Goal: Task Accomplishment & Management: Use online tool/utility

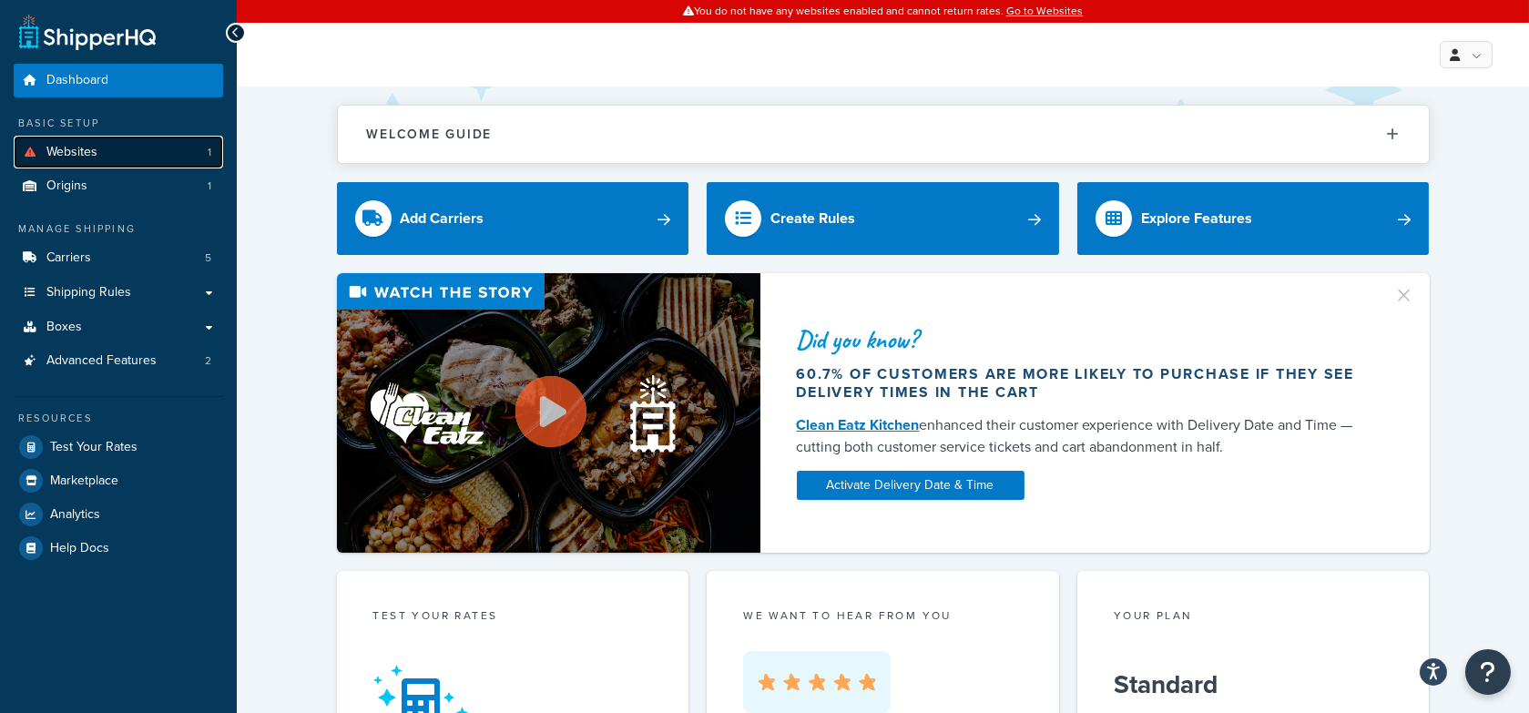
click at [212, 155] on link "Websites 1" at bounding box center [118, 153] width 209 height 34
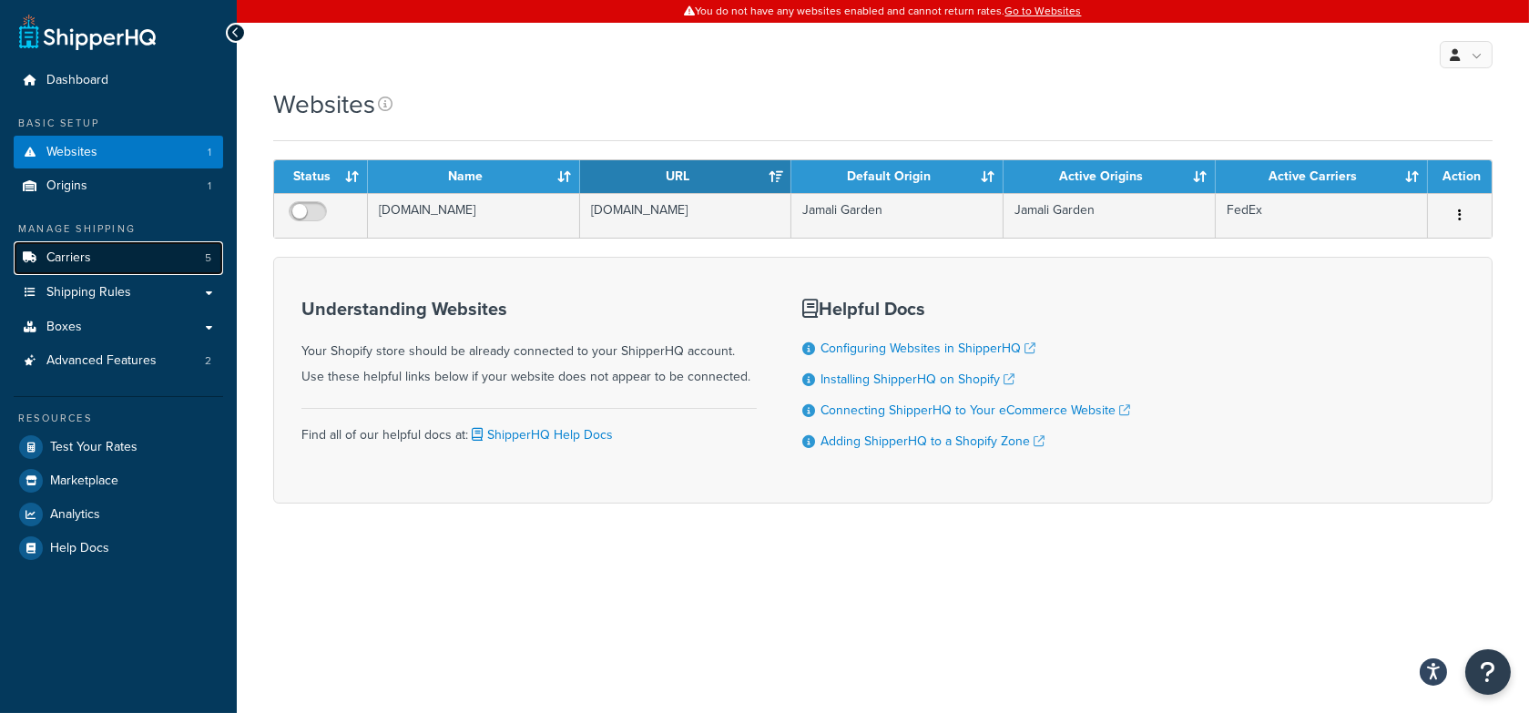
click at [185, 248] on link "Carriers 5" at bounding box center [118, 258] width 209 height 34
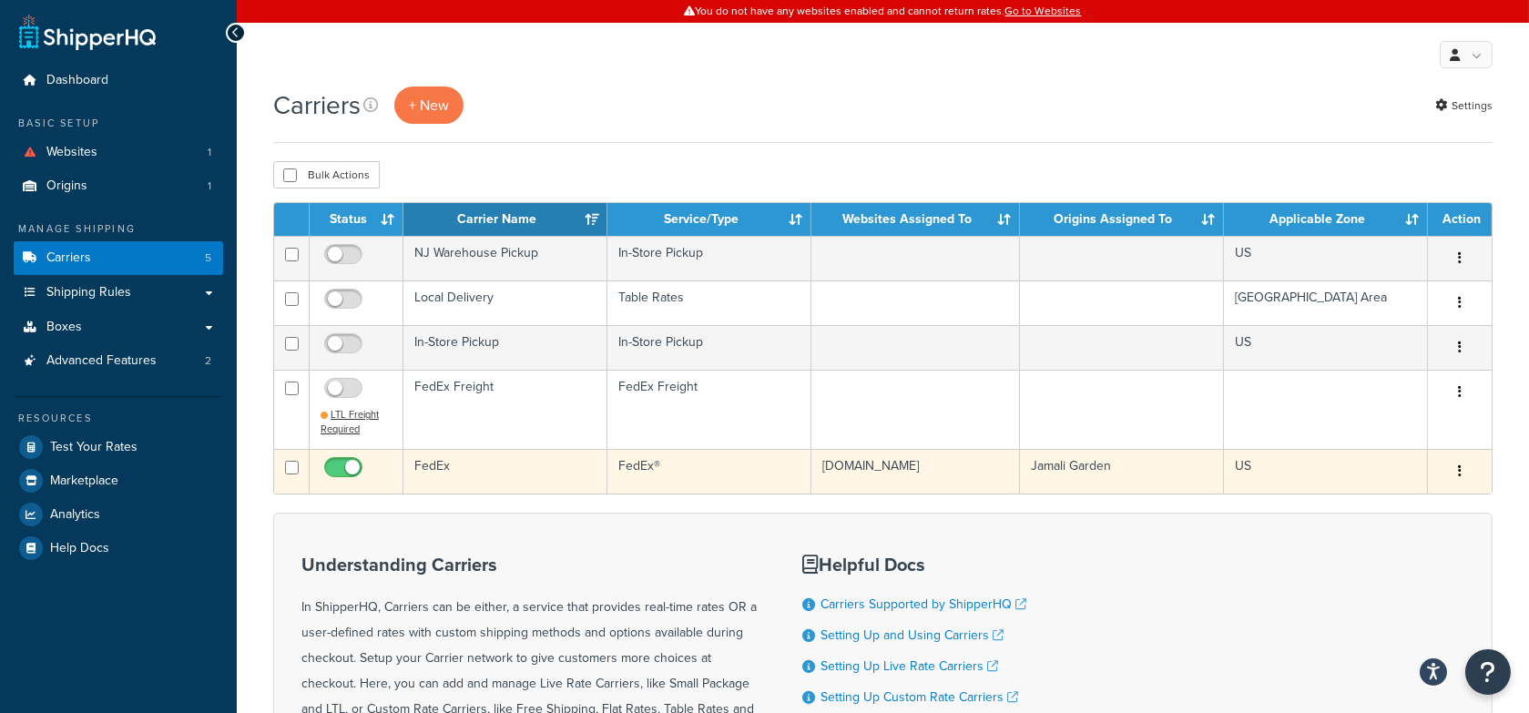
click at [509, 464] on td "FedEx" at bounding box center [505, 471] width 204 height 45
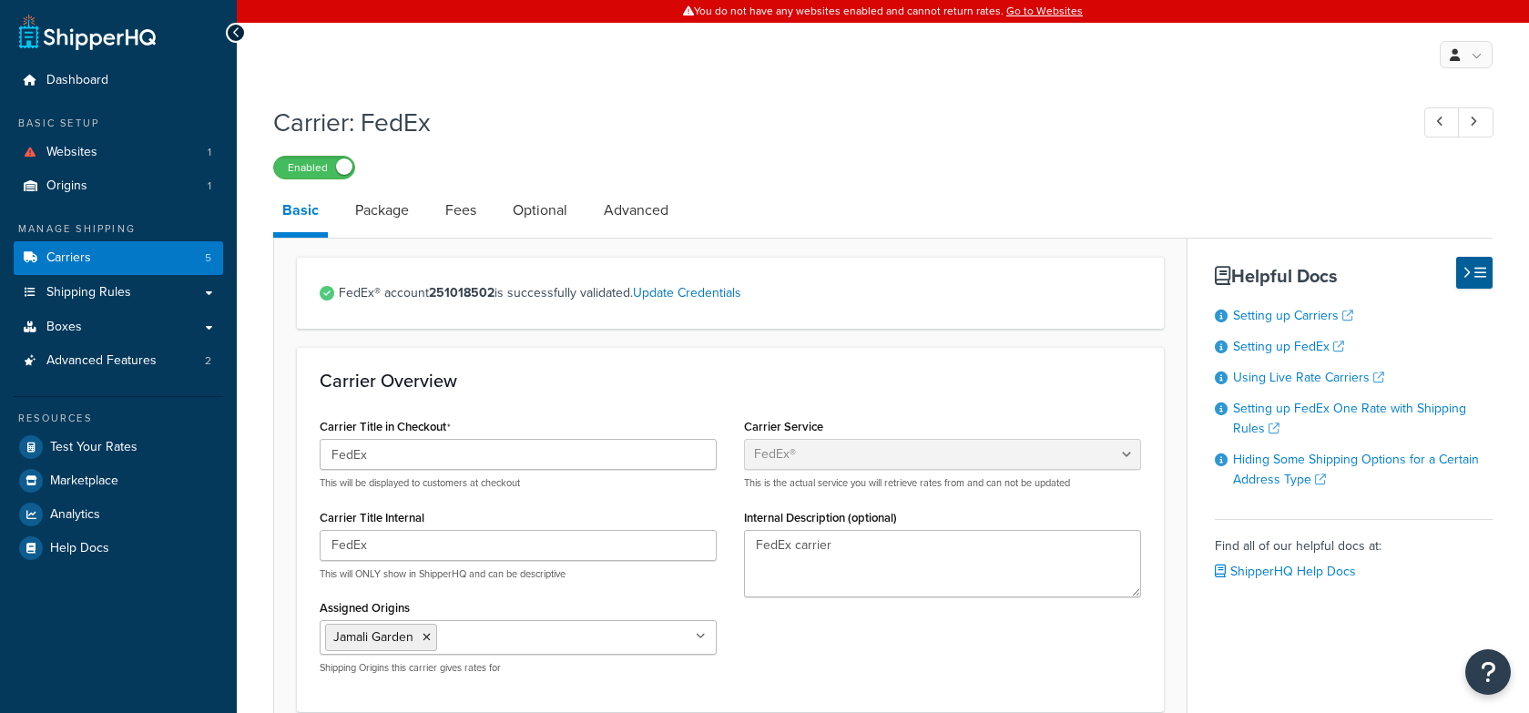
select select "fedEx"
select select "REGULAR_PICKUP"
select select "YOUR_PACKAGING"
click at [176, 290] on link "Shipping Rules" at bounding box center [118, 293] width 209 height 34
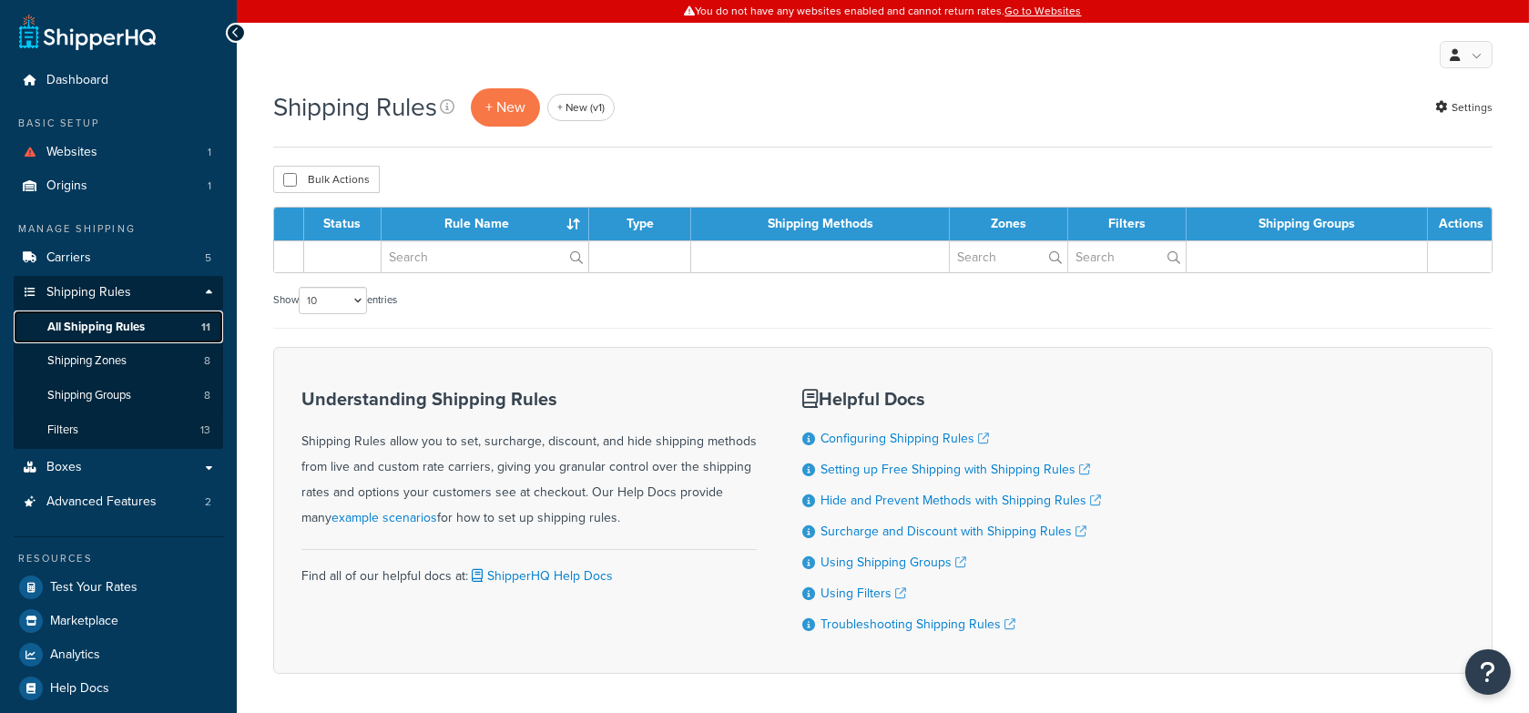
click at [126, 335] on link "All Shipping Rules 11" at bounding box center [118, 328] width 209 height 34
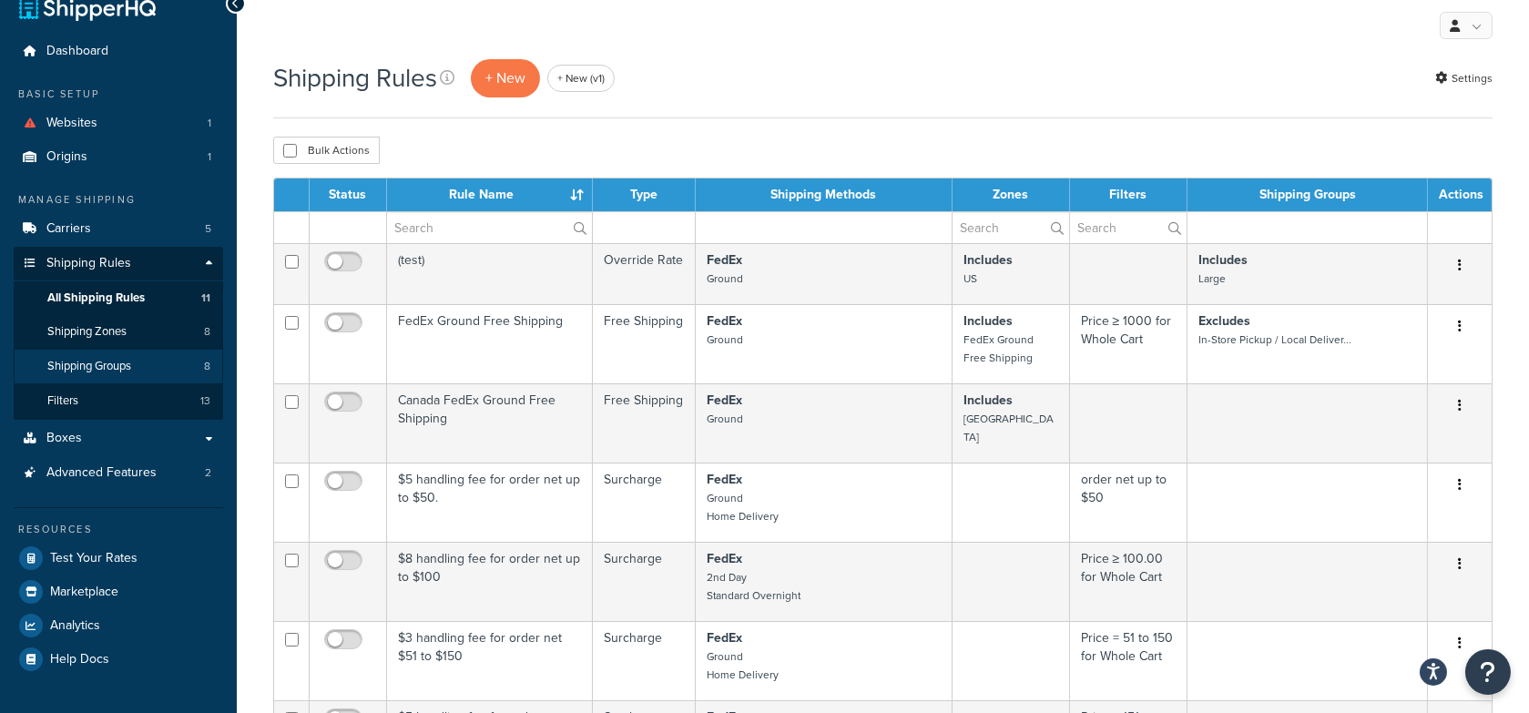
scroll to position [43, 0]
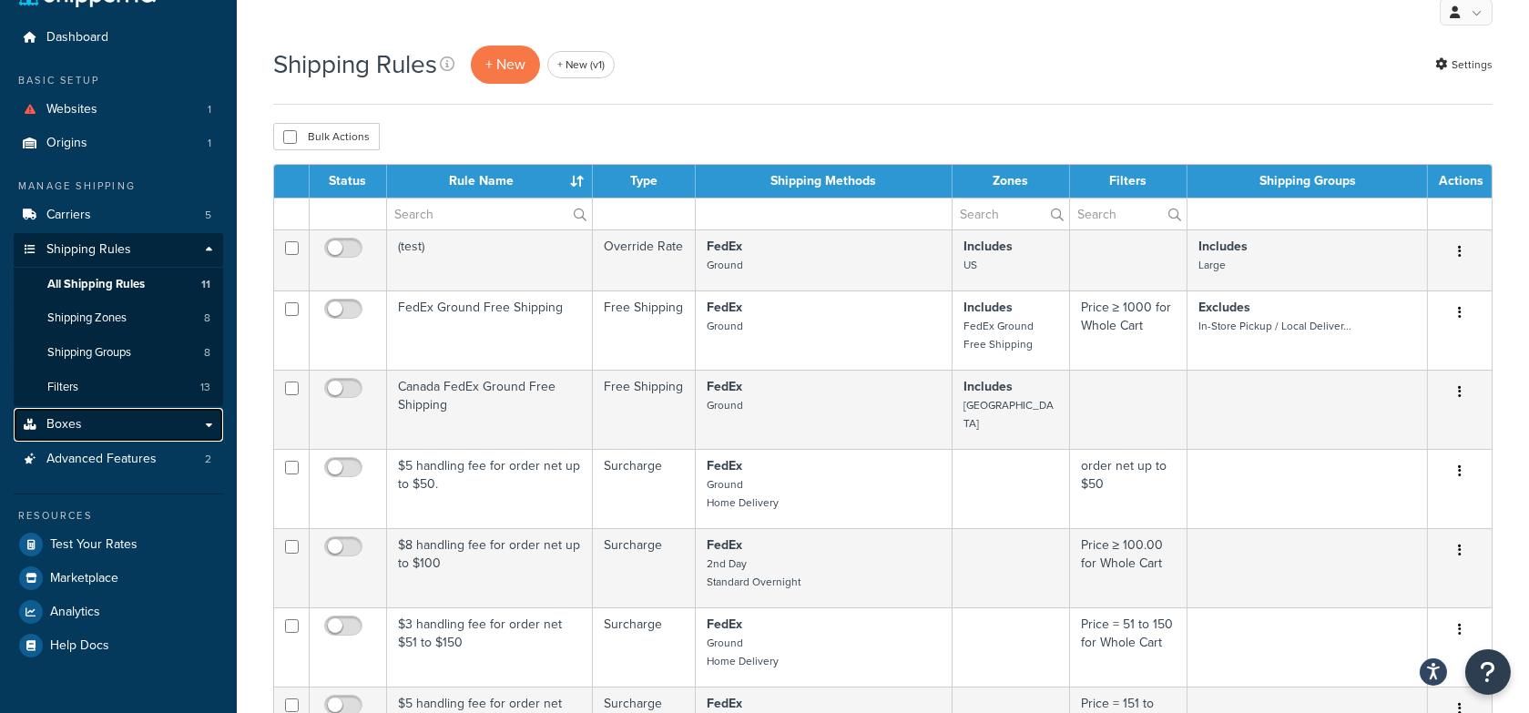
click at [121, 433] on link "Boxes" at bounding box center [118, 425] width 209 height 34
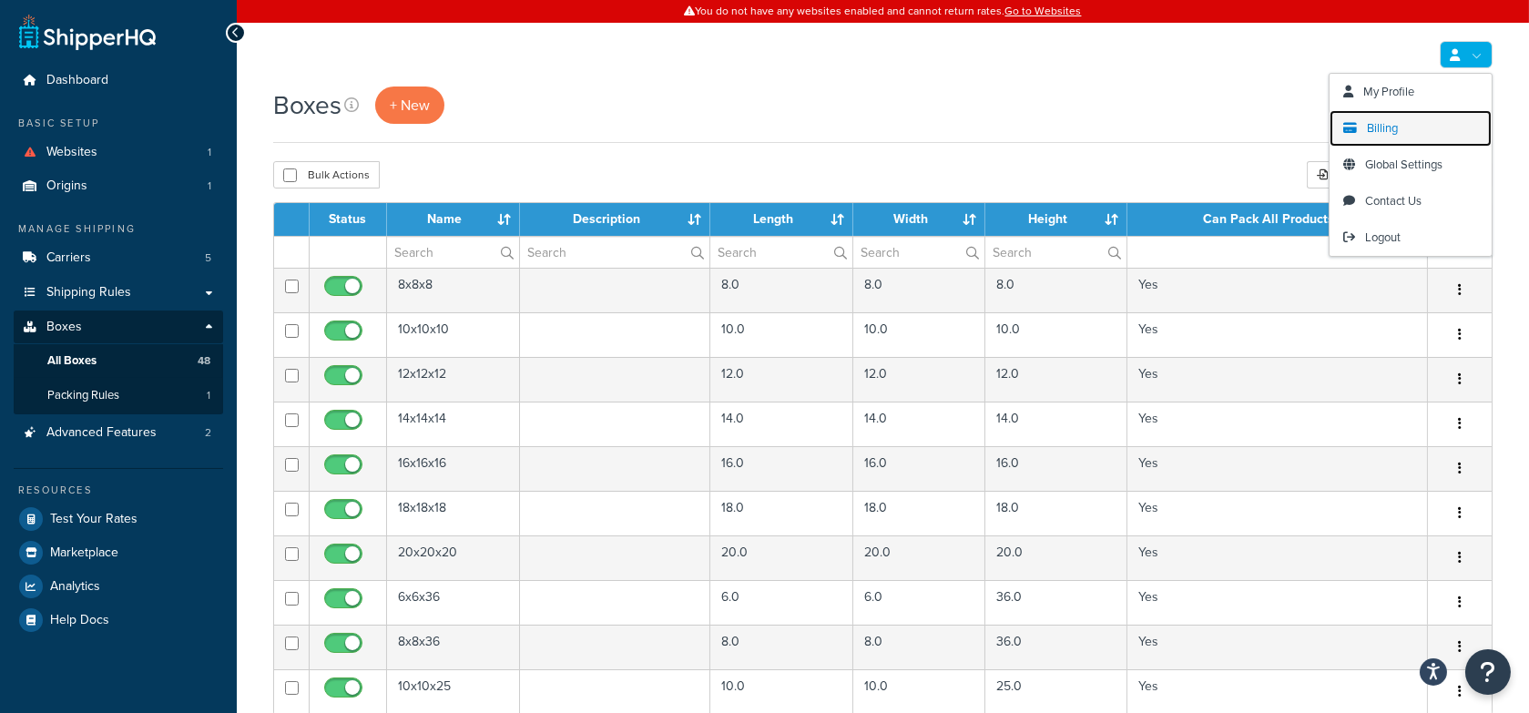
click at [1390, 127] on span "Billing" at bounding box center [1382, 127] width 31 height 17
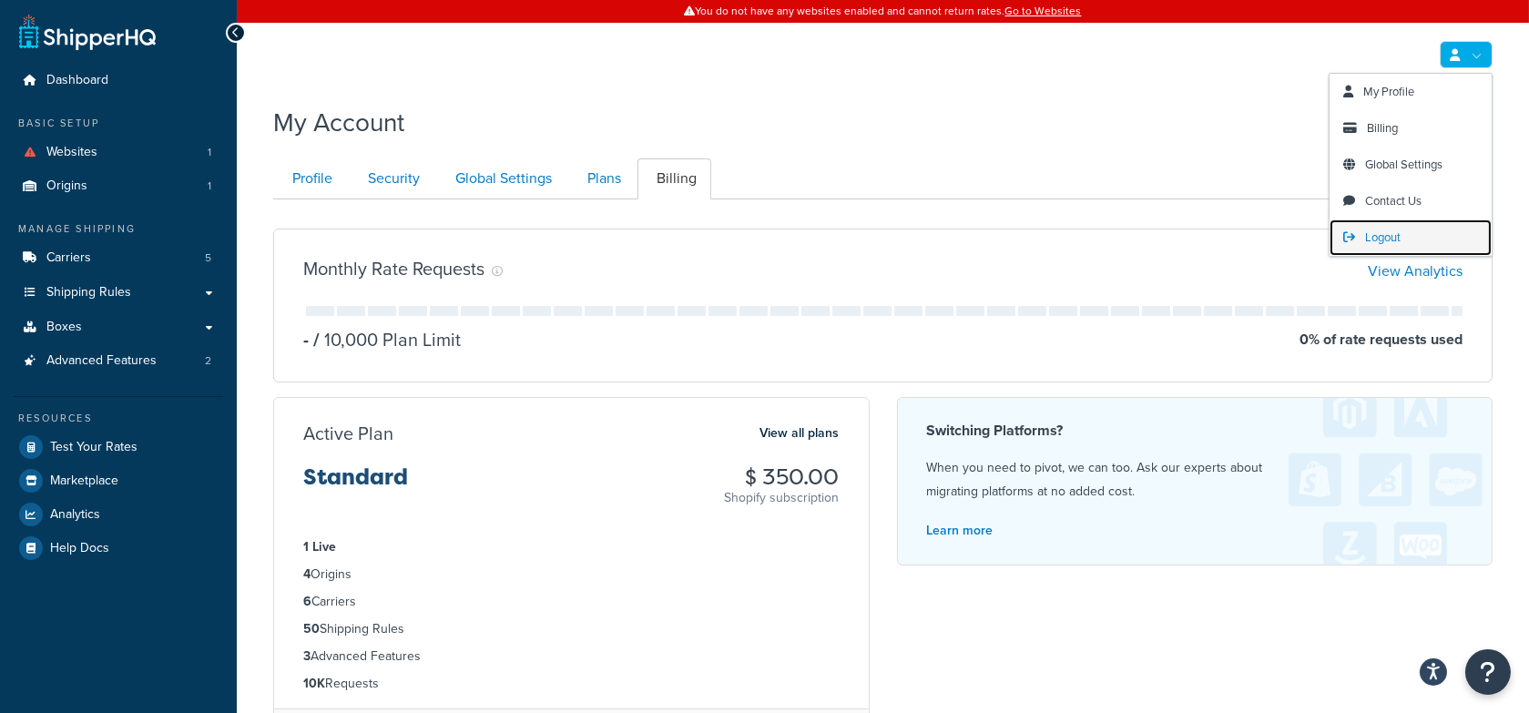
click at [1390, 228] on link "Logout" at bounding box center [1411, 237] width 162 height 36
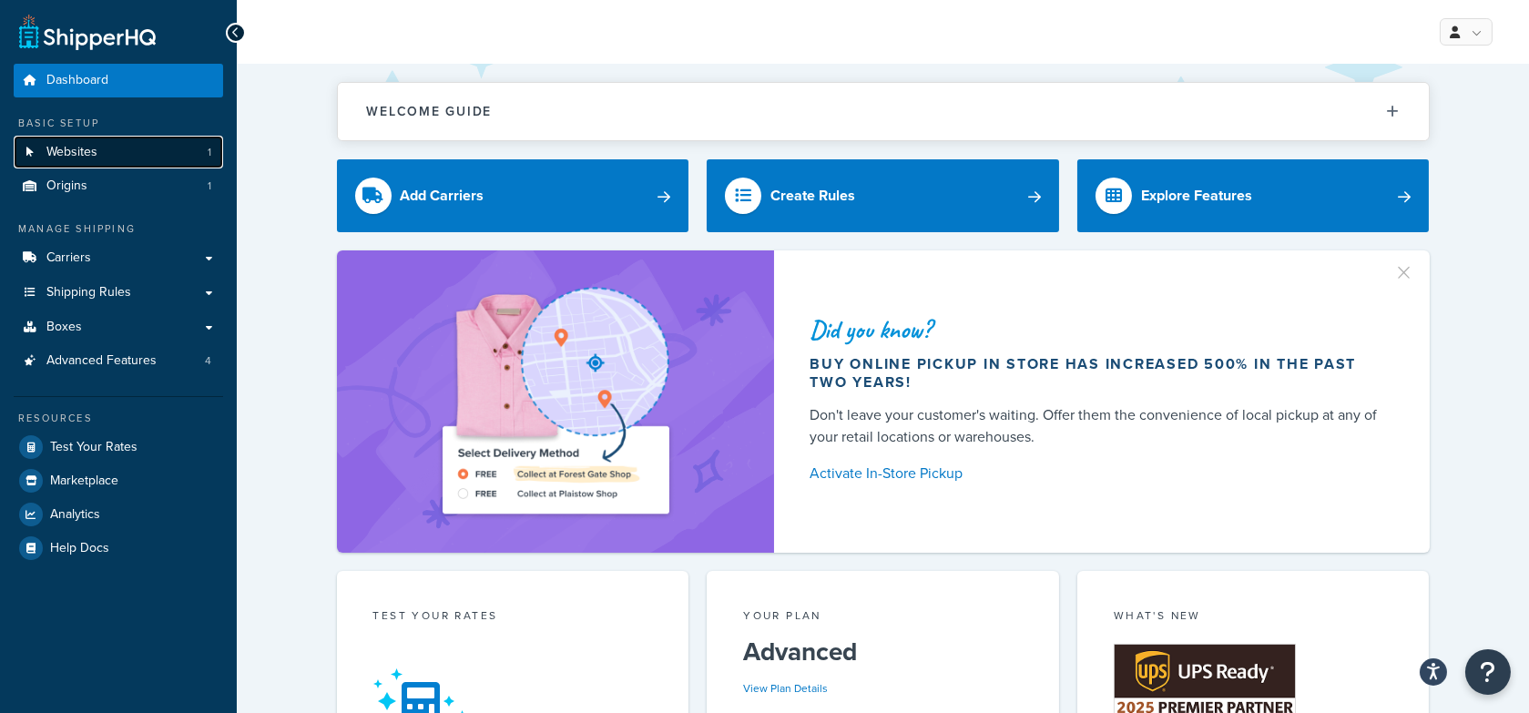
click at [121, 150] on link "Websites 1" at bounding box center [118, 153] width 209 height 34
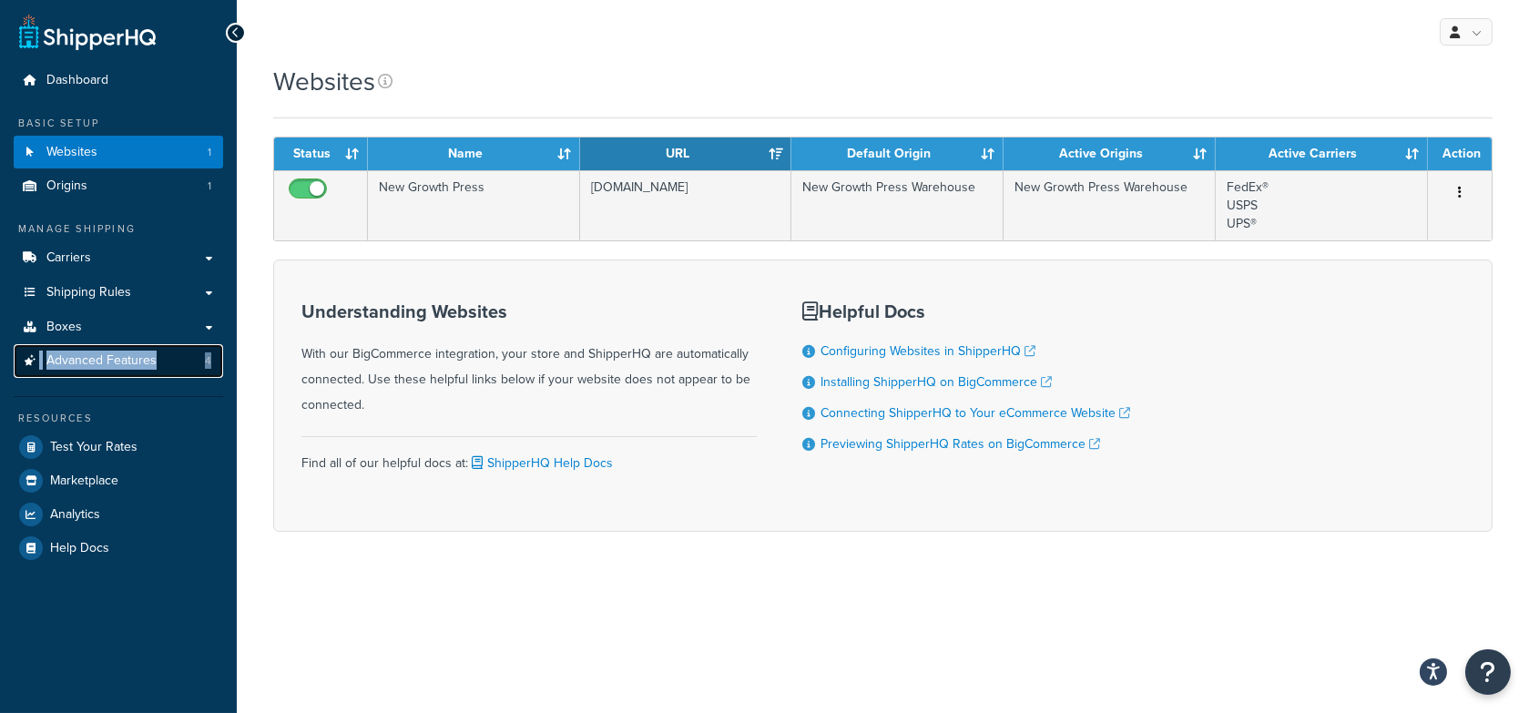
click at [98, 358] on span "Advanced Features" at bounding box center [101, 360] width 110 height 15
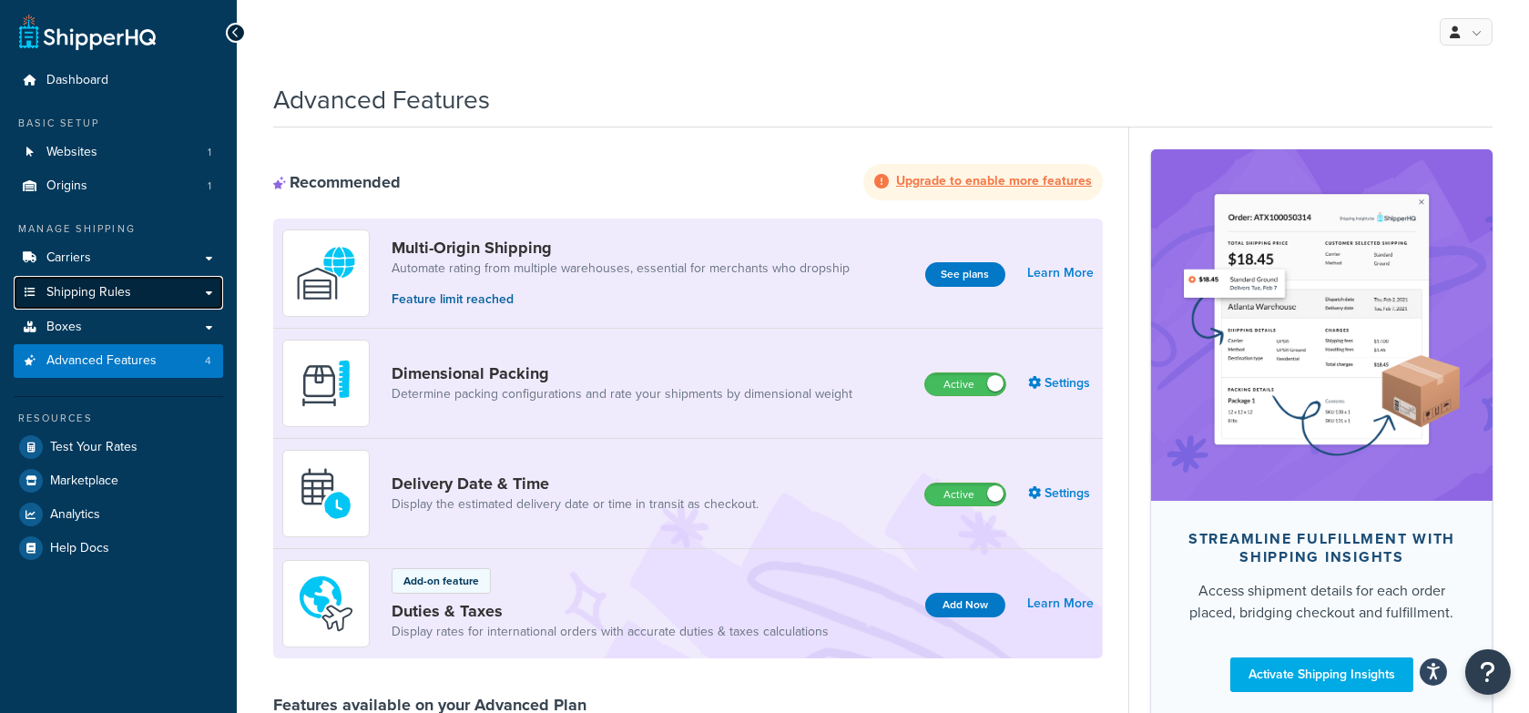
click at [158, 297] on link "Shipping Rules" at bounding box center [118, 293] width 209 height 34
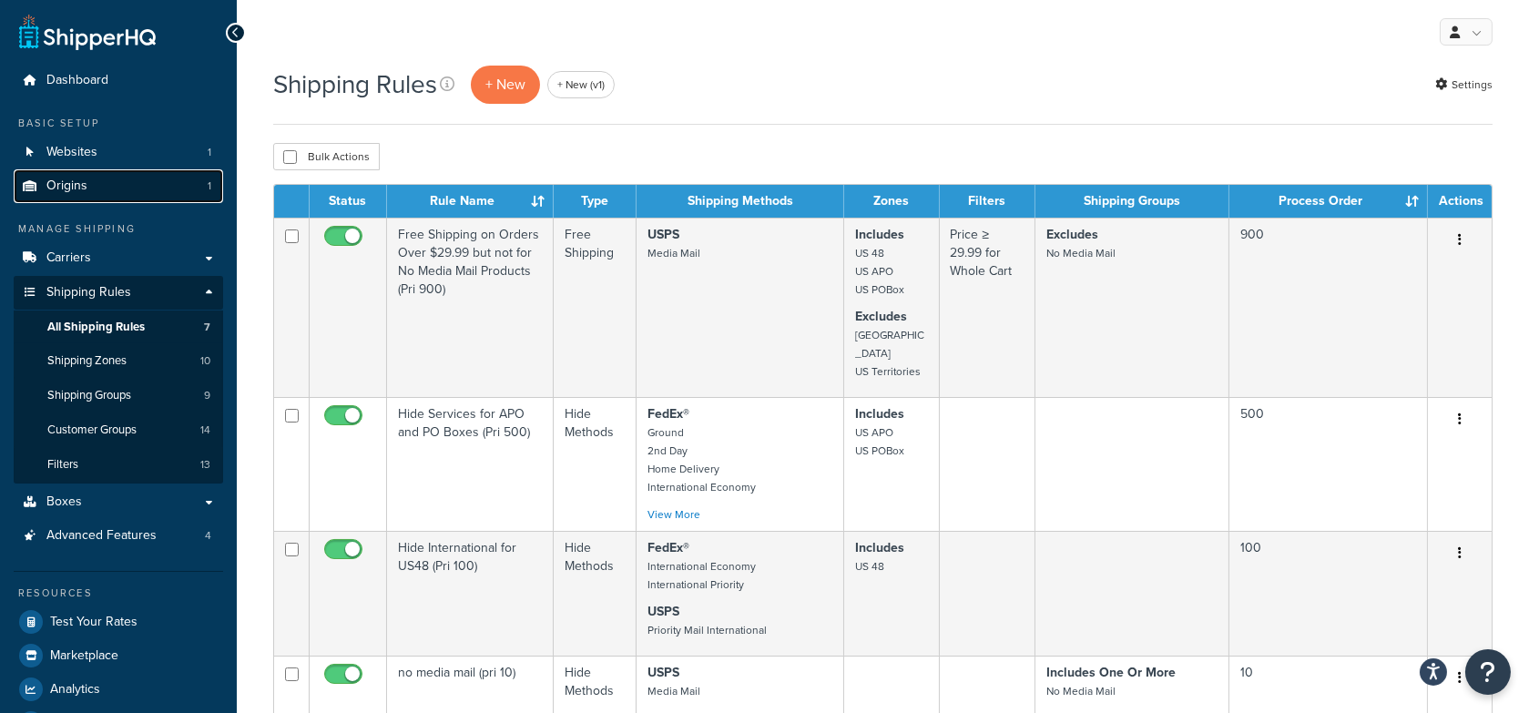
click at [116, 195] on link "Origins 1" at bounding box center [118, 186] width 209 height 34
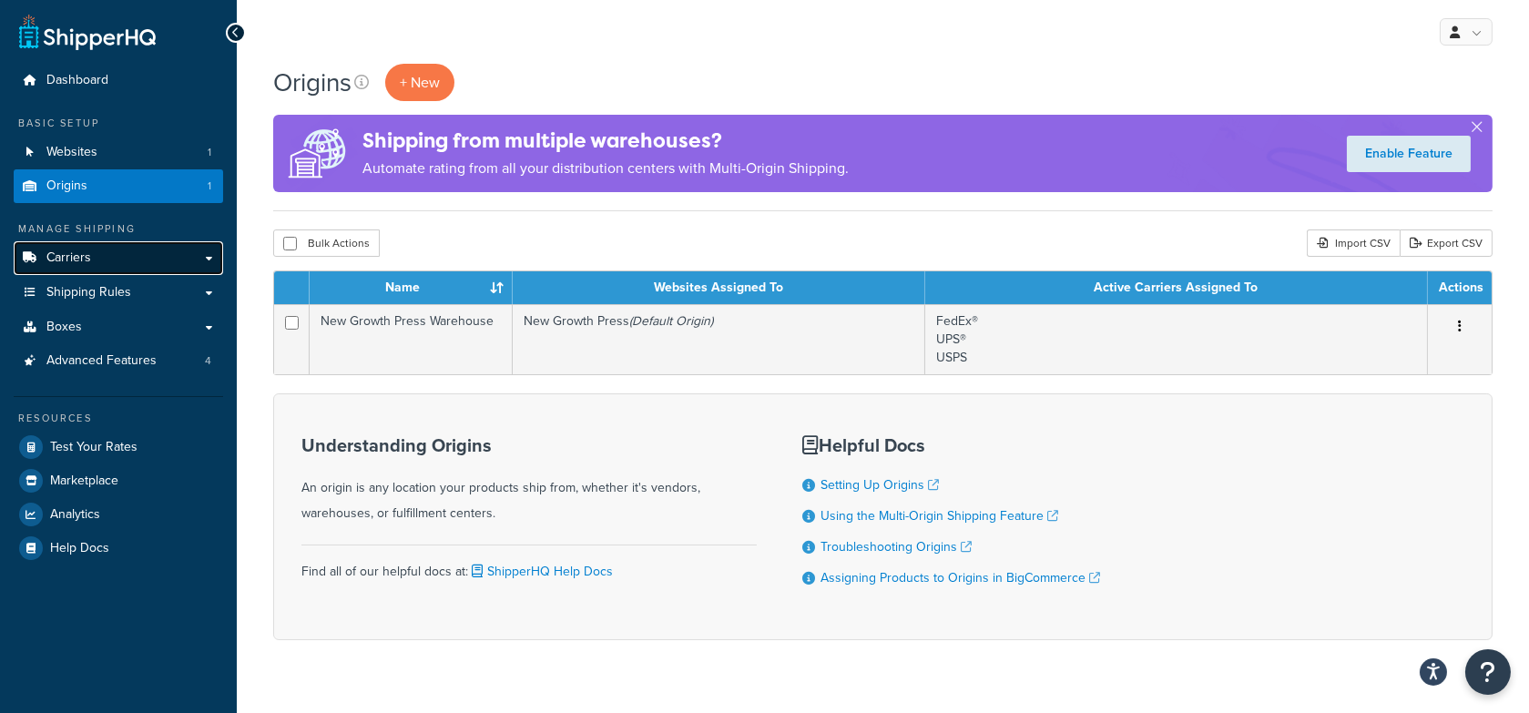
click at [130, 248] on link "Carriers" at bounding box center [118, 258] width 209 height 34
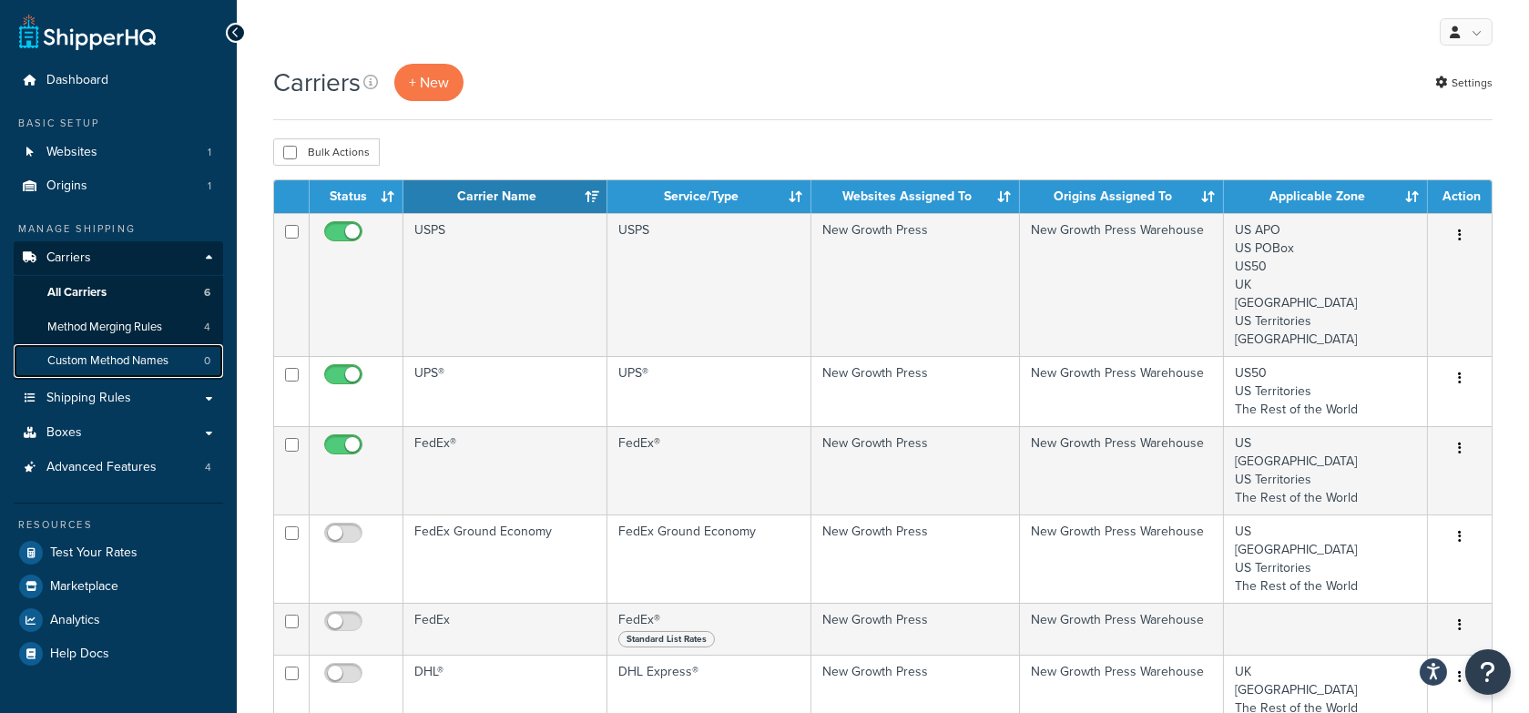
click at [127, 359] on span "Custom Method Names" at bounding box center [107, 360] width 121 height 15
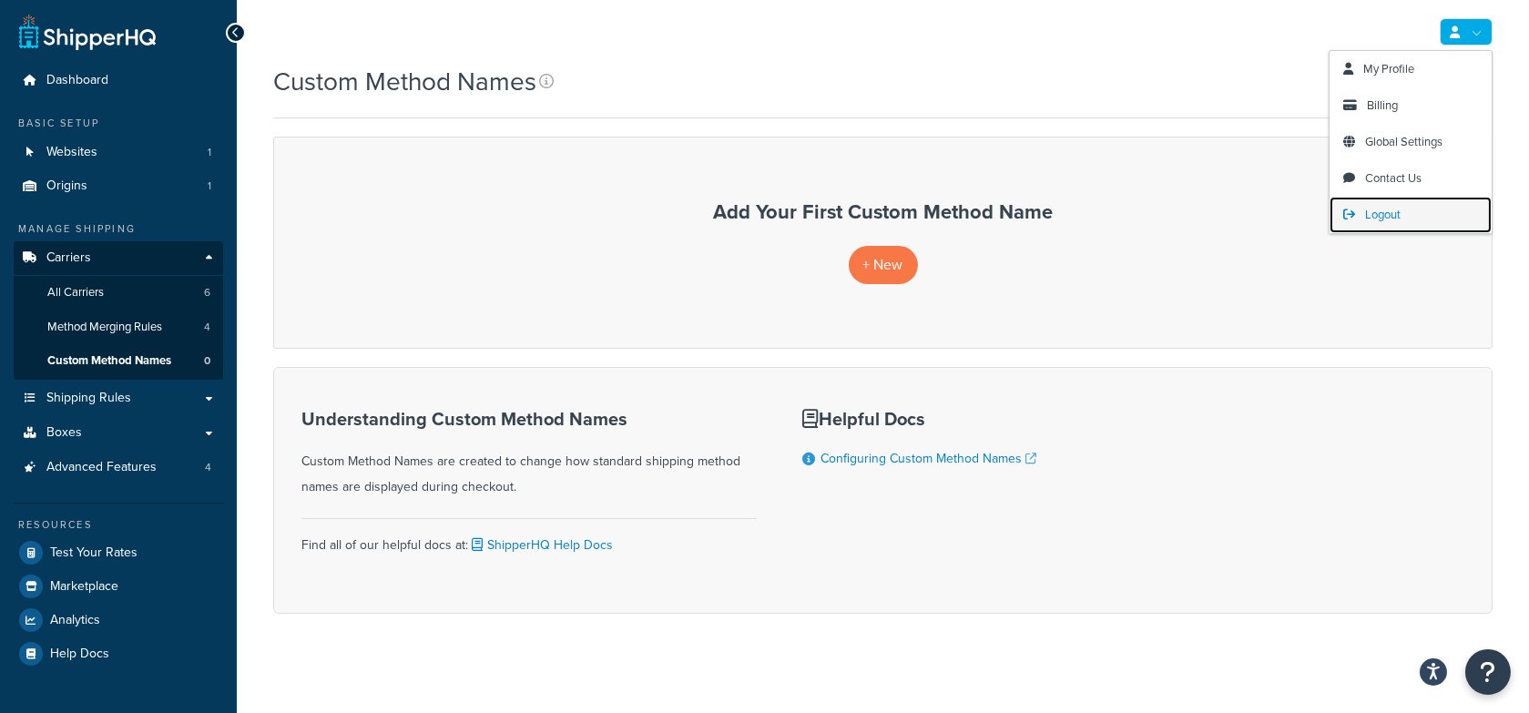
click at [1373, 209] on span "Logout" at bounding box center [1383, 214] width 36 height 17
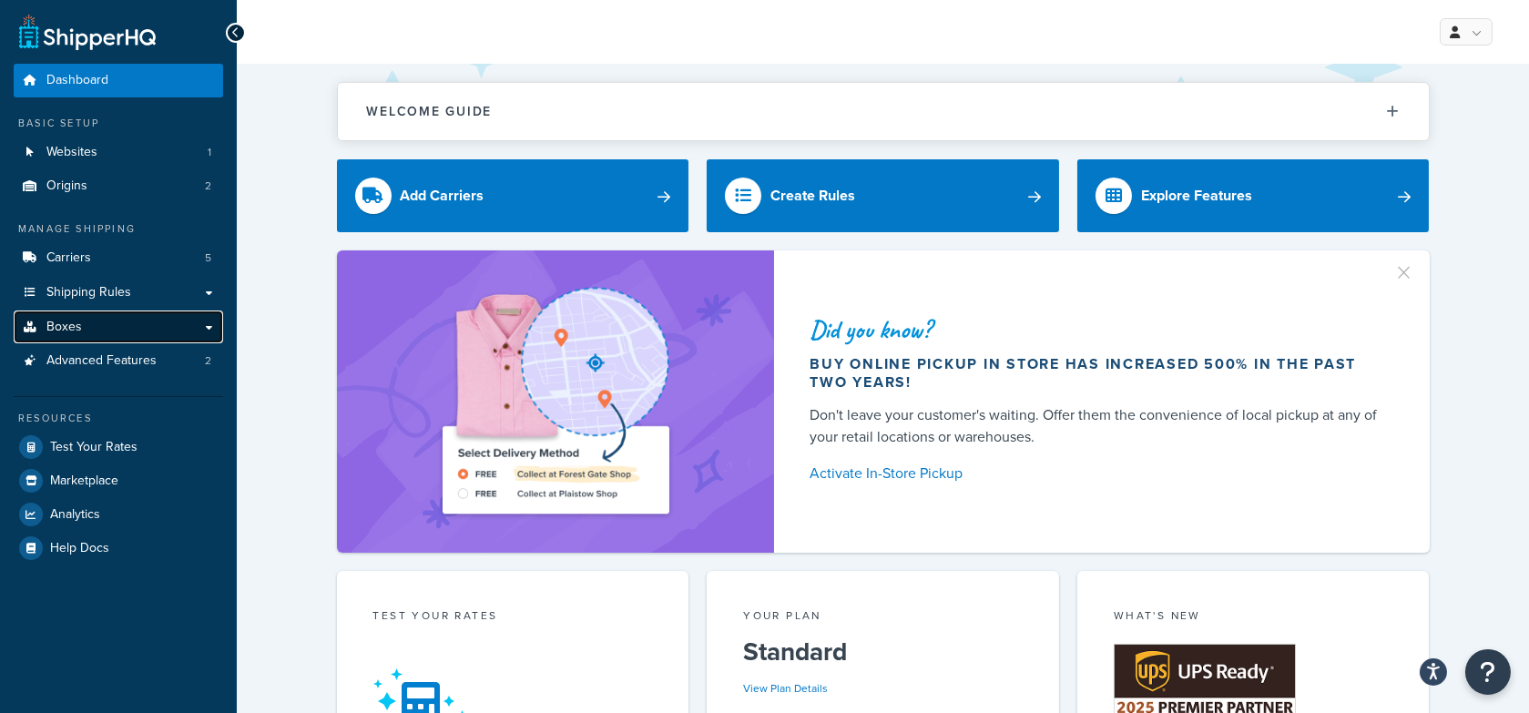
click at [153, 322] on link "Boxes" at bounding box center [118, 328] width 209 height 34
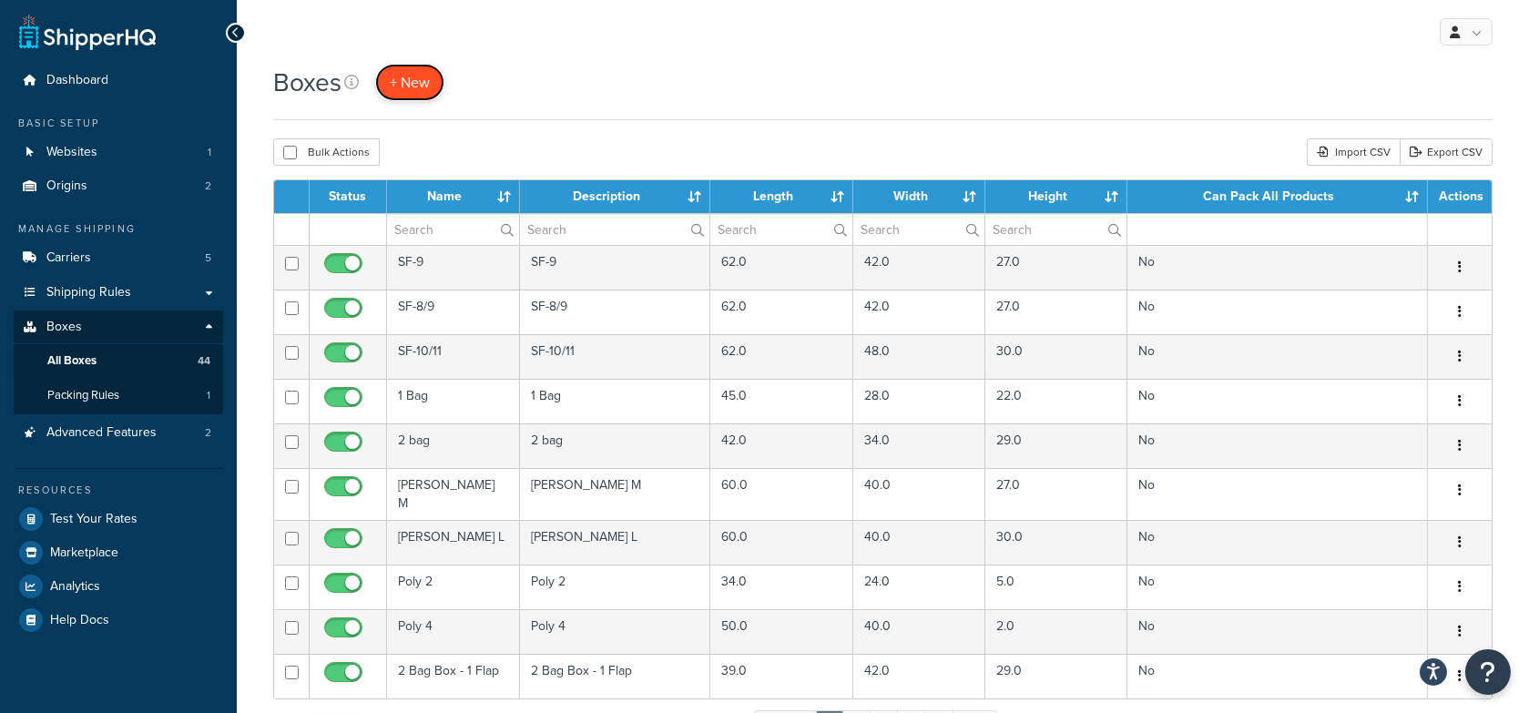
click at [416, 91] on span "+ New" at bounding box center [410, 82] width 40 height 21
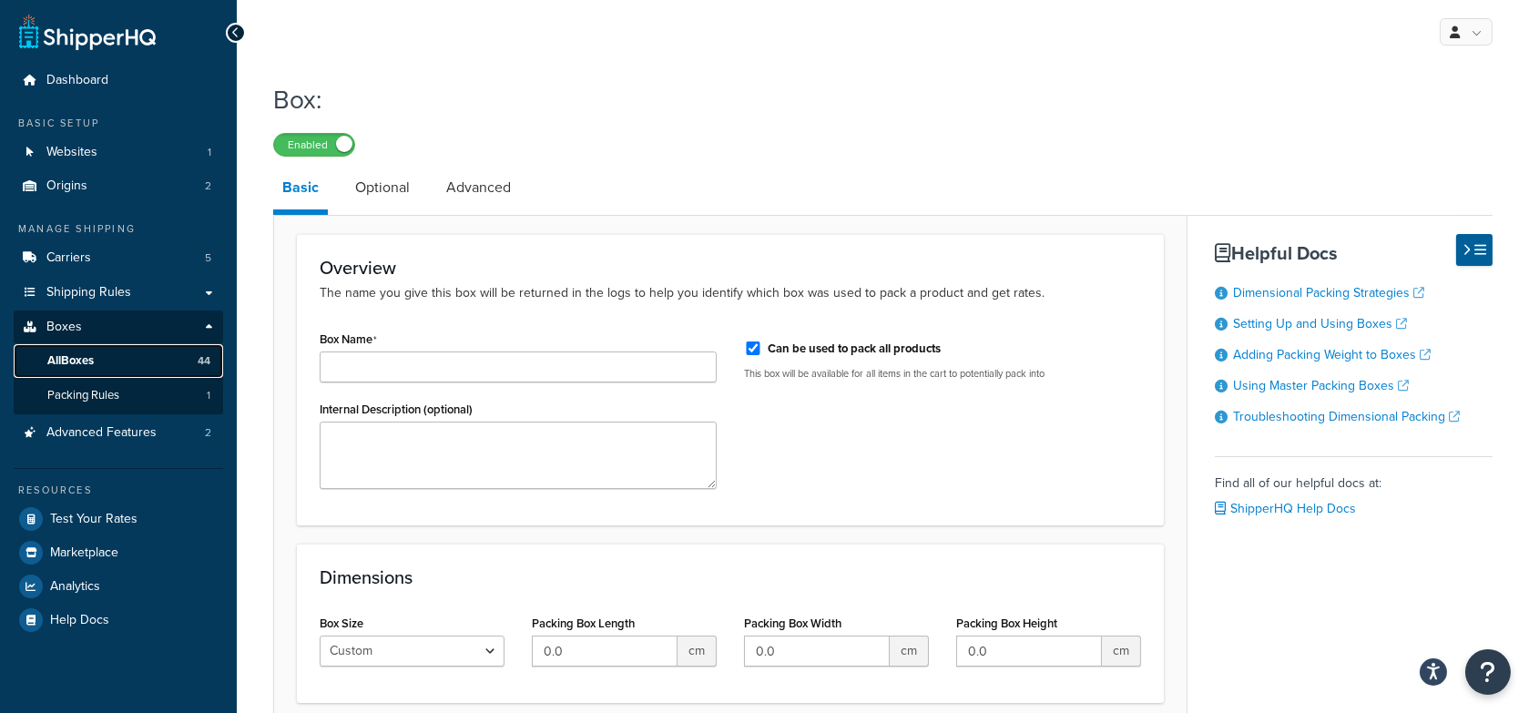
click at [157, 358] on link "All Boxes 44" at bounding box center [118, 361] width 209 height 34
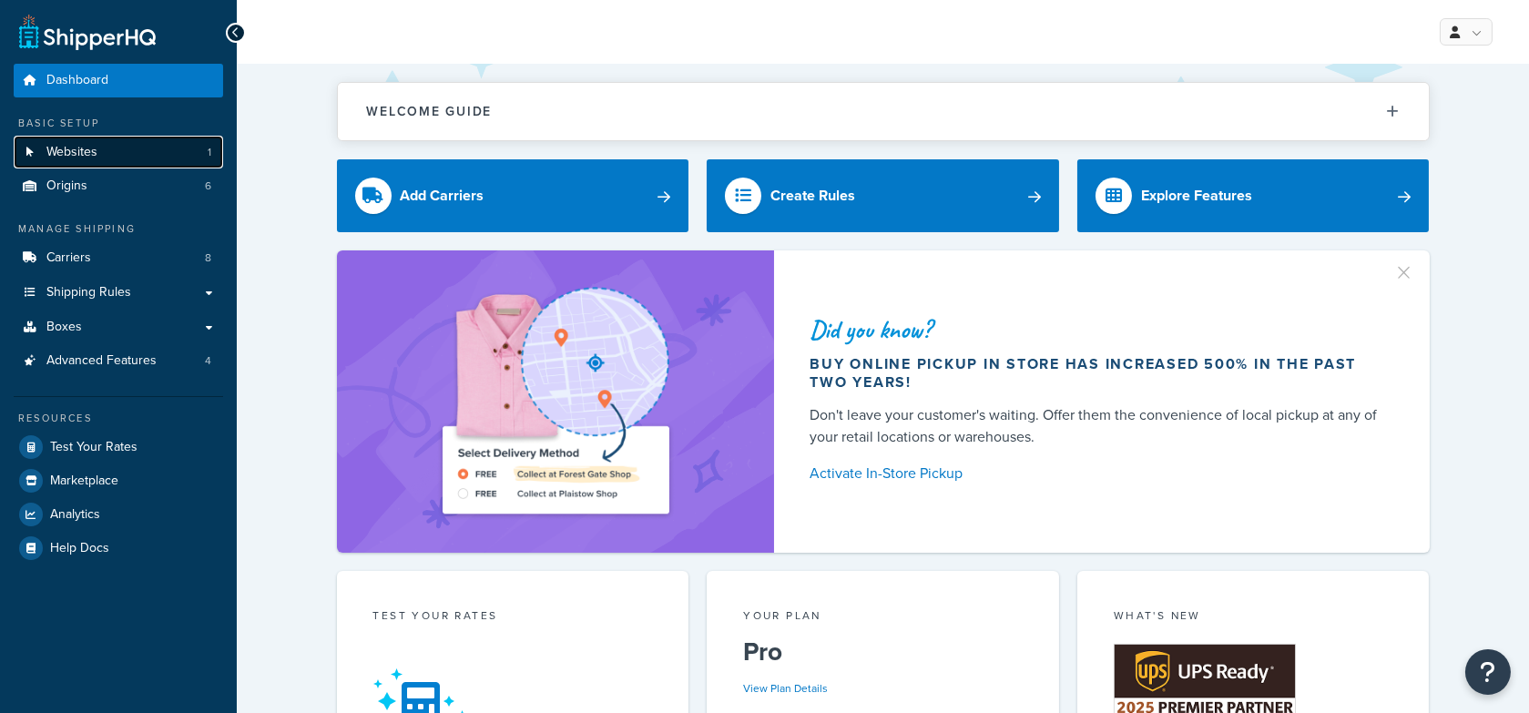
click at [133, 149] on link "Websites 1" at bounding box center [118, 153] width 209 height 34
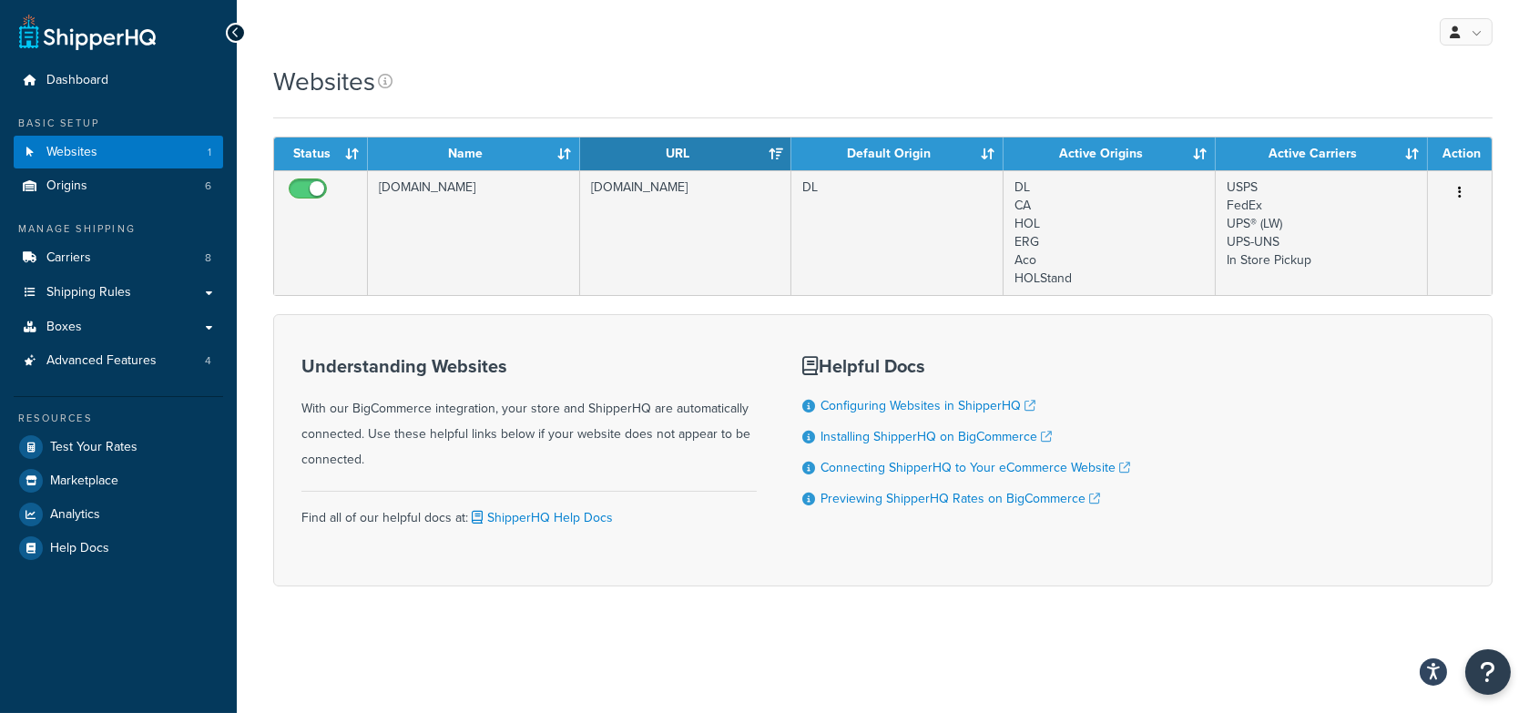
click at [758, 60] on div "My Profile Billing Global Settings Contact Us Logout" at bounding box center [883, 32] width 1292 height 64
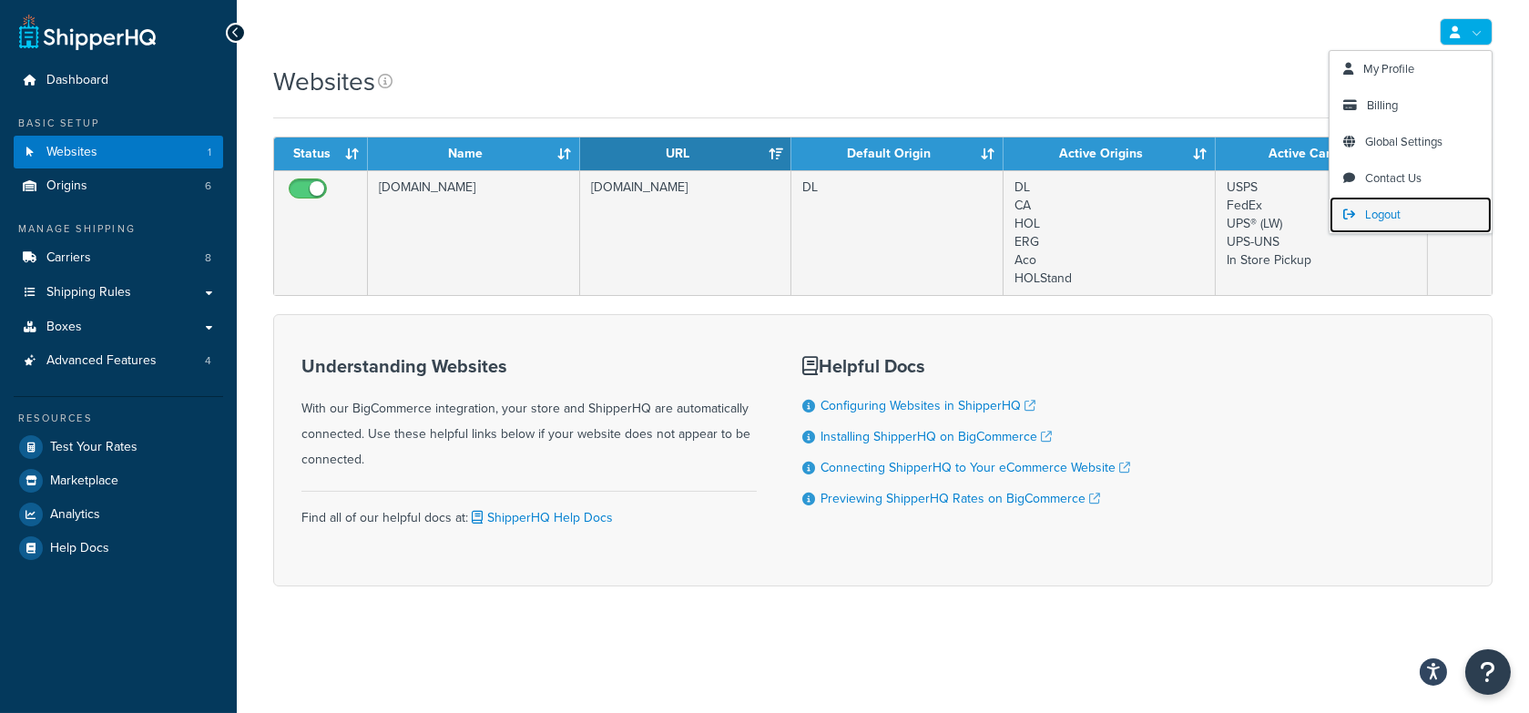
click at [1392, 203] on link "Logout" at bounding box center [1411, 215] width 162 height 36
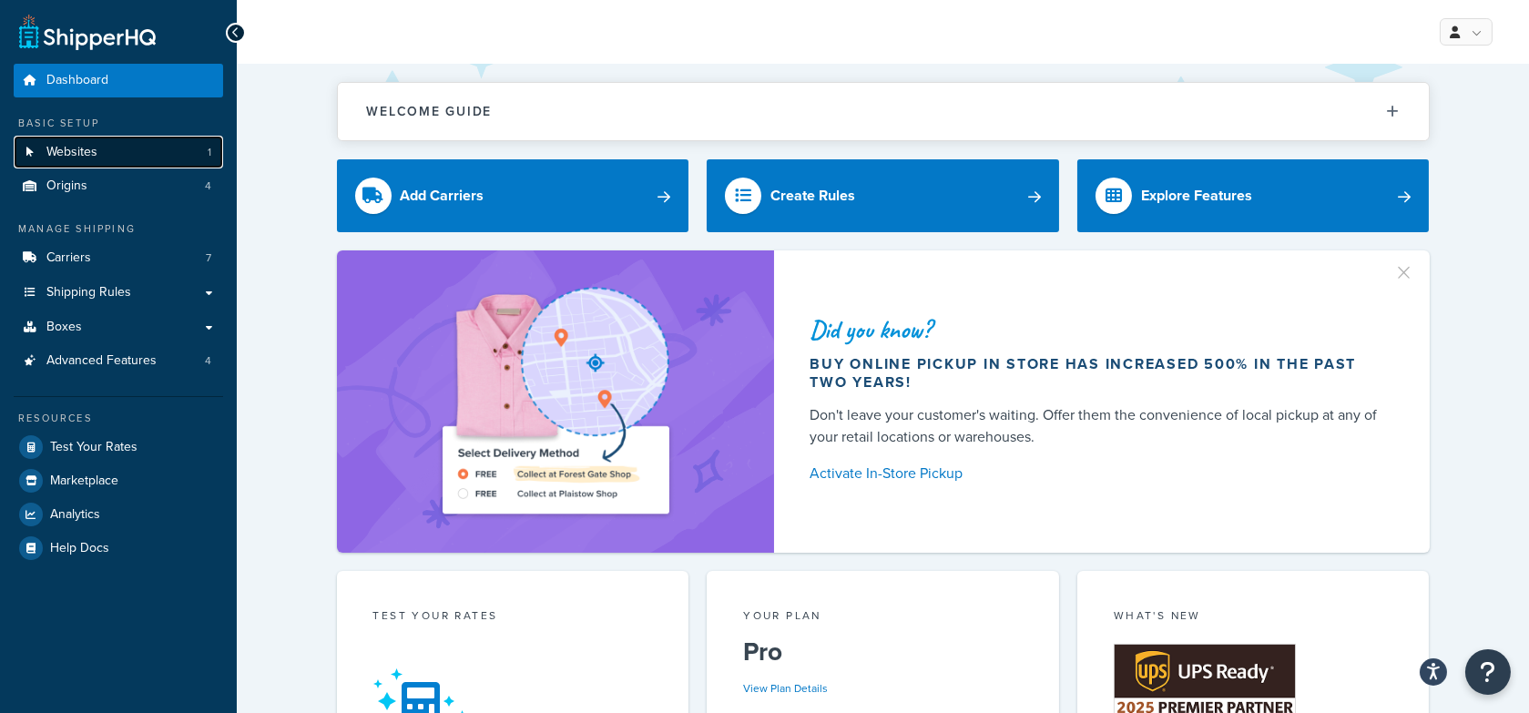
click at [66, 145] on span "Websites" at bounding box center [71, 152] width 51 height 15
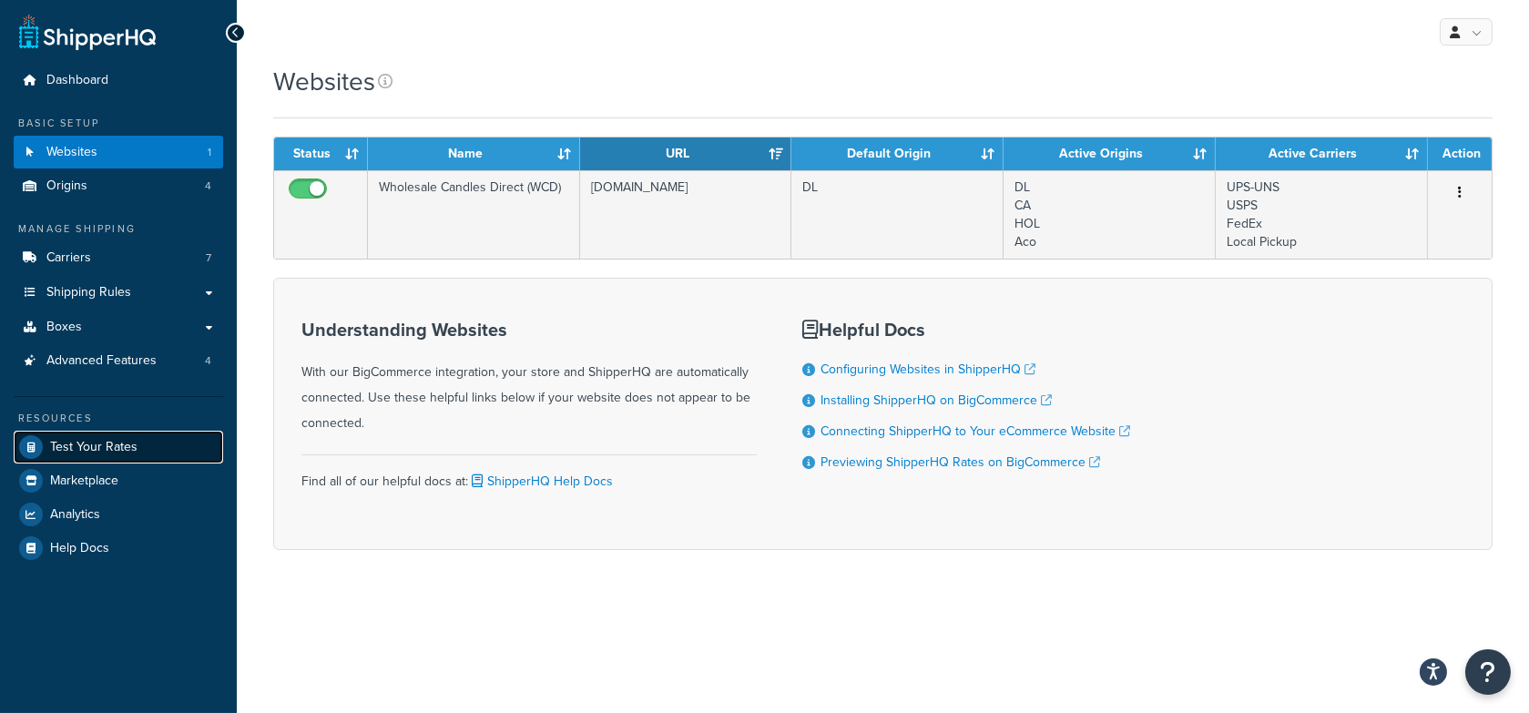
click at [113, 444] on span "Test Your Rates" at bounding box center [93, 447] width 87 height 15
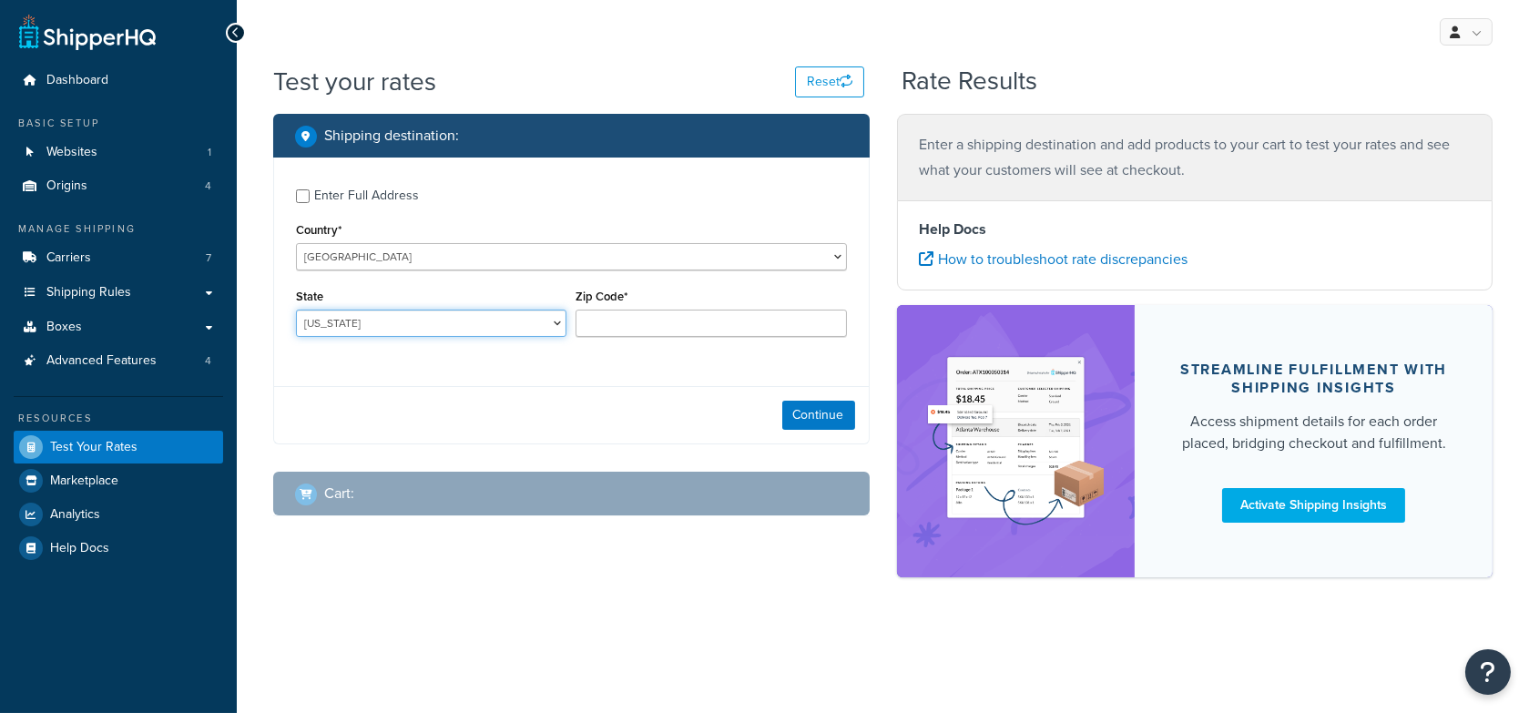
click at [443, 325] on select "Alabama Alaska American Samoa Arizona Arkansas Armed Forces Americas Armed Forc…" at bounding box center [431, 323] width 270 height 27
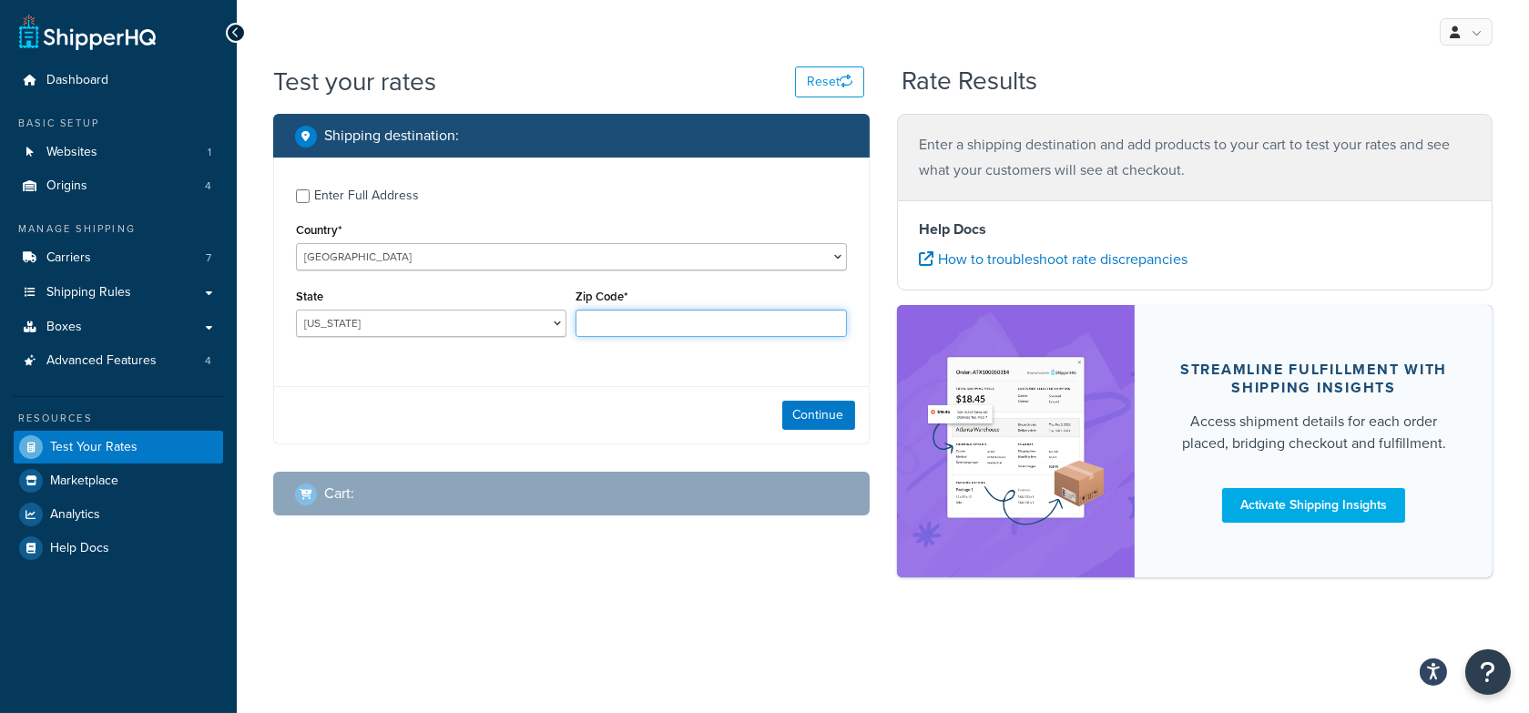
click at [637, 319] on input "Zip Code*" at bounding box center [711, 323] width 270 height 27
type input "11103"
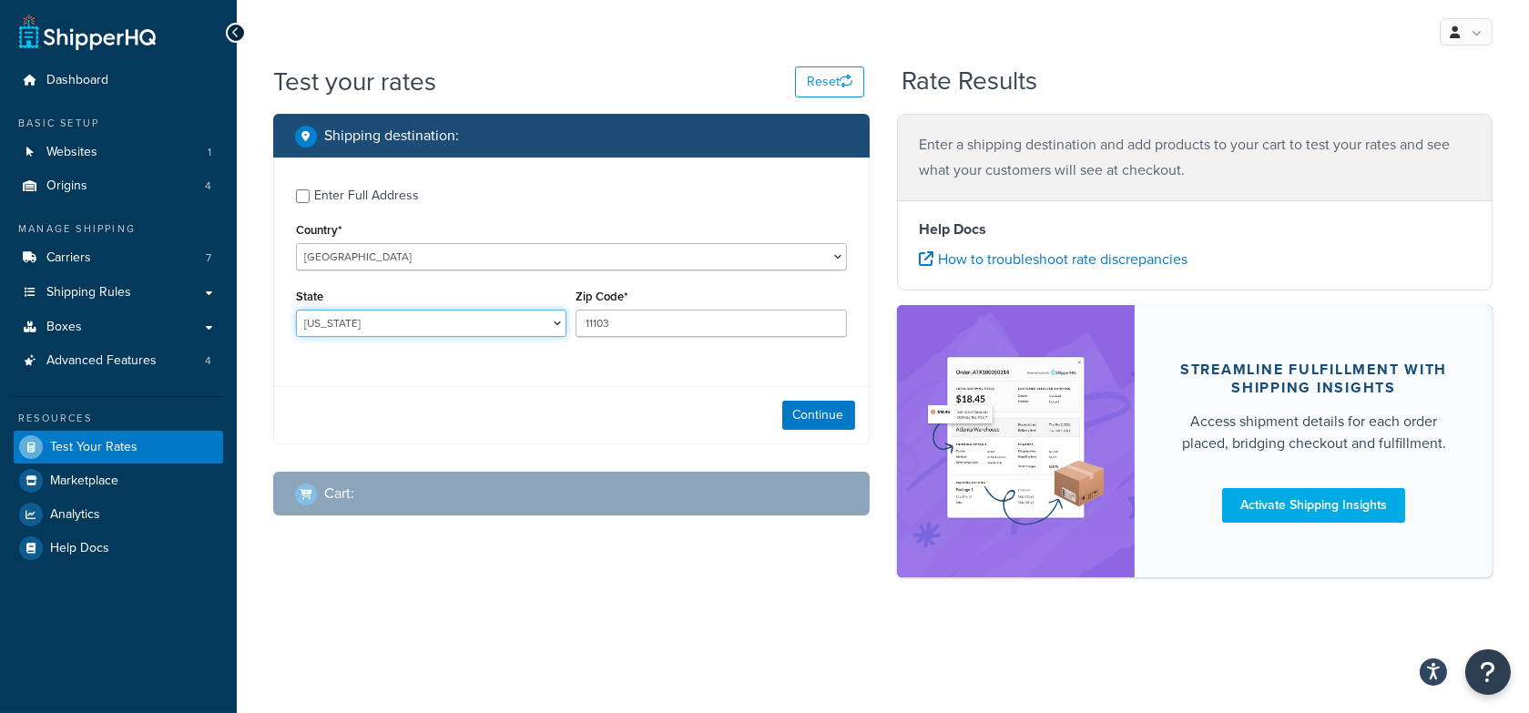
click at [465, 323] on select "Alabama Alaska American Samoa Arizona Arkansas Armed Forces Americas Armed Forc…" at bounding box center [431, 323] width 270 height 27
select select "NY"
click at [296, 310] on select "Alabama Alaska American Samoa Arizona Arkansas Armed Forces Americas Armed Forc…" at bounding box center [431, 323] width 270 height 27
click at [607, 400] on div "Continue" at bounding box center [571, 414] width 595 height 57
click at [827, 413] on button "Continue" at bounding box center [818, 415] width 73 height 29
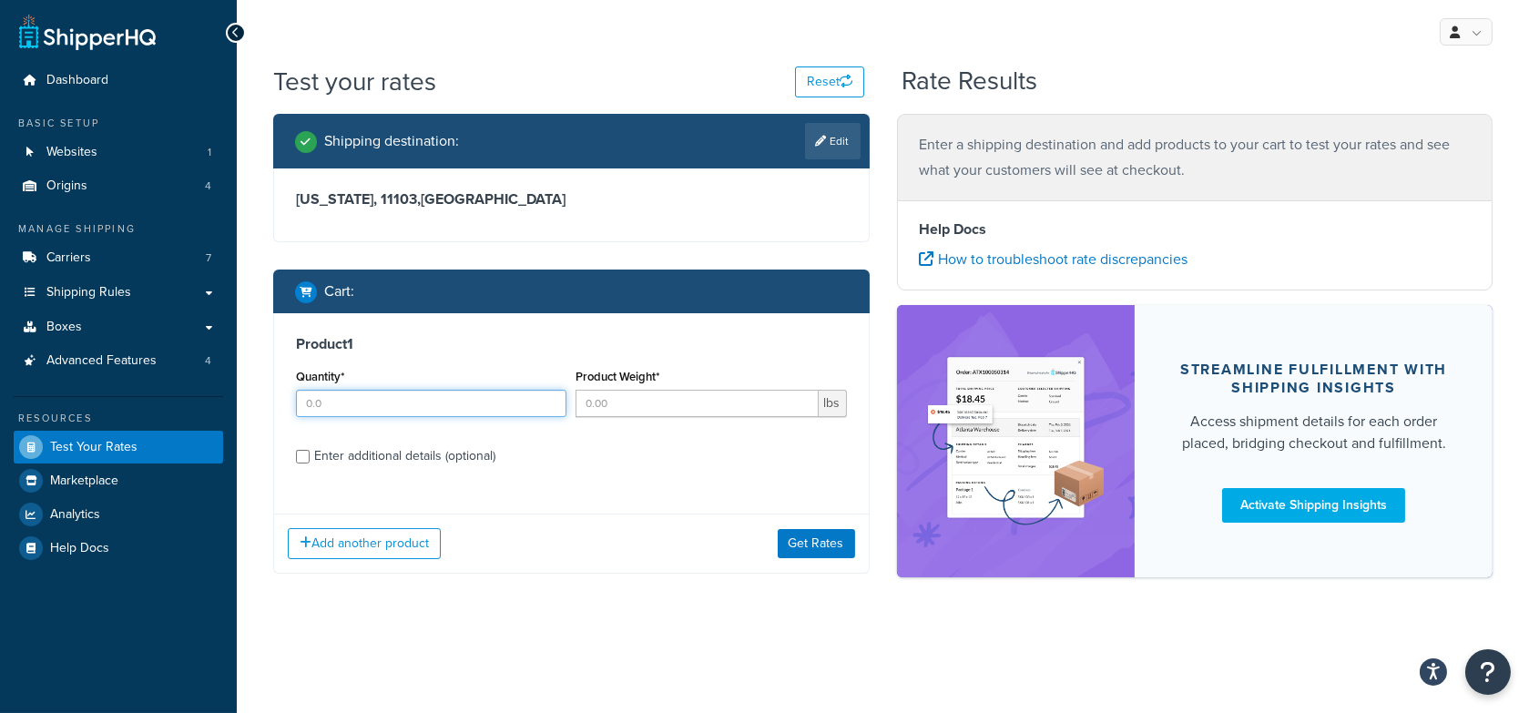
click at [429, 413] on input "Quantity*" at bounding box center [431, 403] width 270 height 27
type input "2"
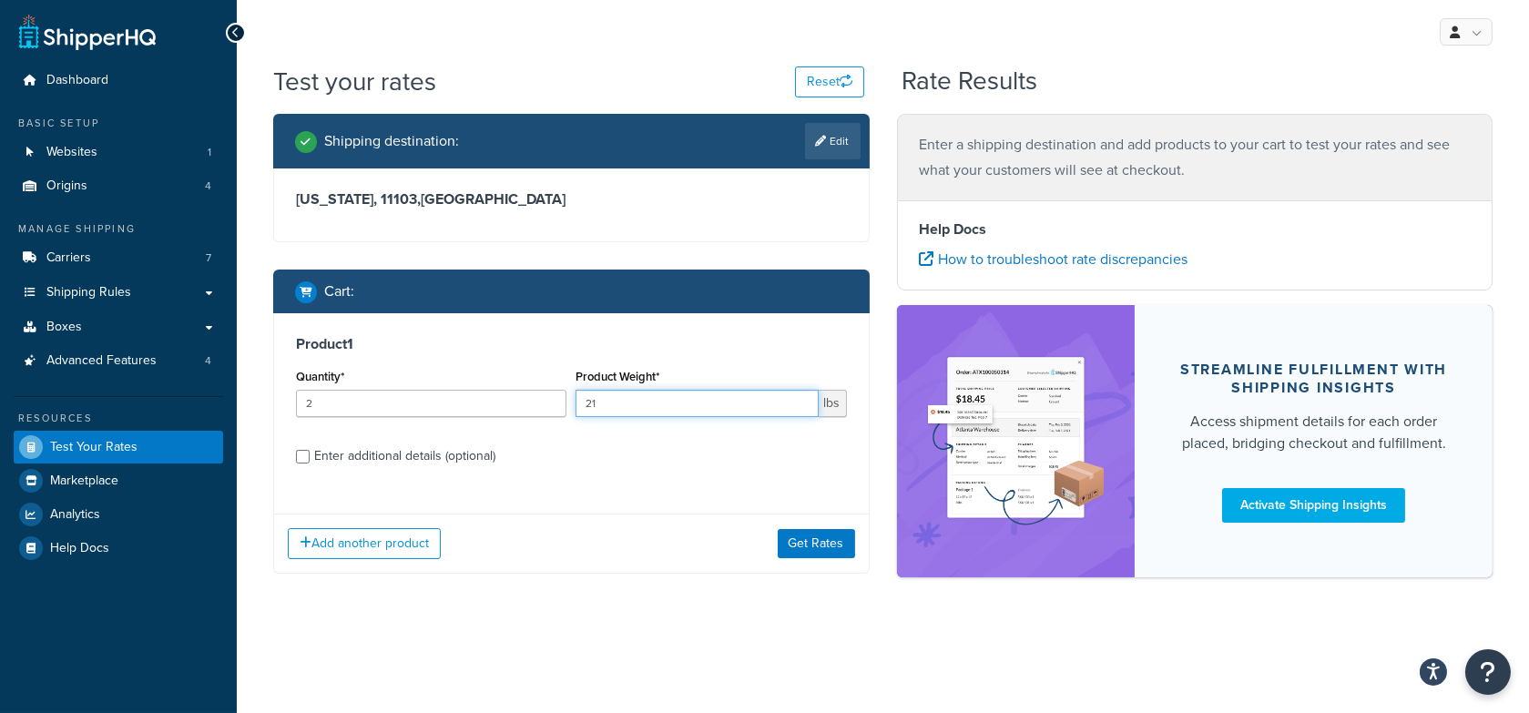
type input "21"
click at [413, 453] on div "Enter additional details (optional)" at bounding box center [404, 456] width 181 height 25
click at [310, 453] on input "Enter additional details (optional)" at bounding box center [303, 457] width 14 height 14
checkbox input "true"
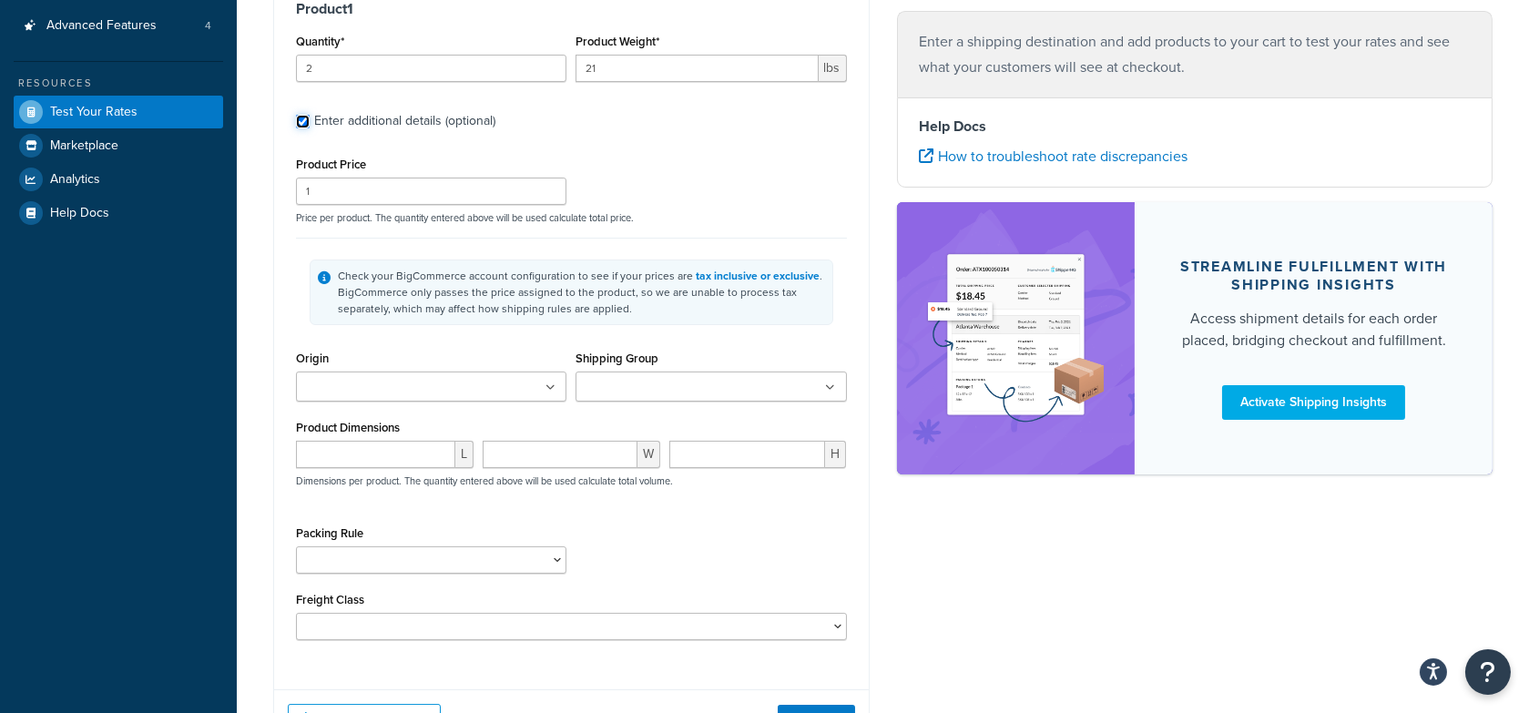
scroll to position [337, 0]
click at [662, 384] on input "Shipping Group" at bounding box center [661, 386] width 161 height 20
click at [687, 342] on div "Check your BigCommerce account configuration to see if your prices are tax incl…" at bounding box center [571, 290] width 551 height 108
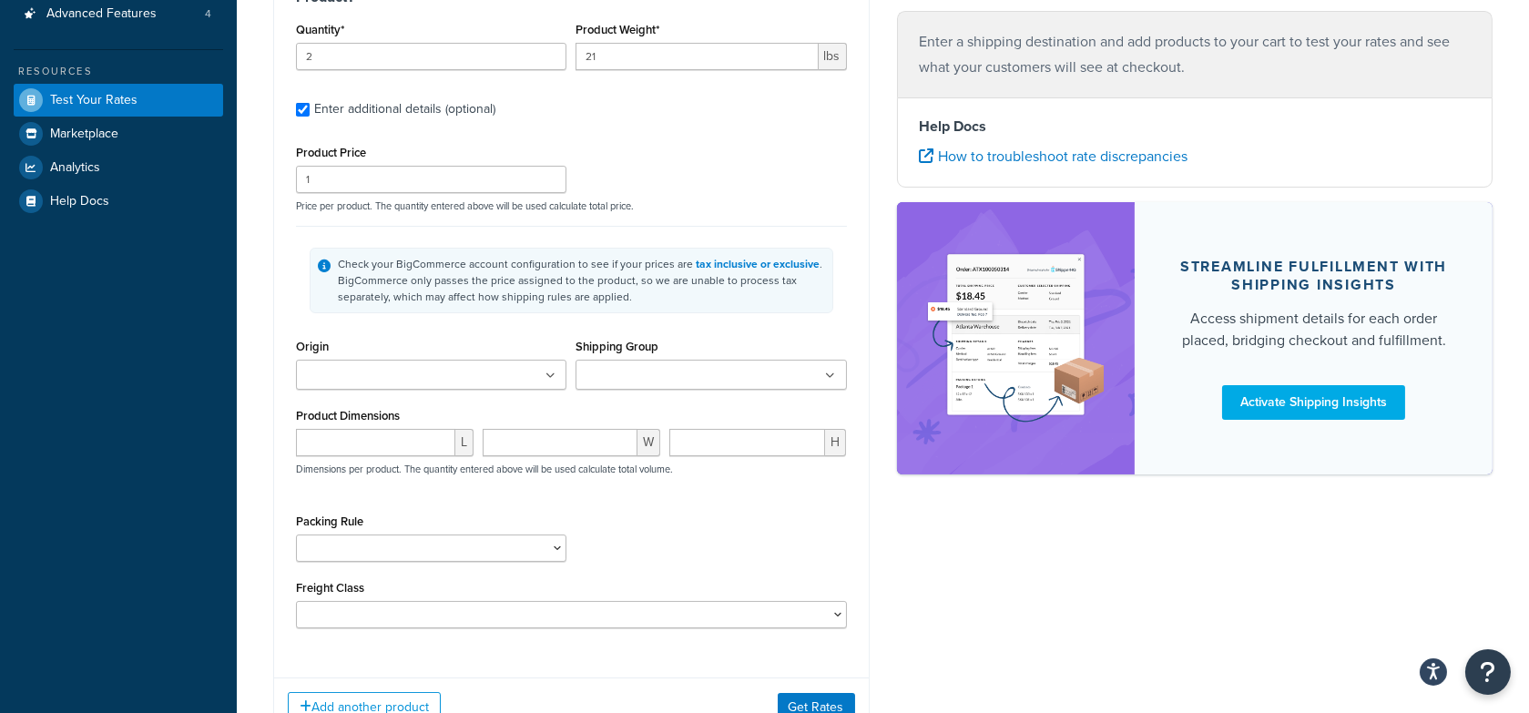
scroll to position [348, 0]
click at [521, 363] on ul at bounding box center [431, 374] width 270 height 30
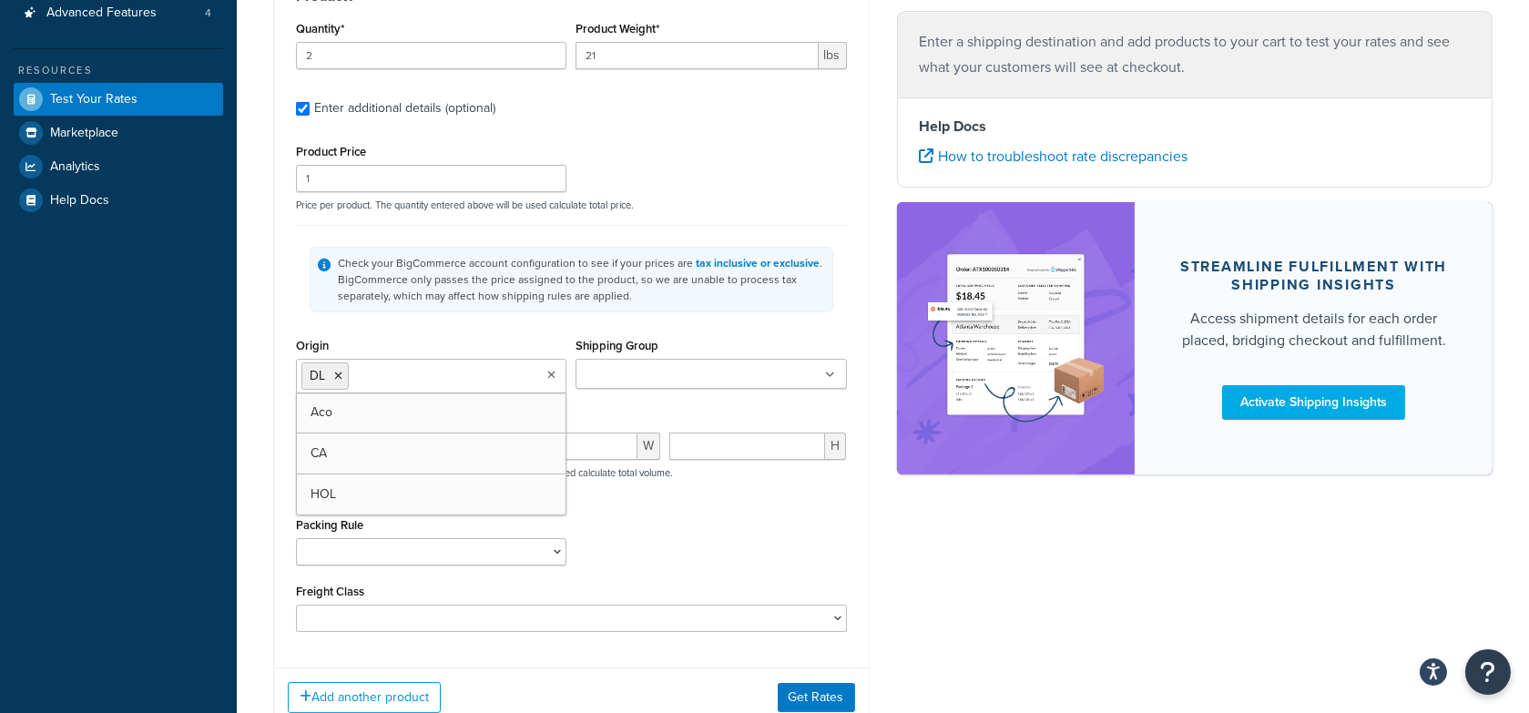
click at [688, 372] on input "Shipping Group" at bounding box center [661, 375] width 161 height 20
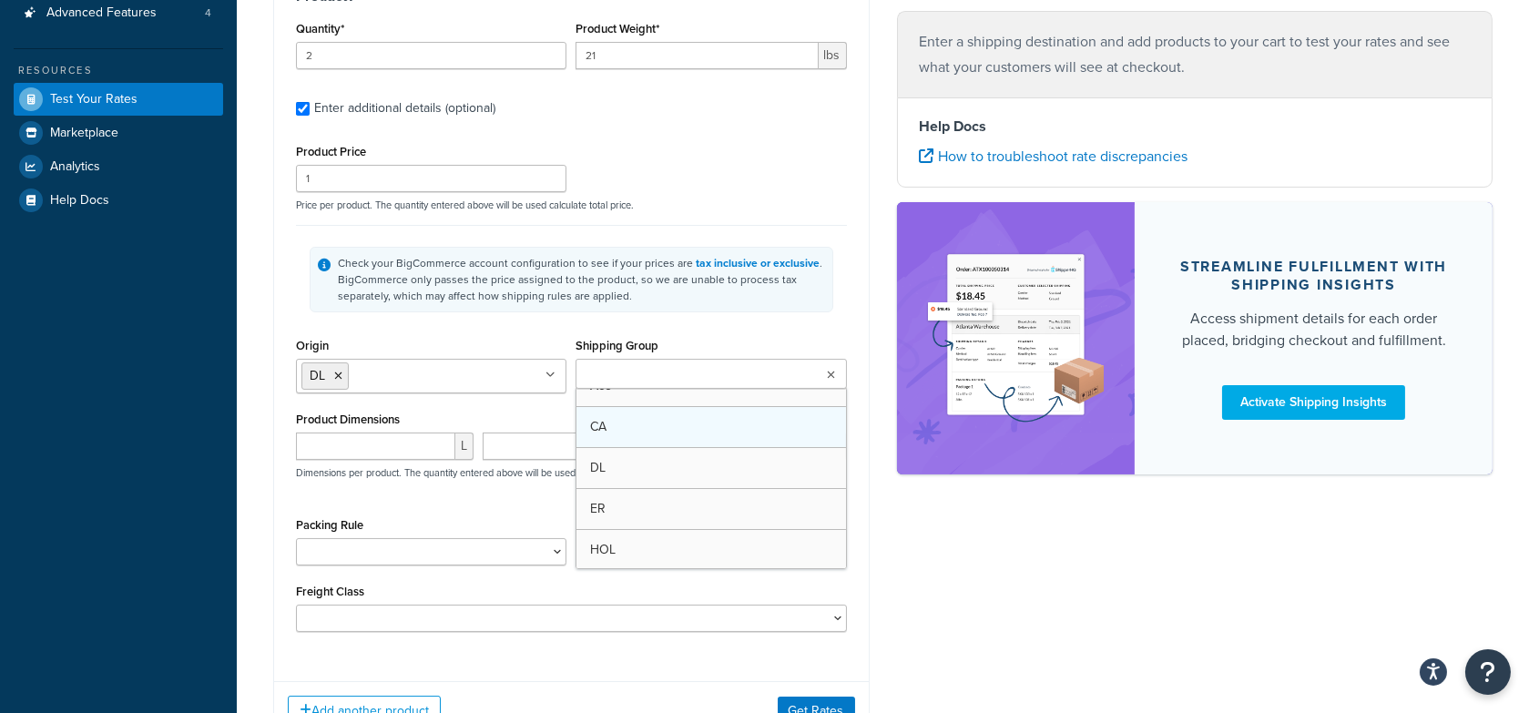
scroll to position [0, 0]
click at [490, 321] on div "Check your BigCommerce account configuration to see if your prices are tax incl…" at bounding box center [571, 279] width 551 height 108
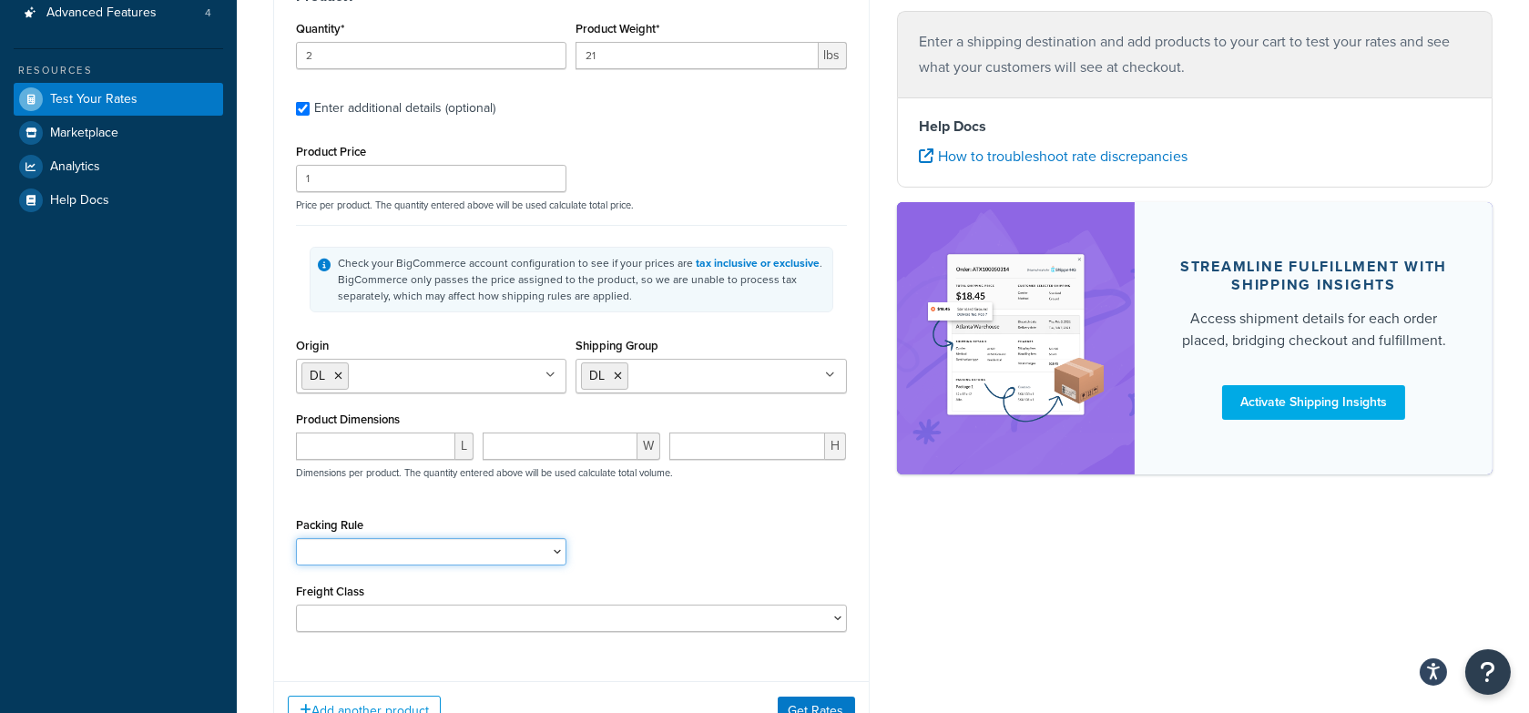
click at [420, 551] on select "Aco CA CAPV DL DLPS HOL Taper Full Case" at bounding box center [431, 551] width 270 height 27
select select "6510"
click at [296, 538] on select "Aco CA CAPV DL DLPS HOL Taper Full Case" at bounding box center [431, 551] width 270 height 27
click at [750, 546] on div "Packing Rule Aco CA CAPV DL DLPS HOL Taper Full Case" at bounding box center [571, 546] width 560 height 66
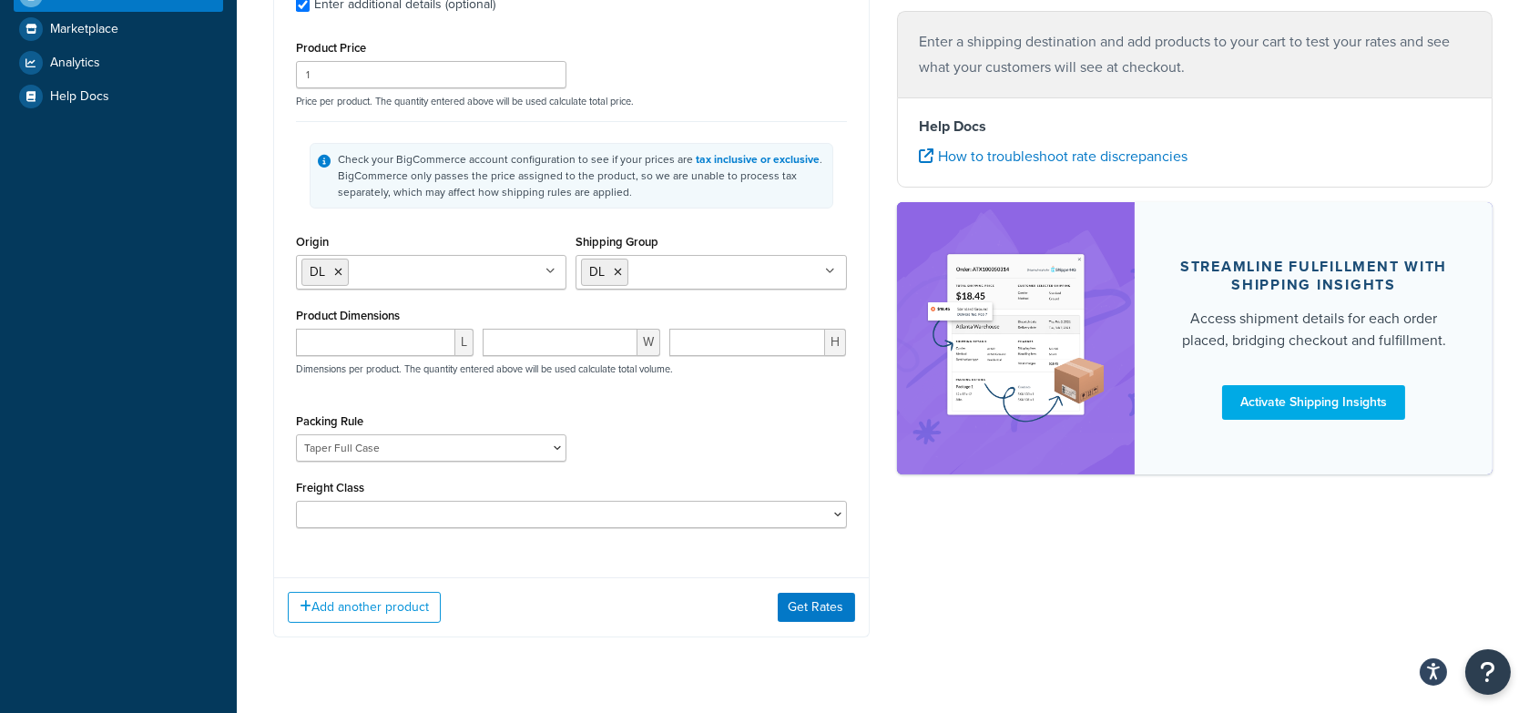
scroll to position [453, 0]
click at [384, 349] on input "number" at bounding box center [375, 341] width 159 height 27
type input "10"
type input "11"
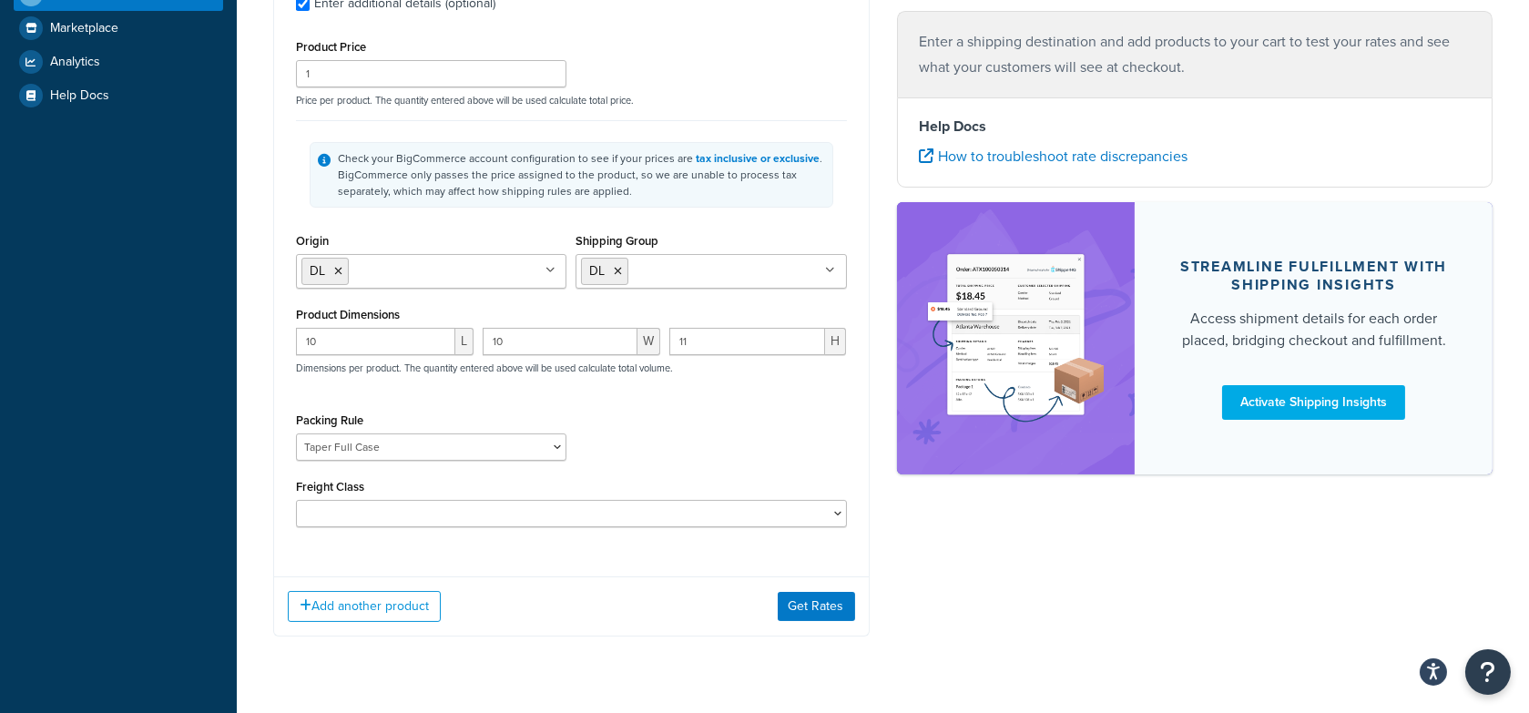
click at [735, 472] on div "Packing Rule Aco CA CAPV DL DLPS HOL Taper Full Case" at bounding box center [571, 441] width 560 height 66
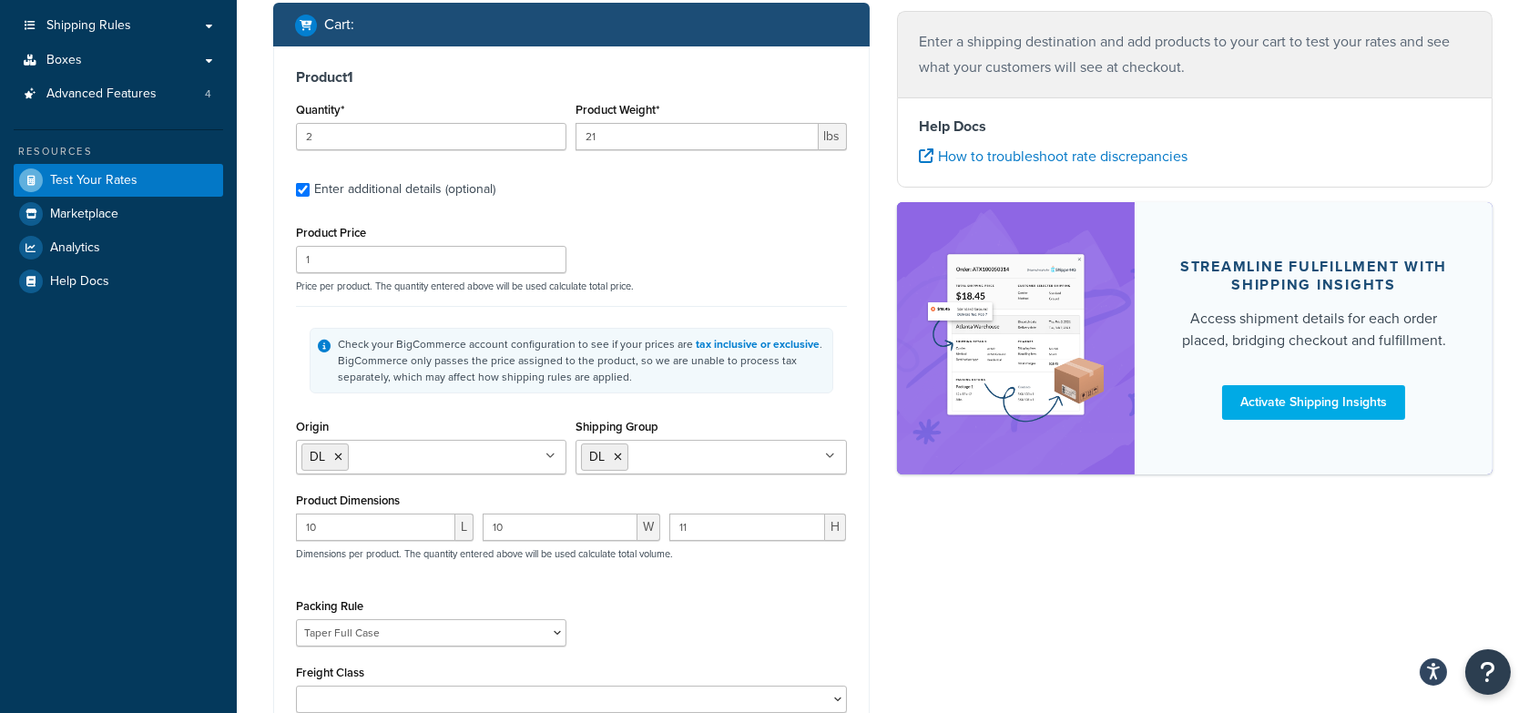
scroll to position [261, 0]
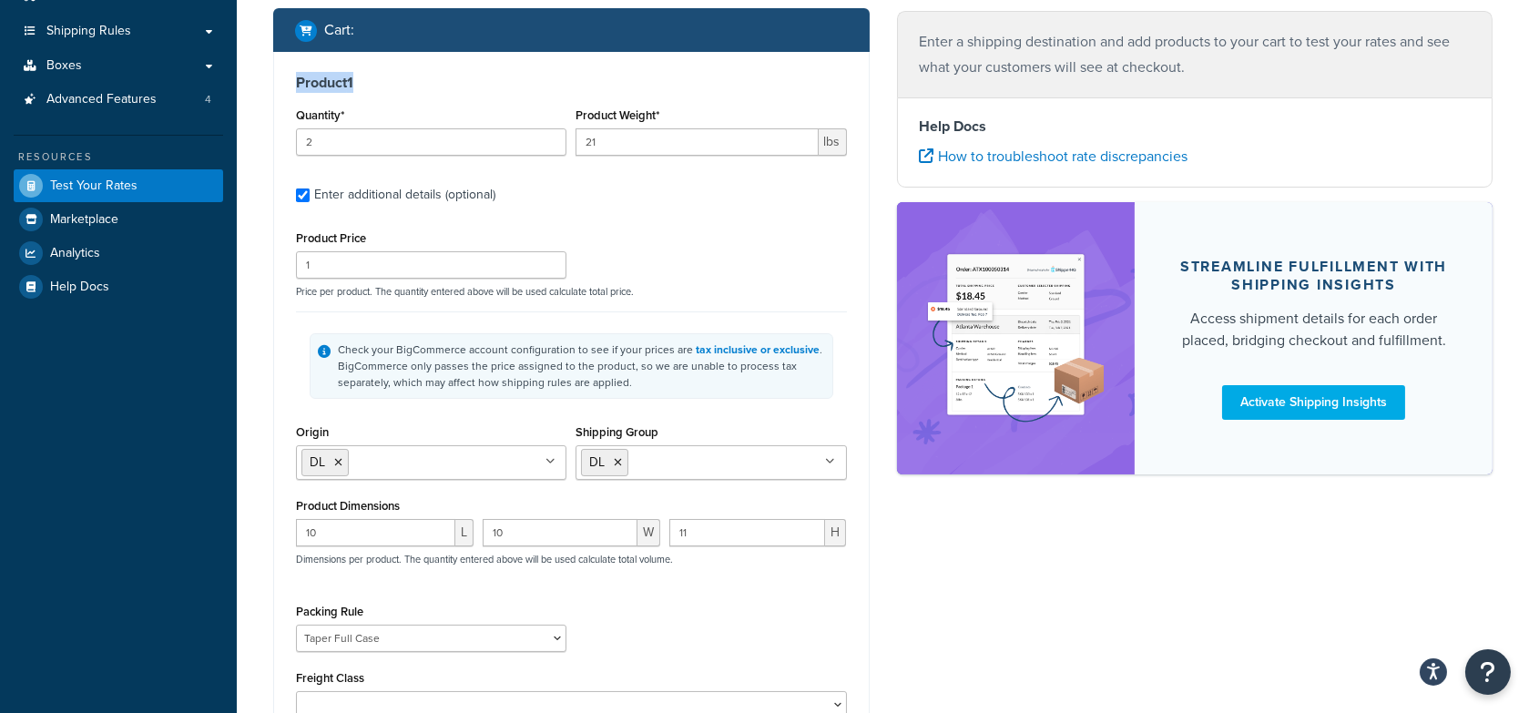
drag, startPoint x: 401, startPoint y: 89, endPoint x: 291, endPoint y: 74, distance: 111.3
click at [291, 74] on div "Product 1 Quantity* 2 Product Weight* 21 lbs Enter additional details (optional…" at bounding box center [571, 403] width 595 height 702
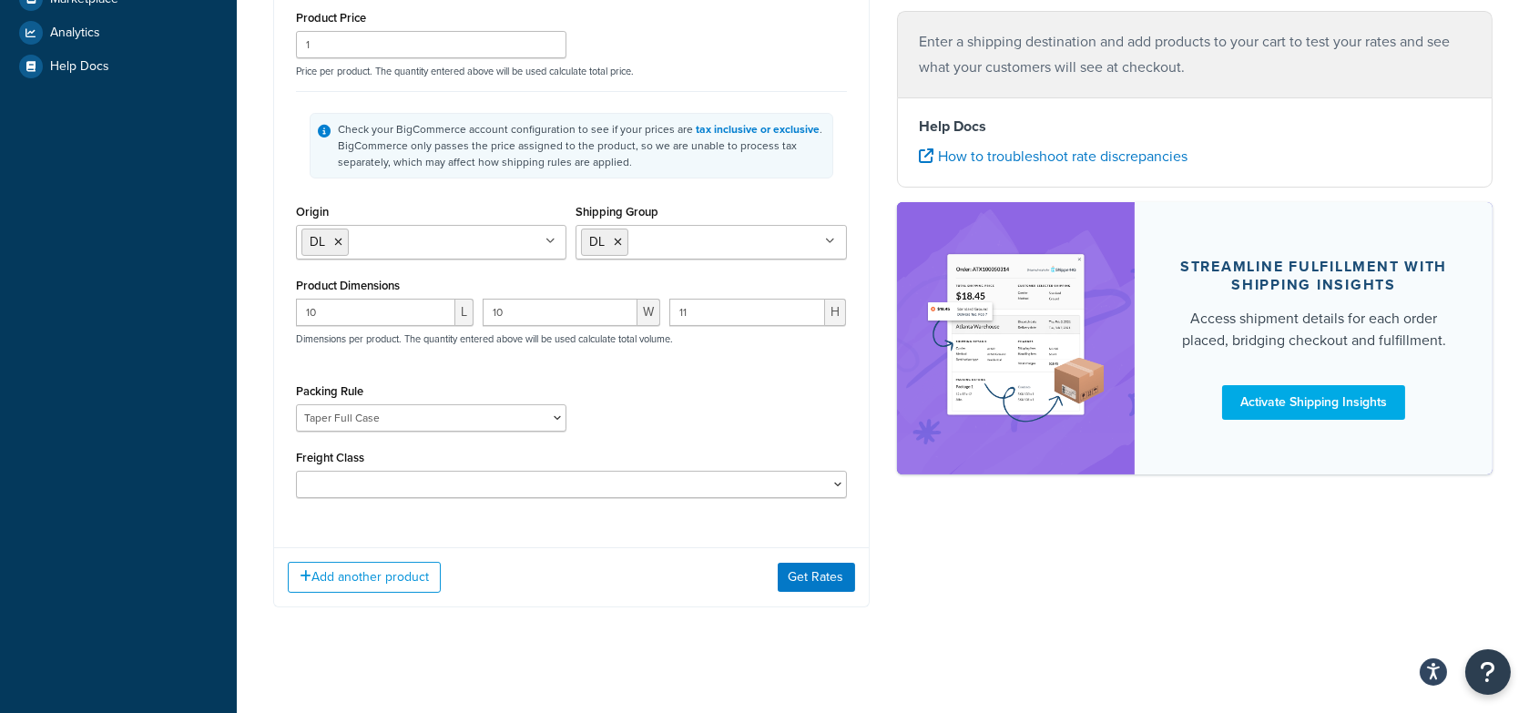
scroll to position [493, 0]
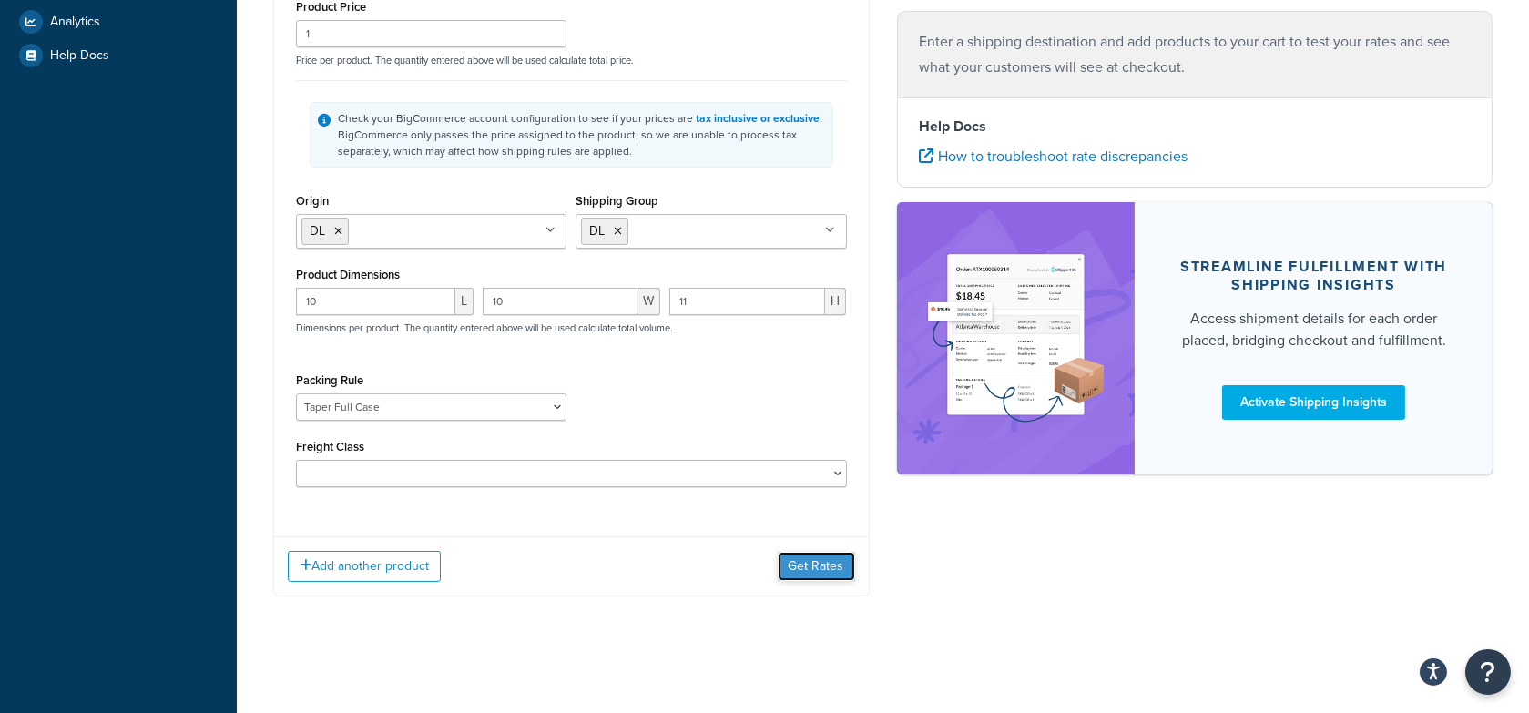
click at [821, 563] on button "Get Rates" at bounding box center [816, 566] width 77 height 29
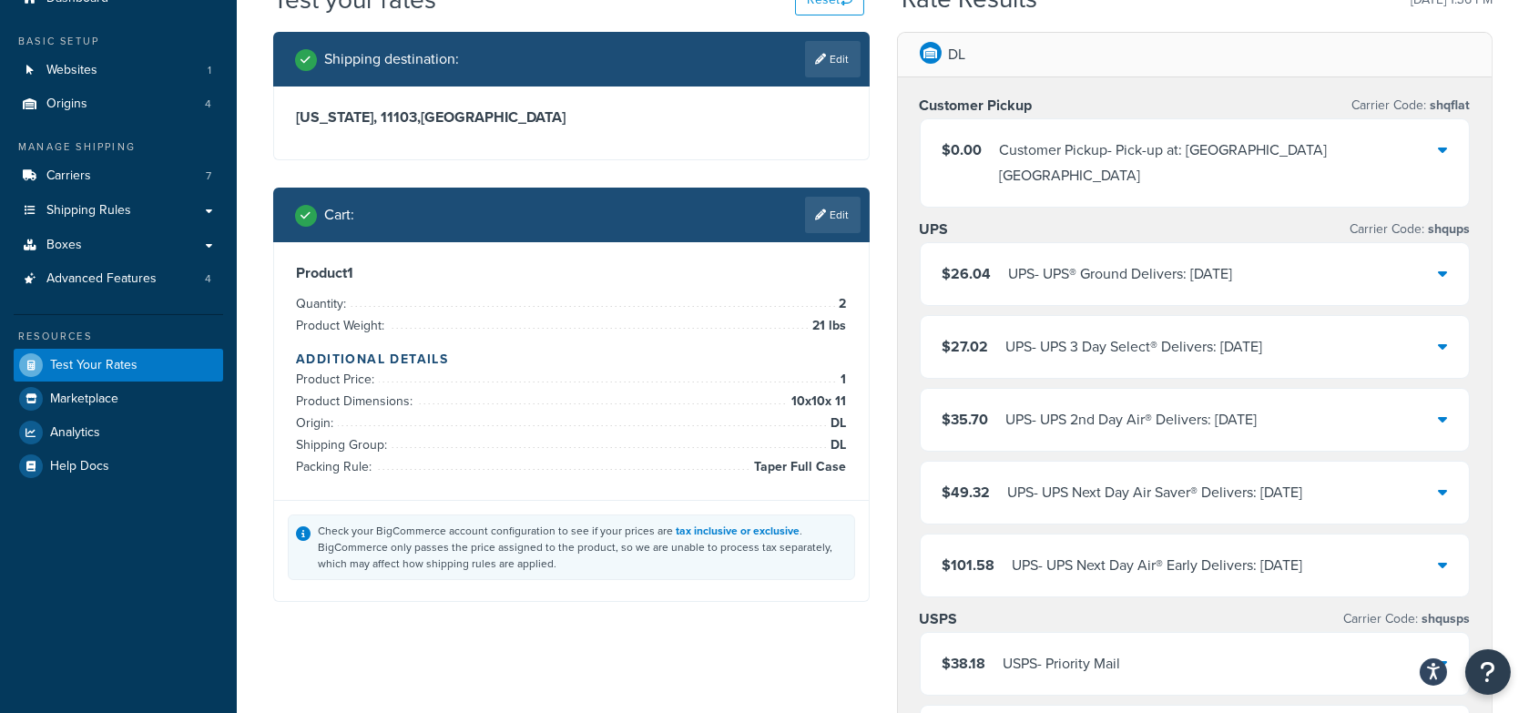
scroll to position [62, 0]
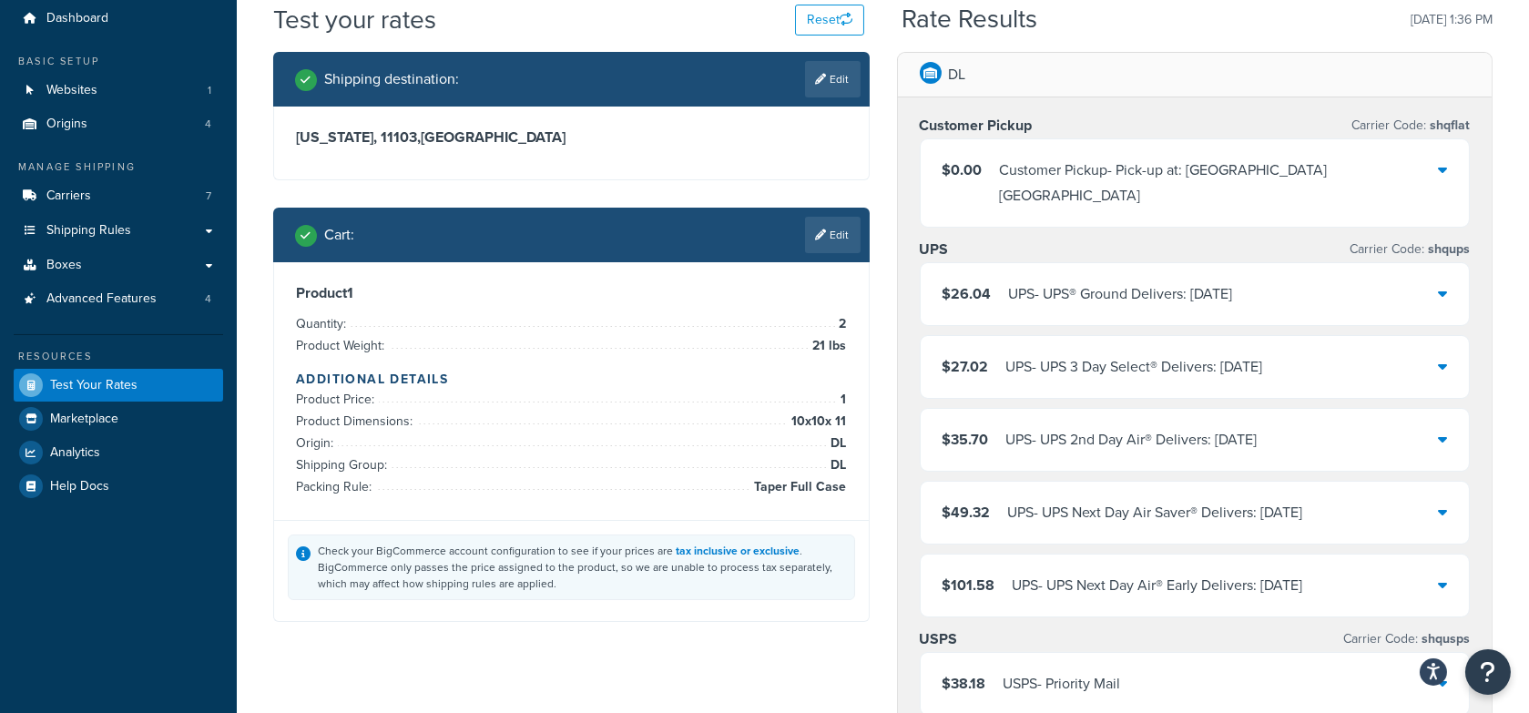
click at [1341, 280] on div "$26.04 UPS - UPS® Ground Delivers: 8/27/2025" at bounding box center [1195, 294] width 549 height 62
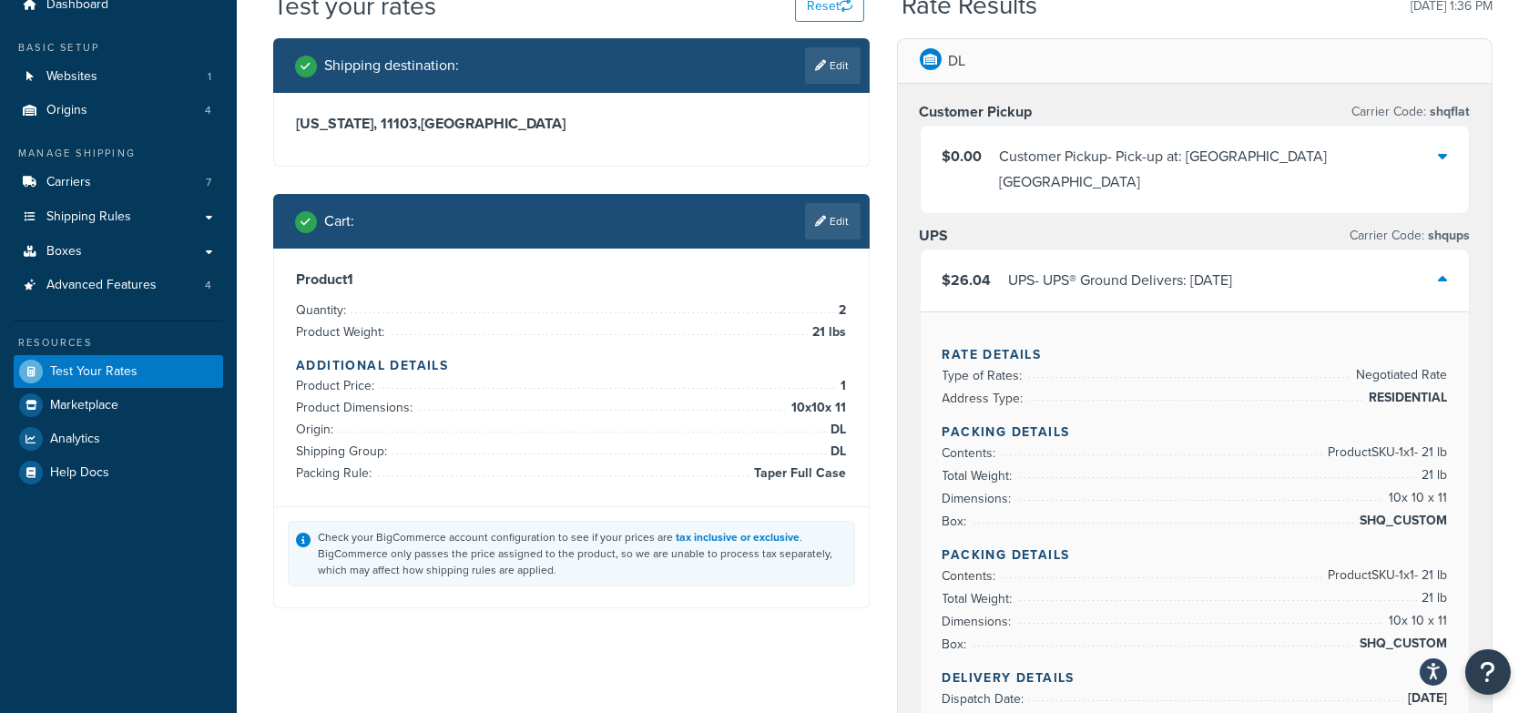
scroll to position [86, 0]
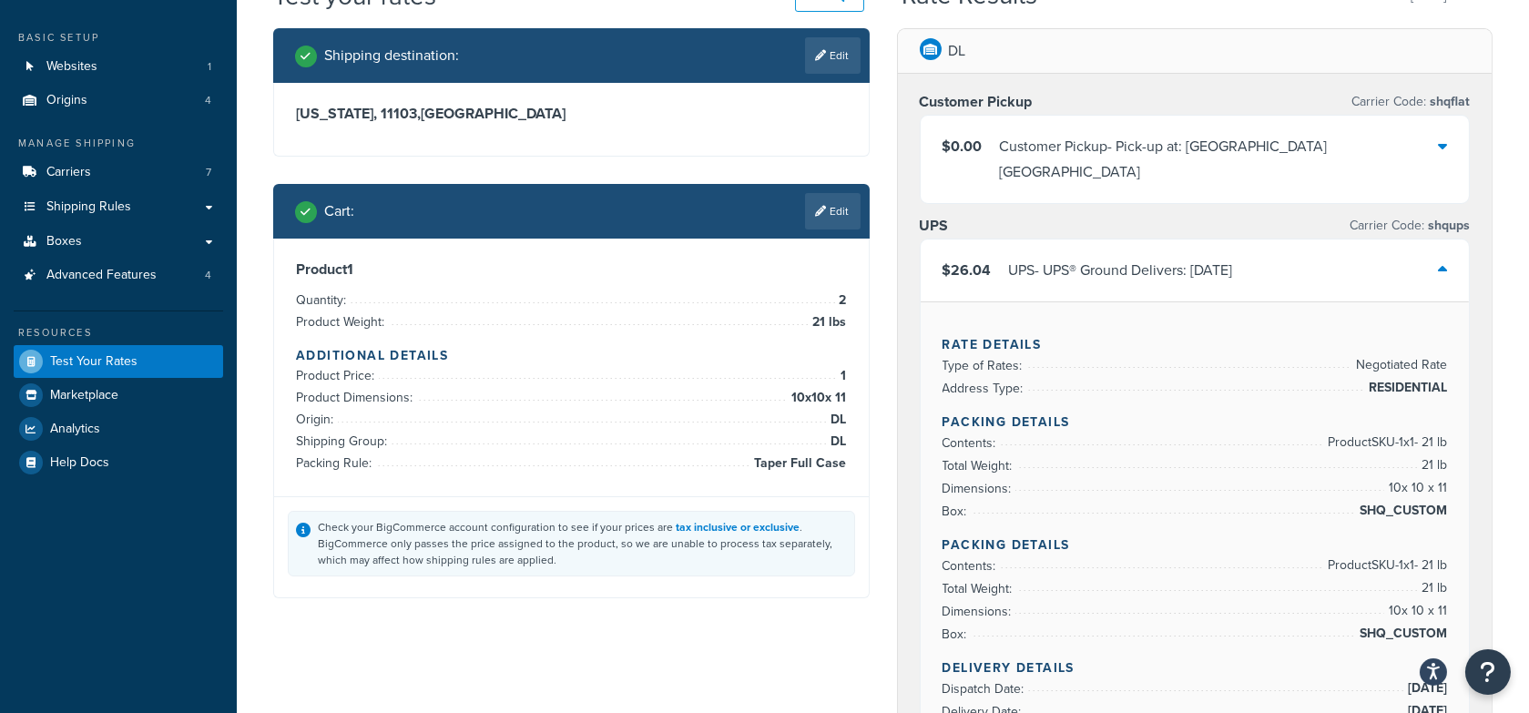
click at [1446, 262] on icon at bounding box center [1442, 269] width 9 height 15
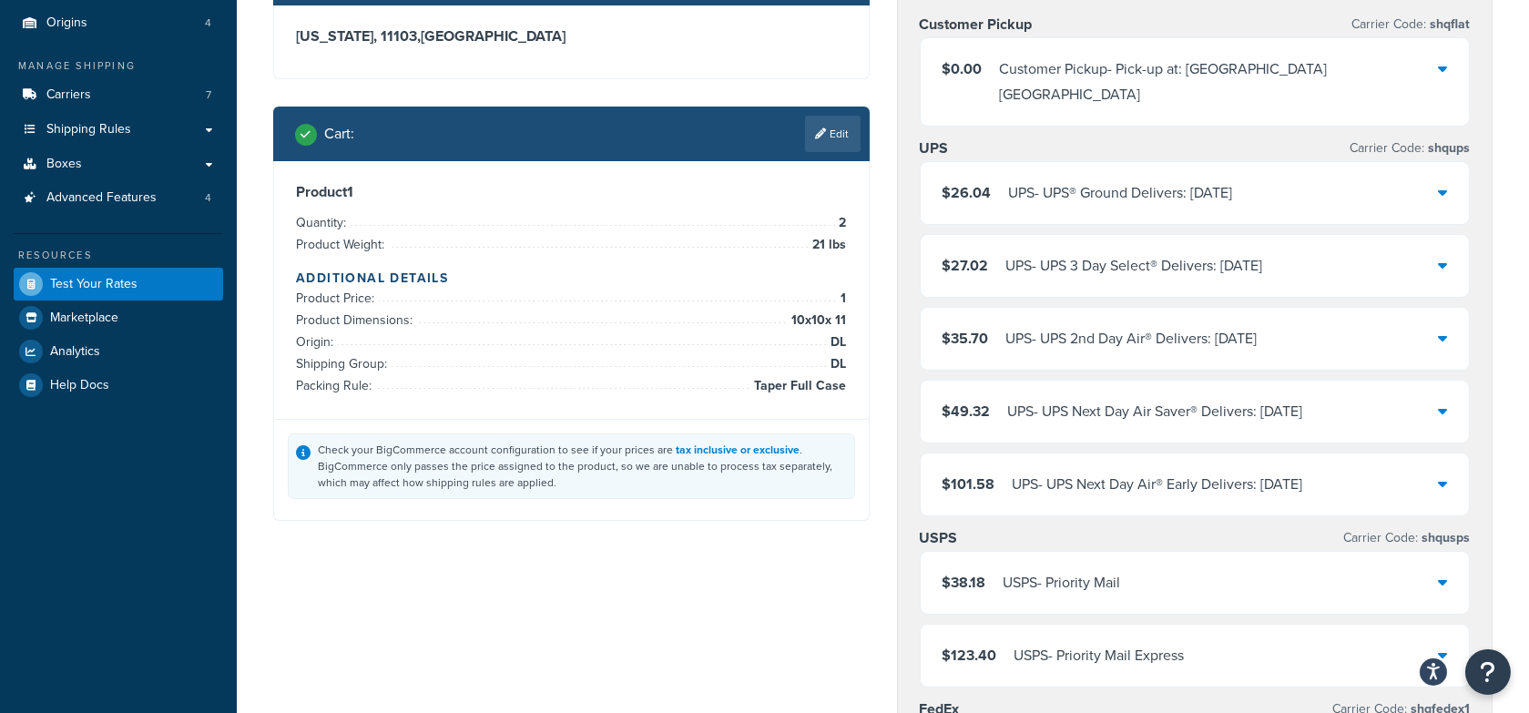
scroll to position [175, 0]
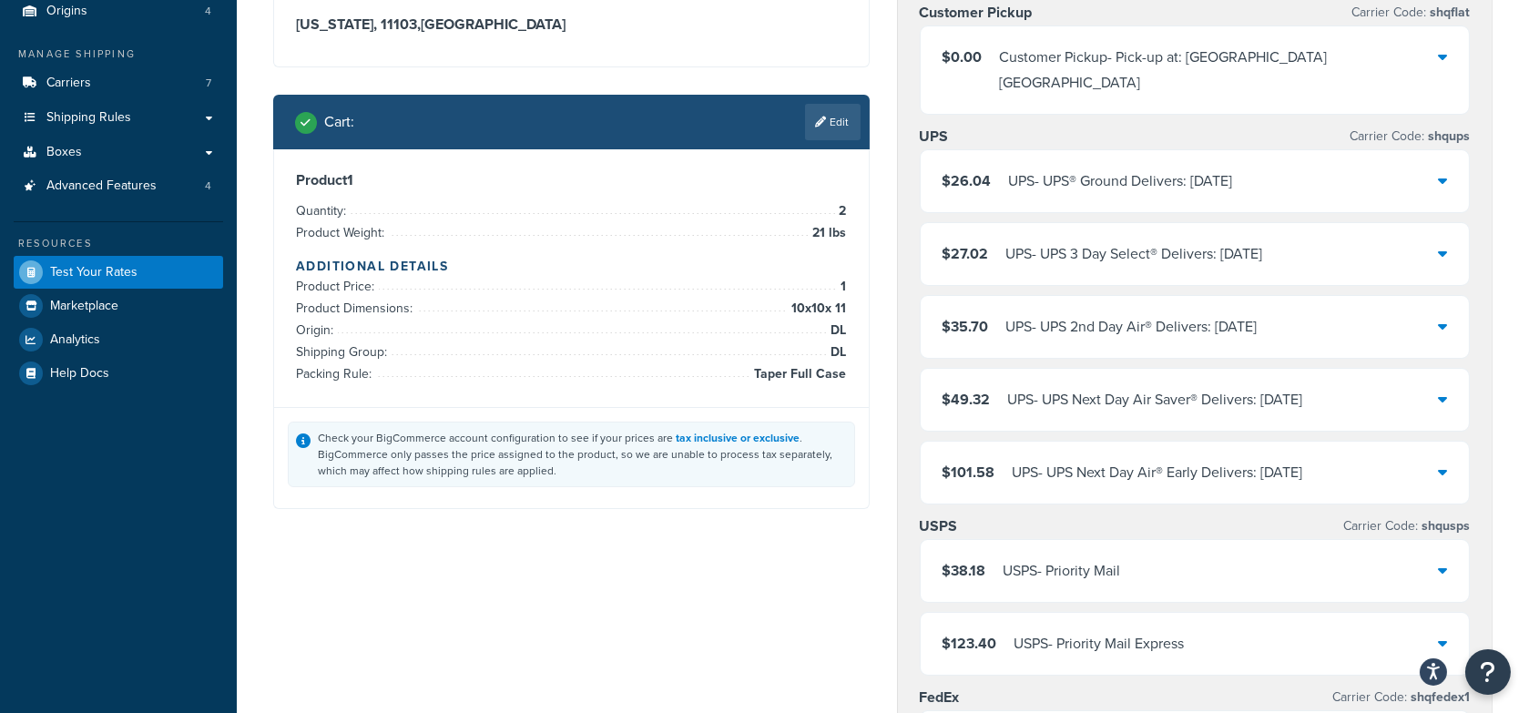
click at [1286, 544] on div "$38.18 USPS - Priority Mail" at bounding box center [1195, 571] width 549 height 62
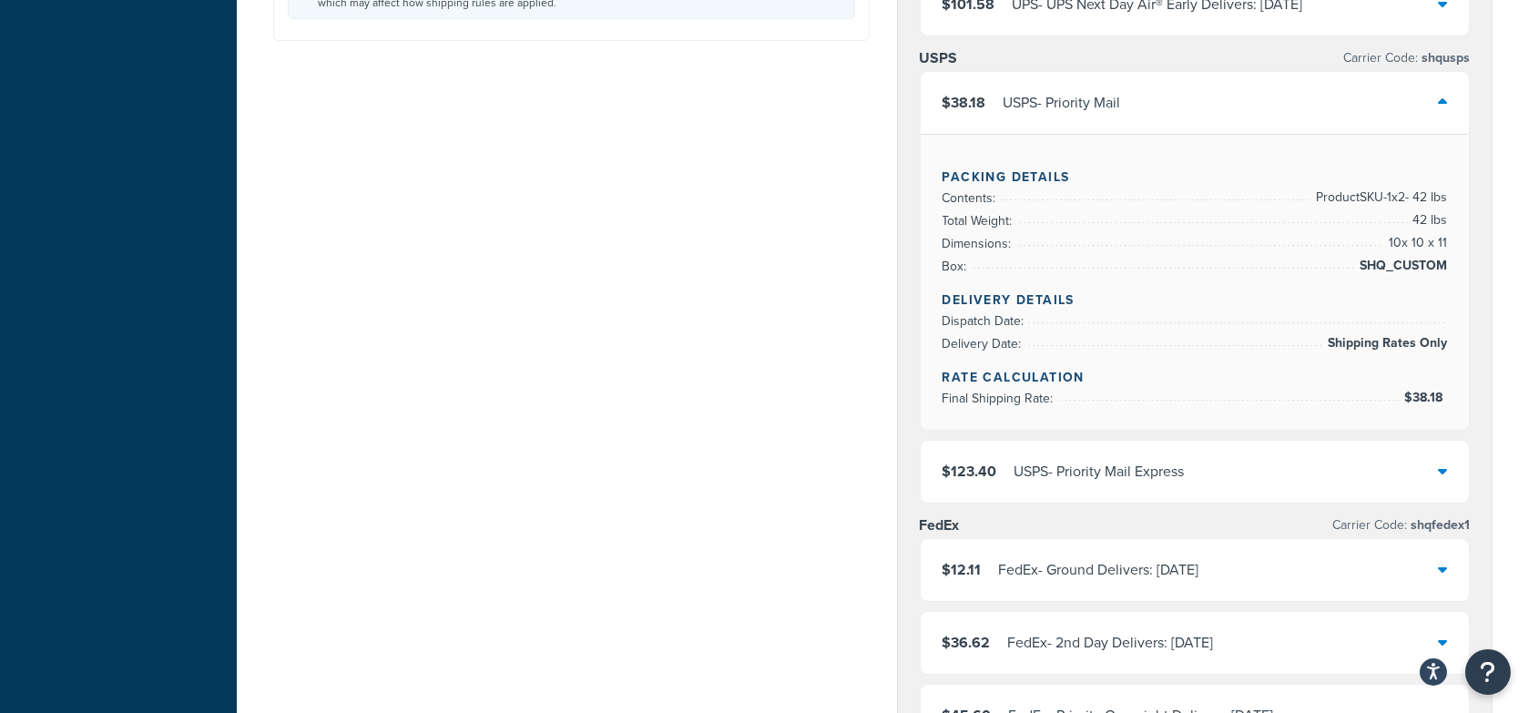
scroll to position [665, 0]
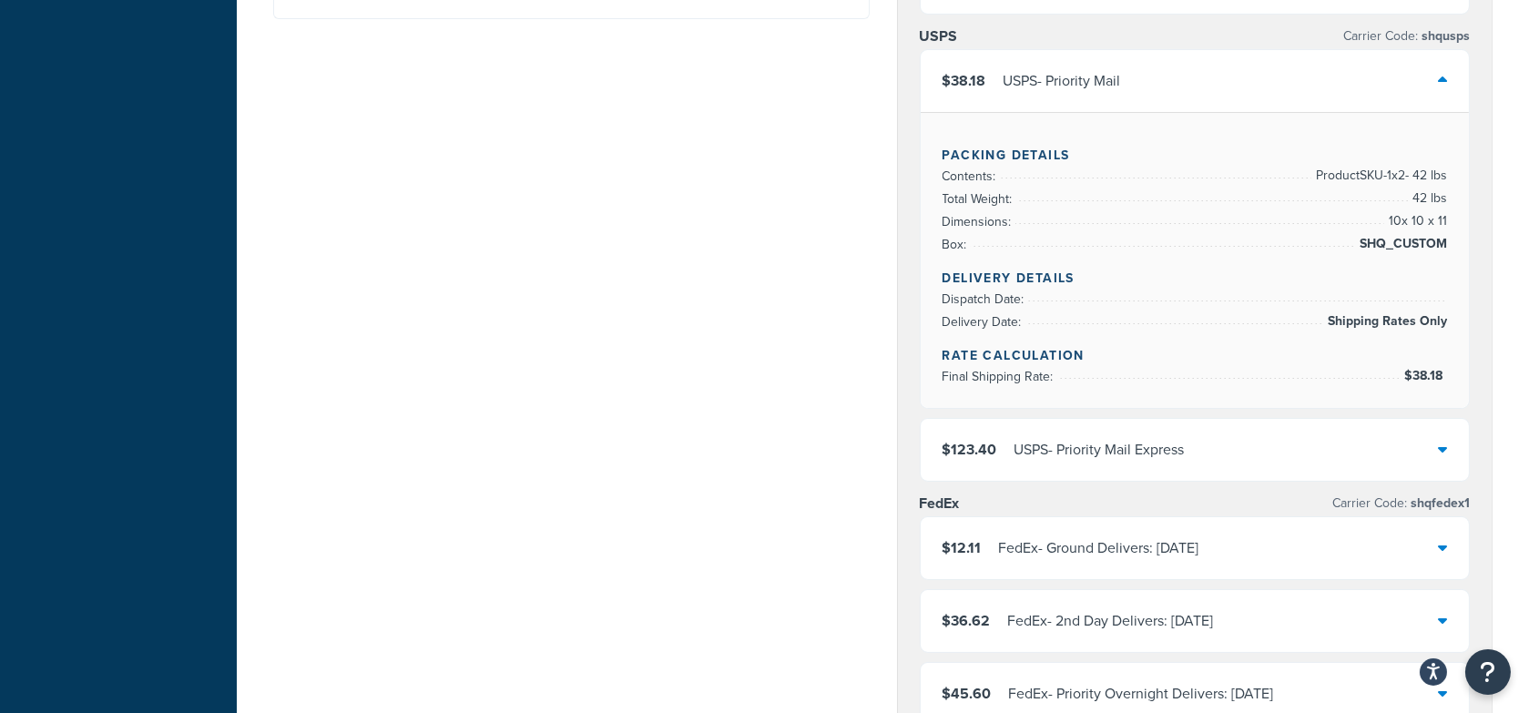
click at [1150, 535] on div "FedEx - Ground Delivers: 8/27/2025" at bounding box center [1099, 547] width 200 height 25
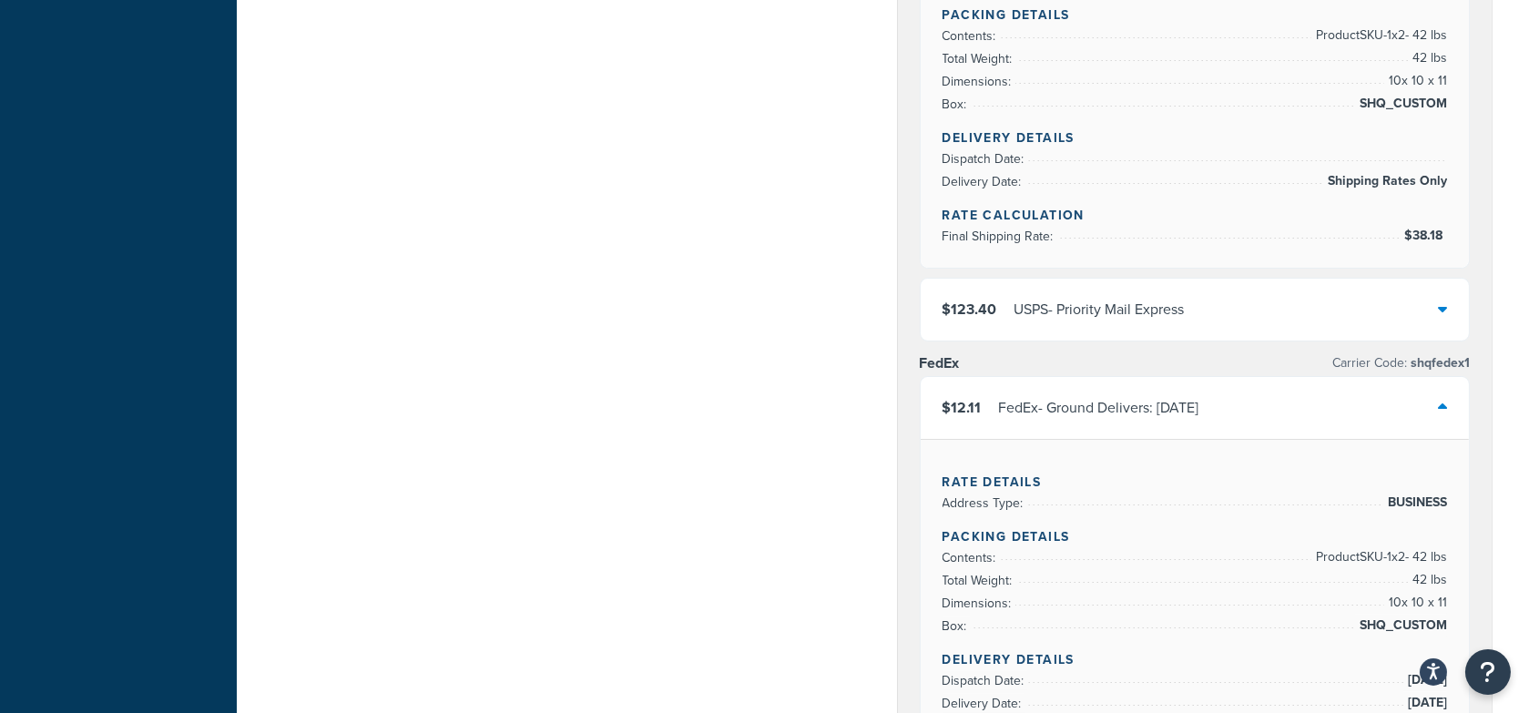
scroll to position [1602, 0]
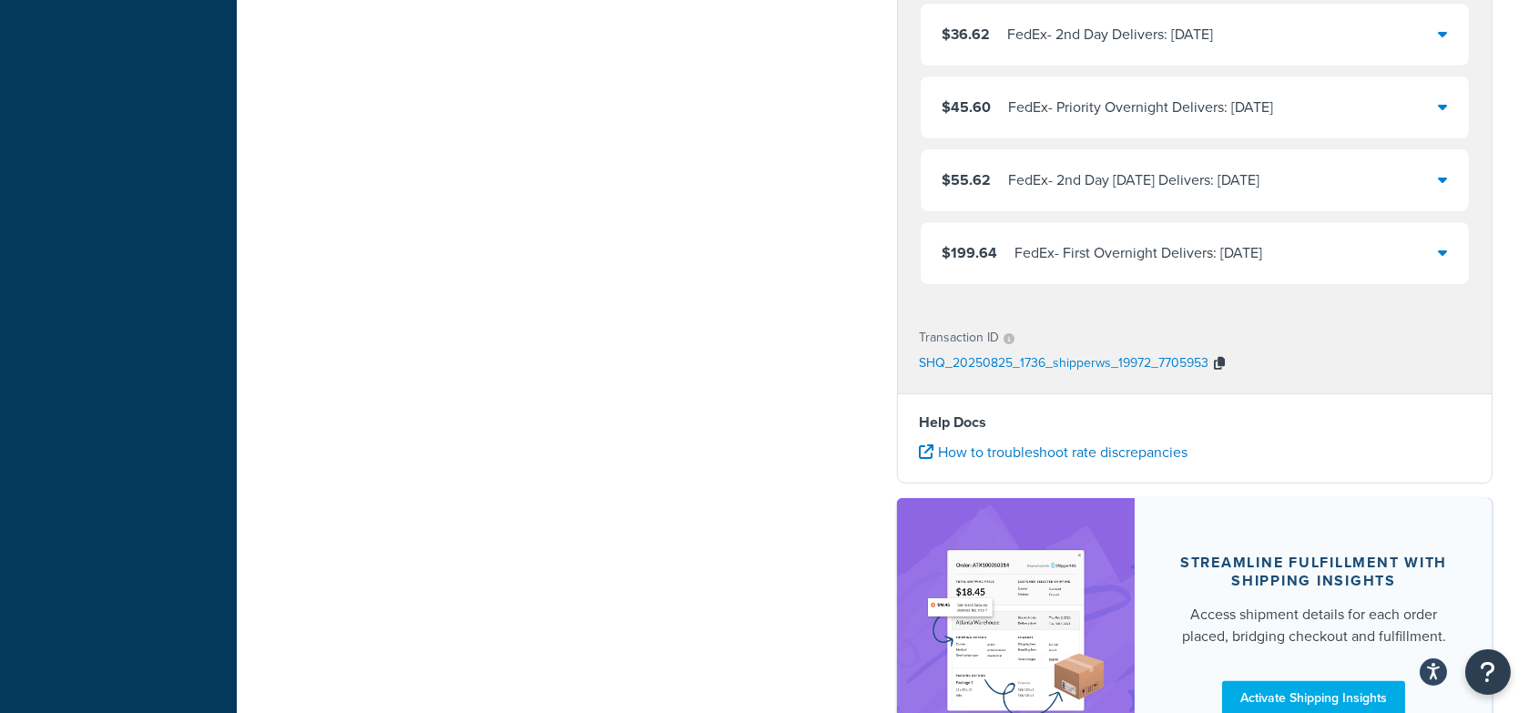
click at [1222, 357] on icon "button" at bounding box center [1220, 363] width 11 height 13
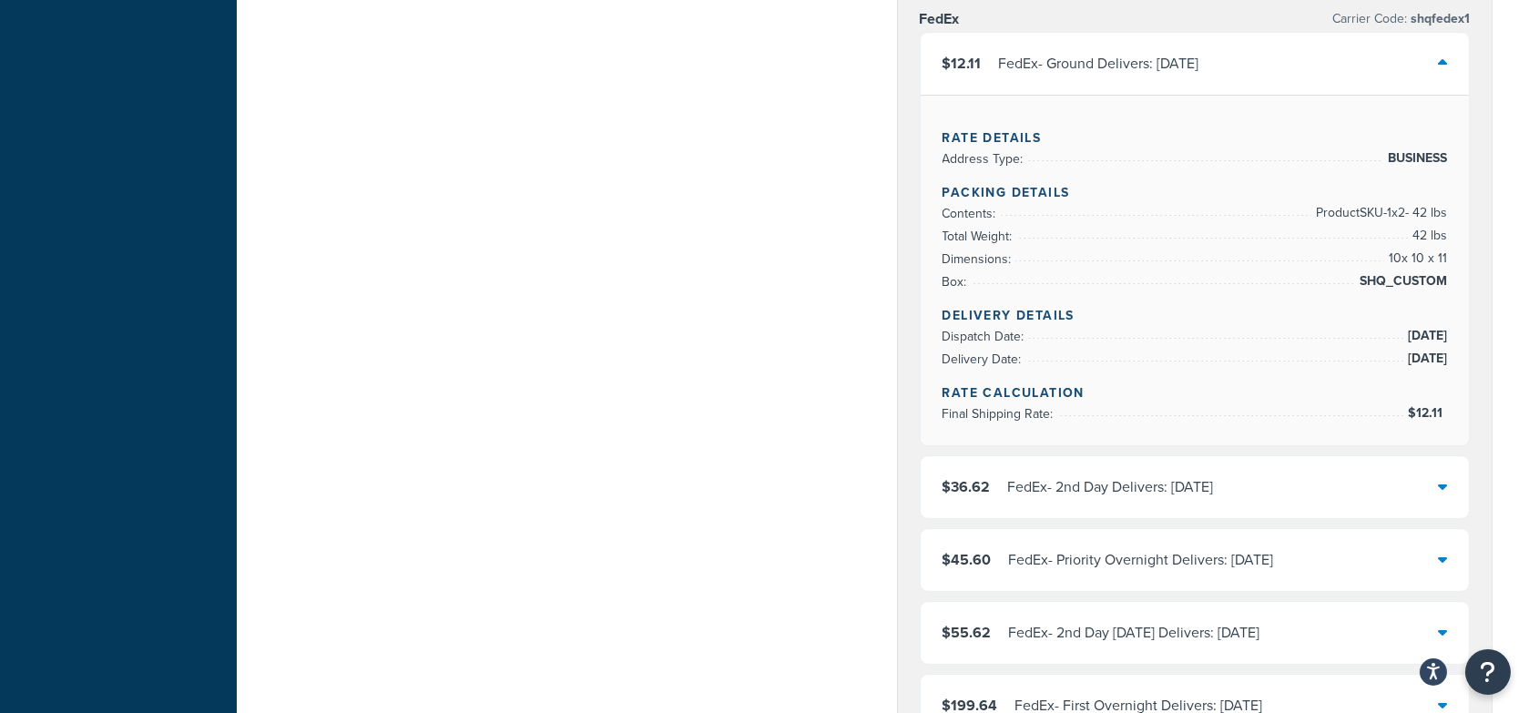
scroll to position [1130, 0]
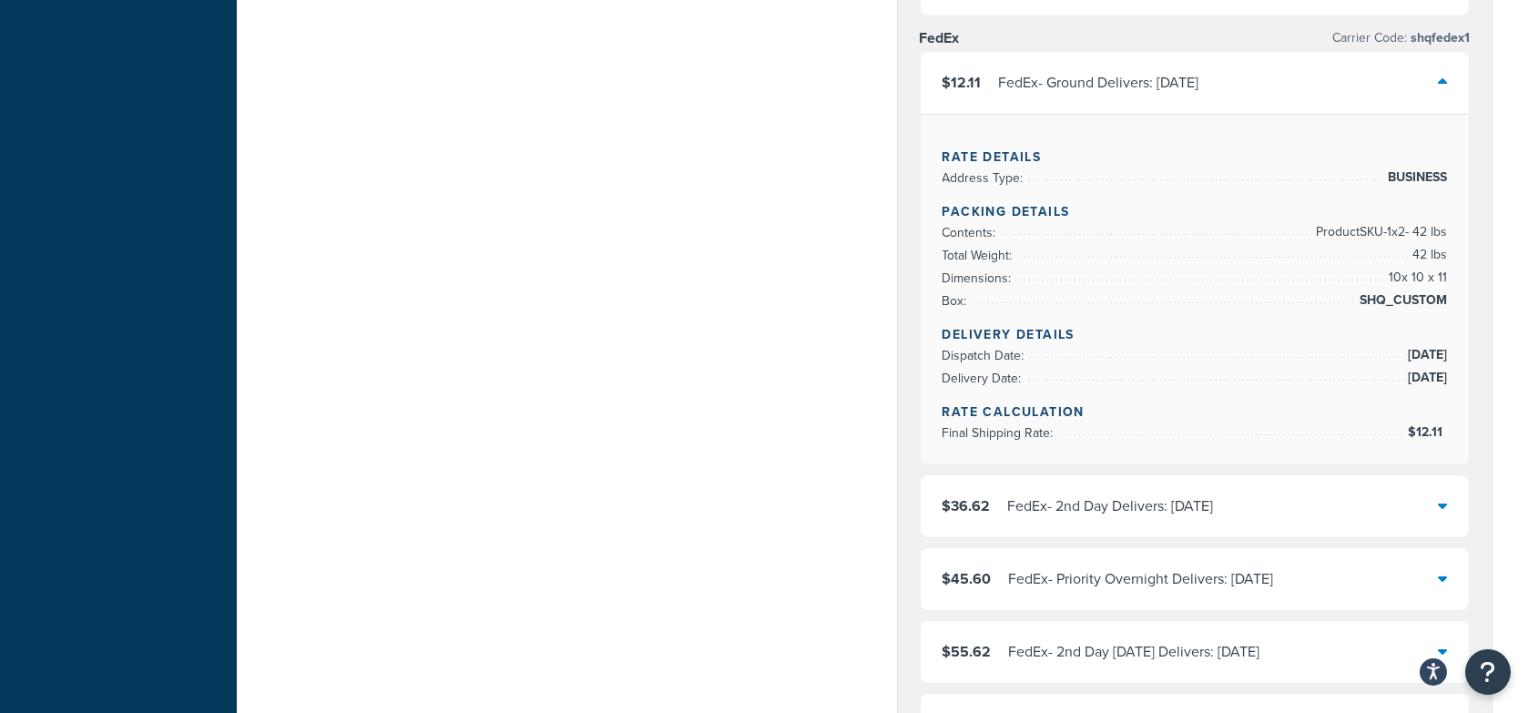
click at [1441, 70] on div at bounding box center [1442, 82] width 9 height 25
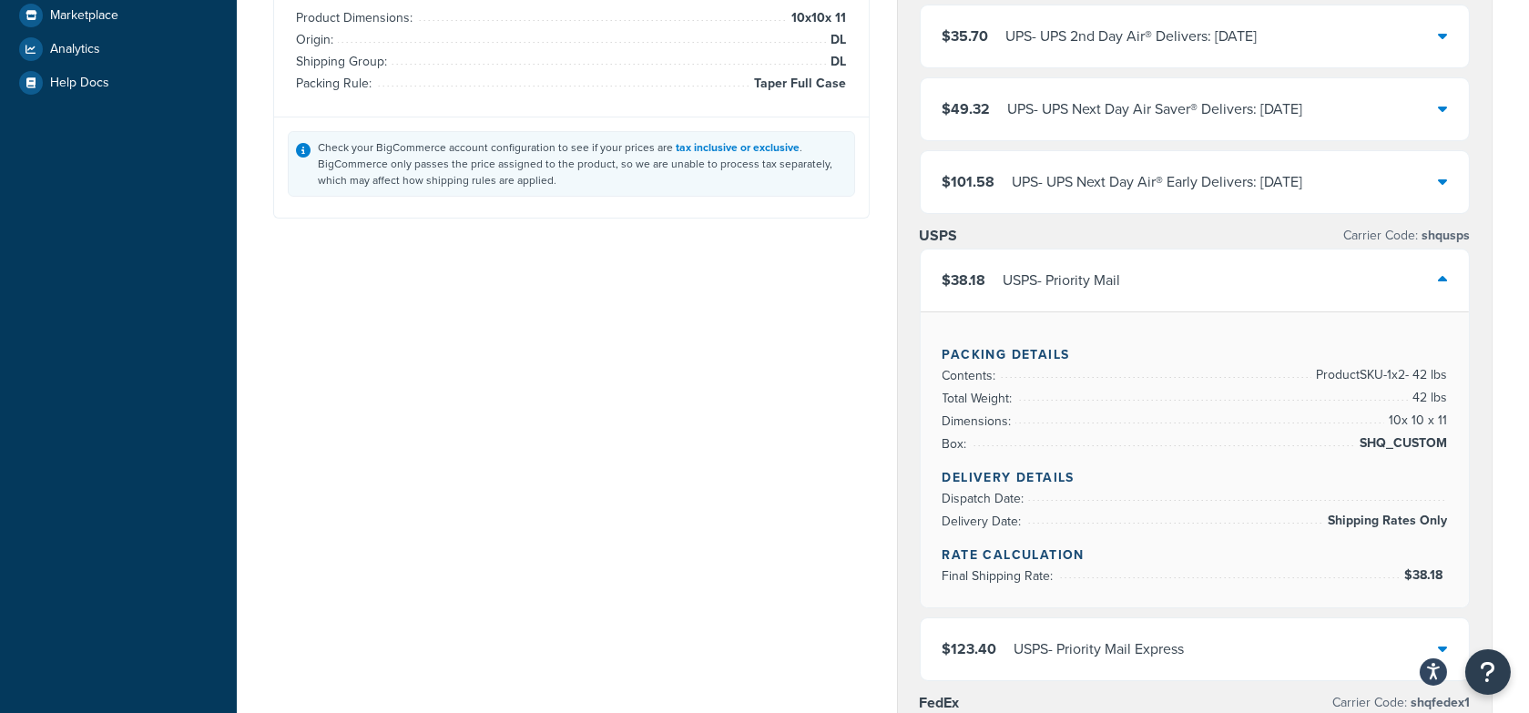
scroll to position [468, 0]
drag, startPoint x: 1449, startPoint y: 248, endPoint x: 1434, endPoint y: 244, distance: 15.0
click at [1449, 248] on div "$38.18 USPS - Priority Mail" at bounding box center [1195, 278] width 549 height 62
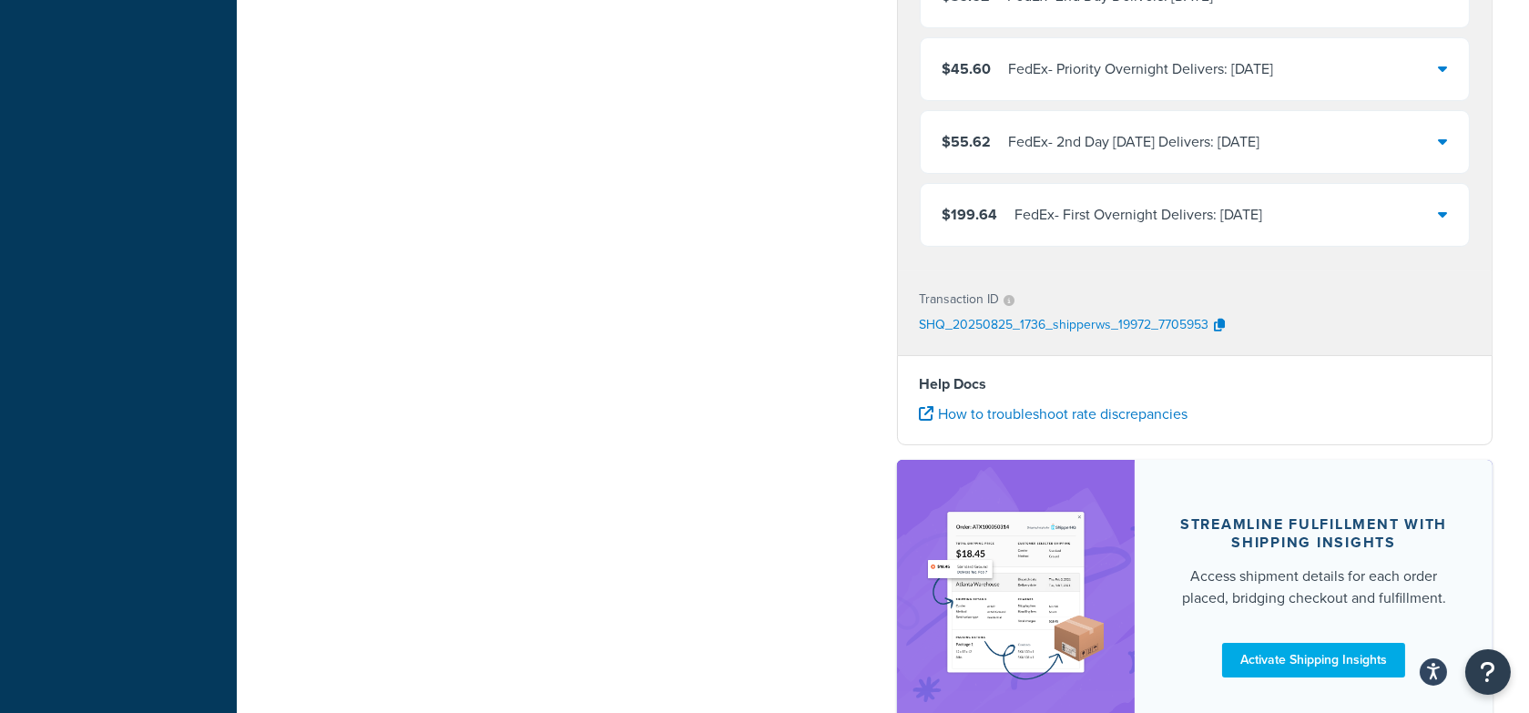
scroll to position [1014, 0]
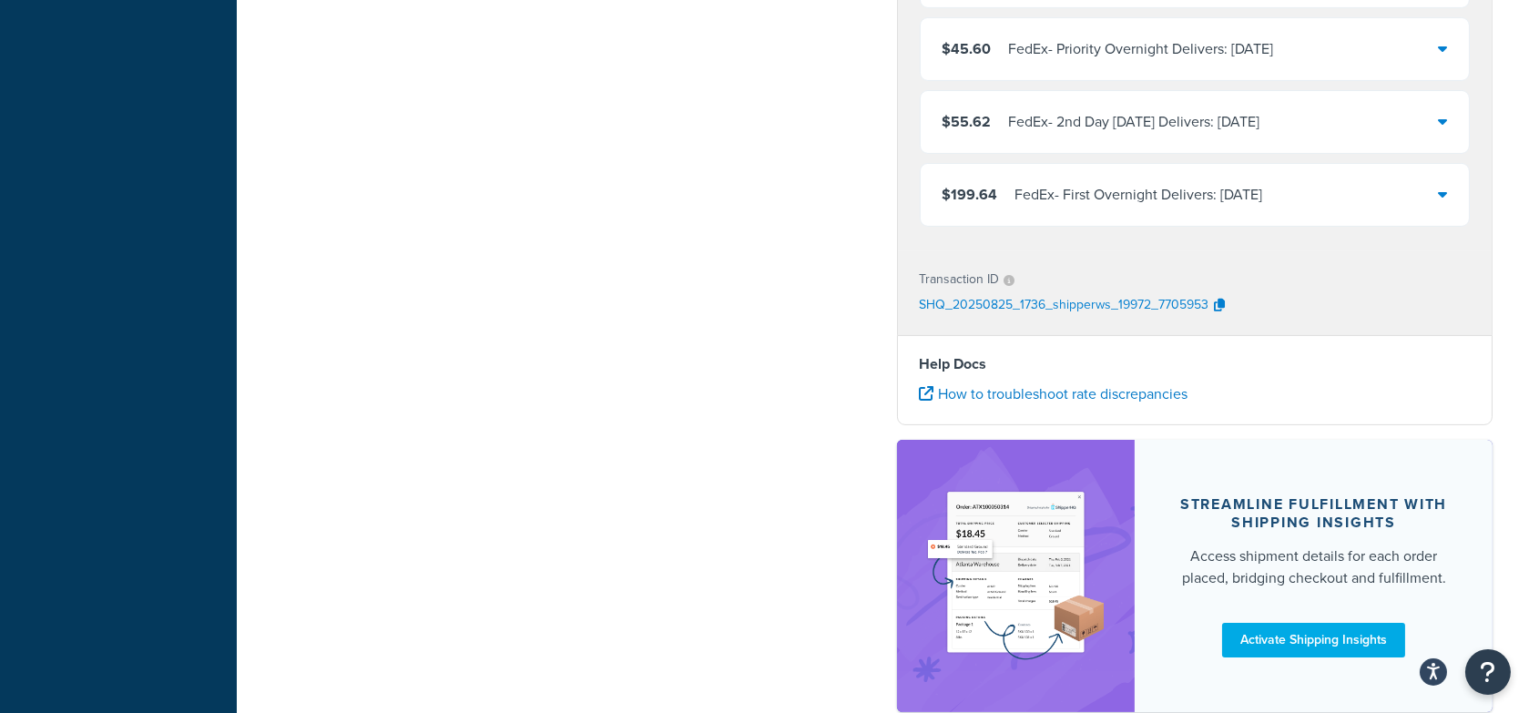
click at [1000, 251] on div "Transaction ID SHQ_20250825_1736_shipperws_19972_7705953" at bounding box center [1195, 293] width 595 height 84
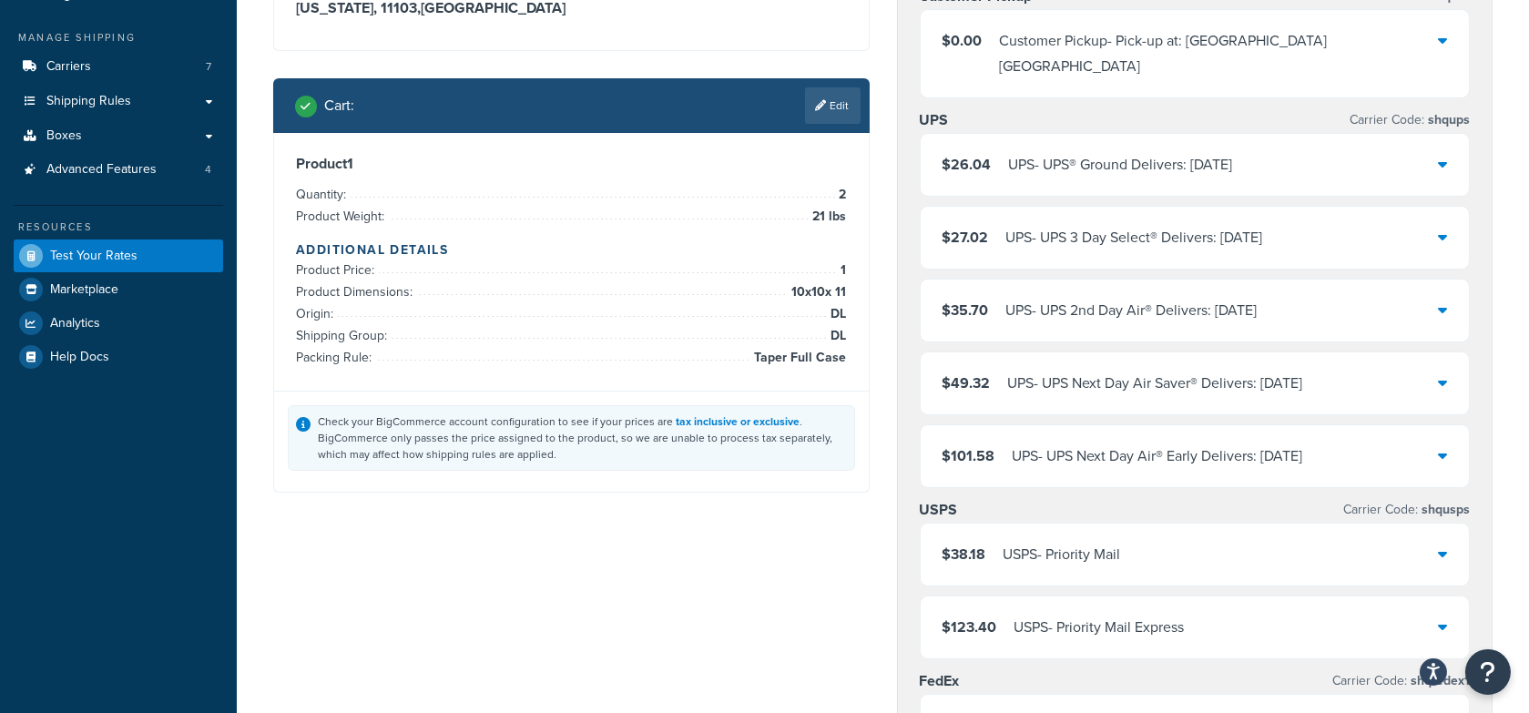
scroll to position [185, 0]
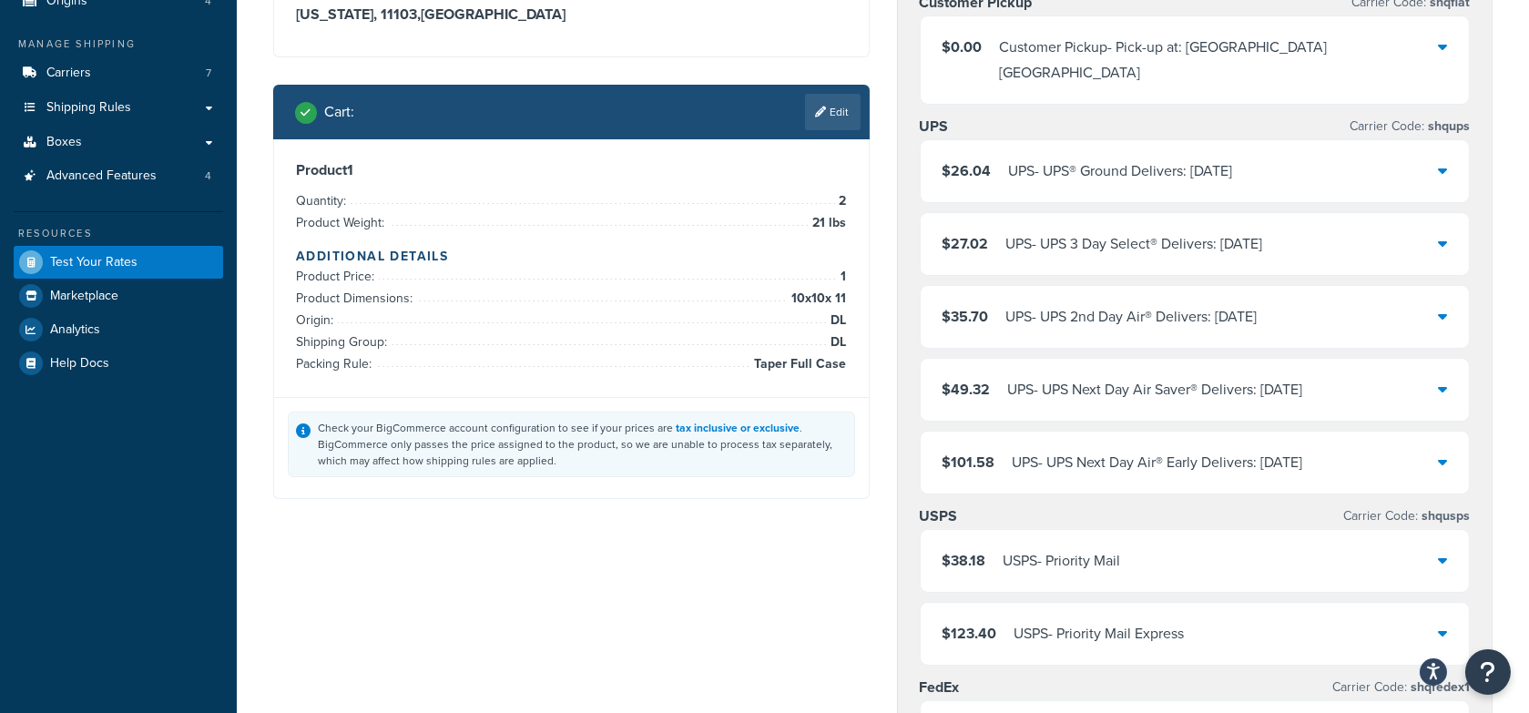
click at [1229, 158] on div "UPS - UPS® Ground Delivers: 8/27/2025" at bounding box center [1121, 170] width 224 height 25
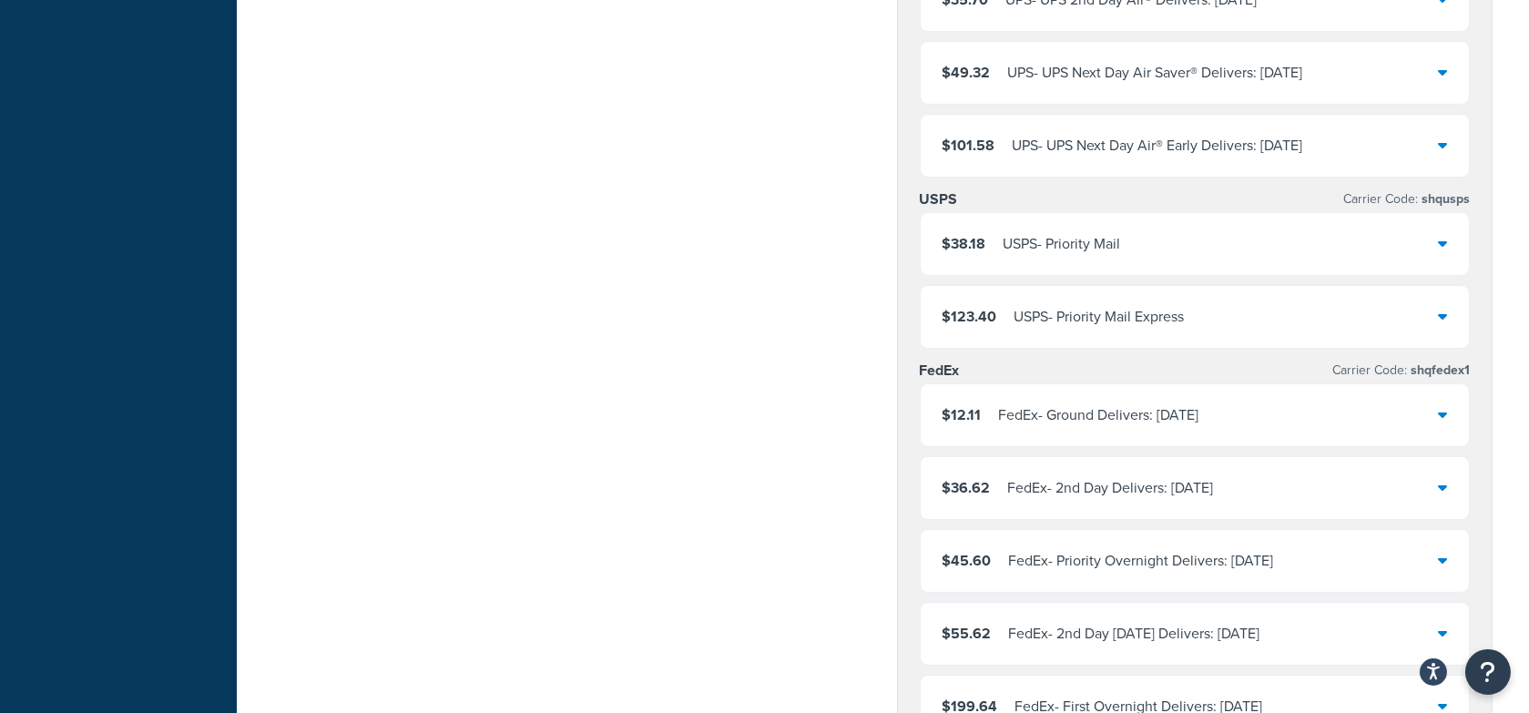
scroll to position [1001, 0]
click at [1182, 210] on div "$38.18 USPS - Priority Mail" at bounding box center [1195, 241] width 549 height 62
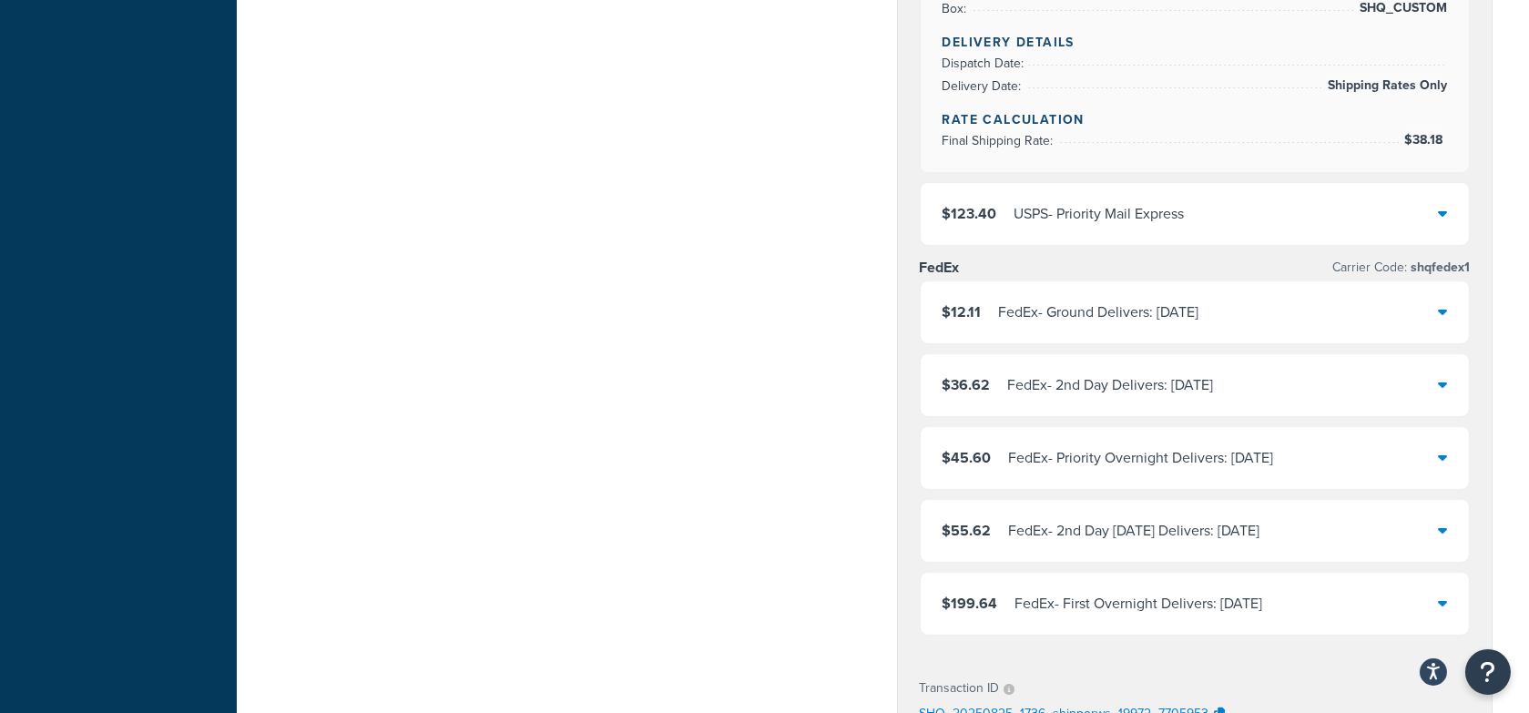
scroll to position [1402, 0]
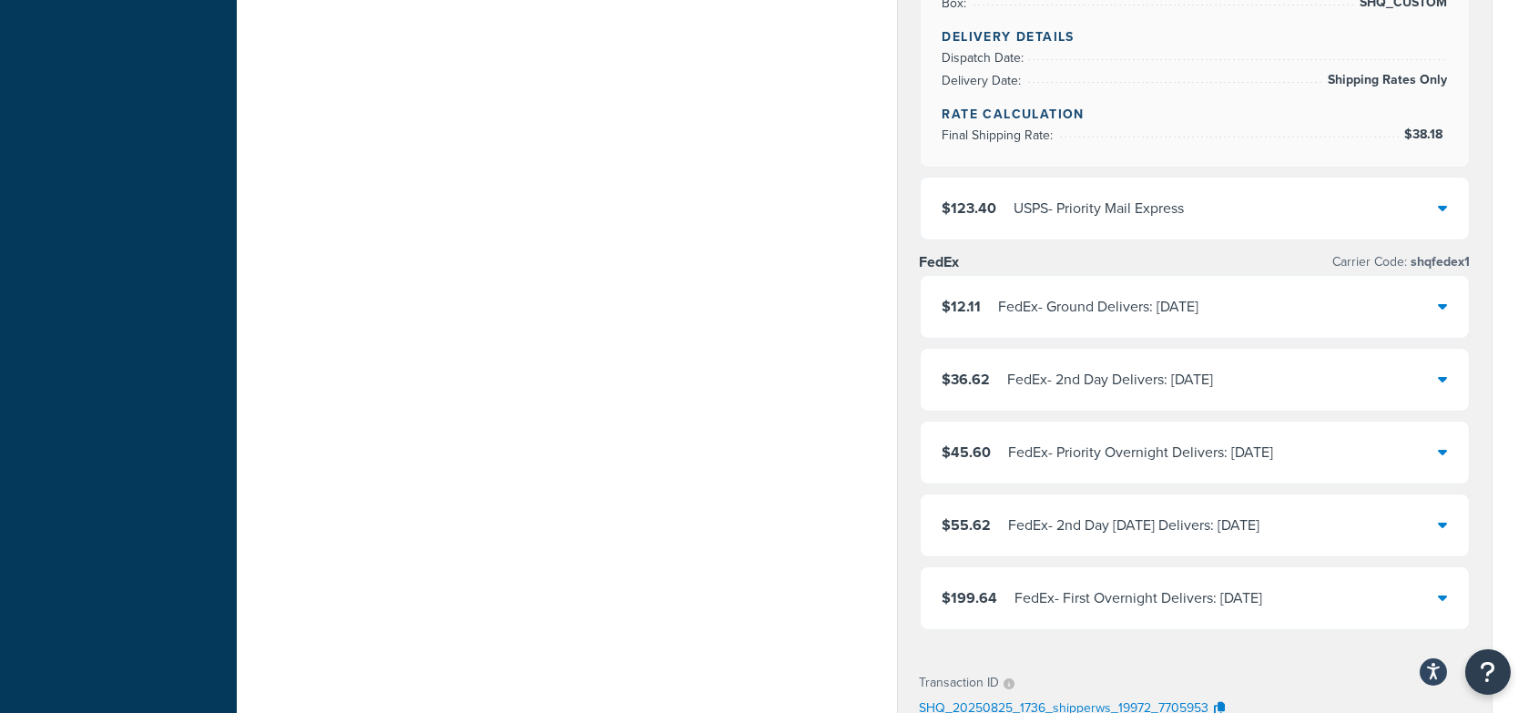
click at [1155, 294] on div "FedEx - Ground Delivers: 8/27/2025" at bounding box center [1099, 306] width 200 height 25
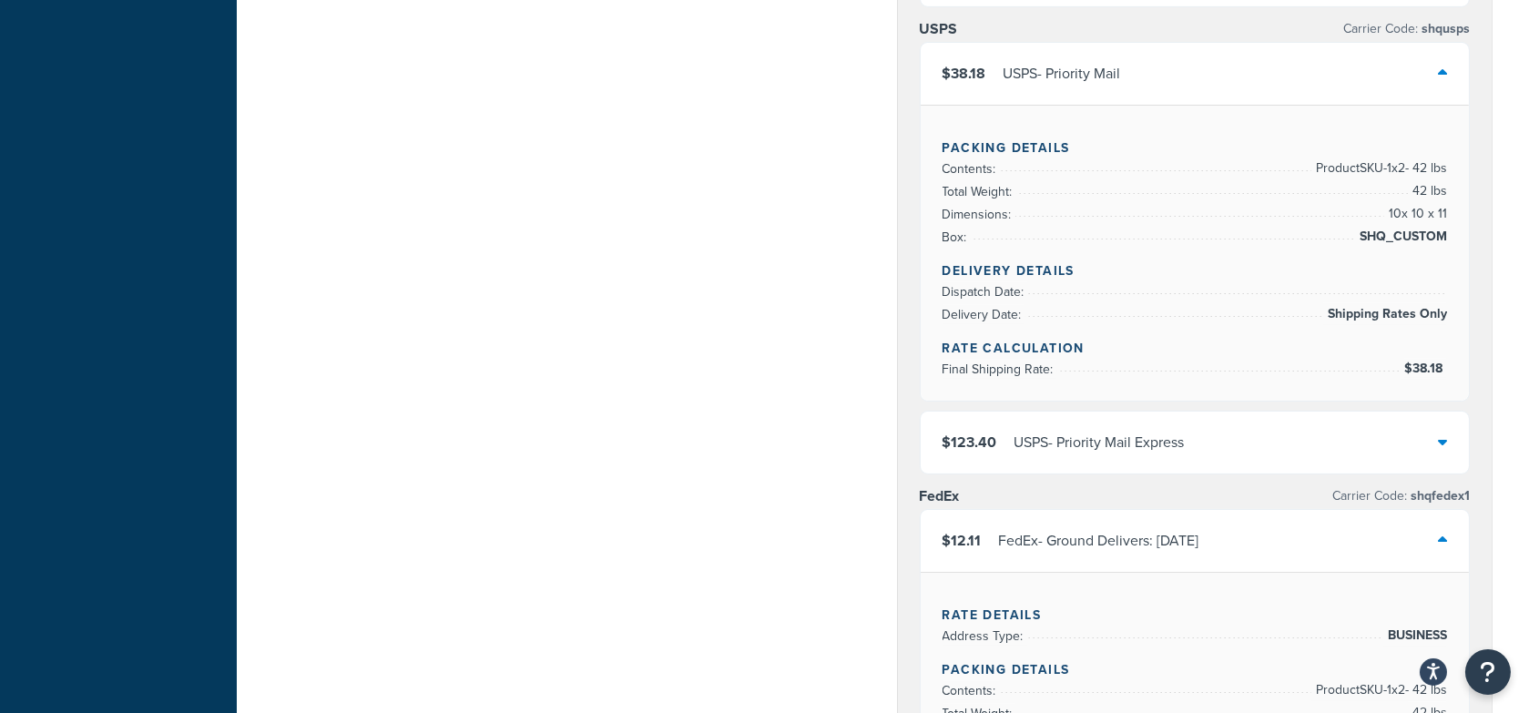
scroll to position [0, 0]
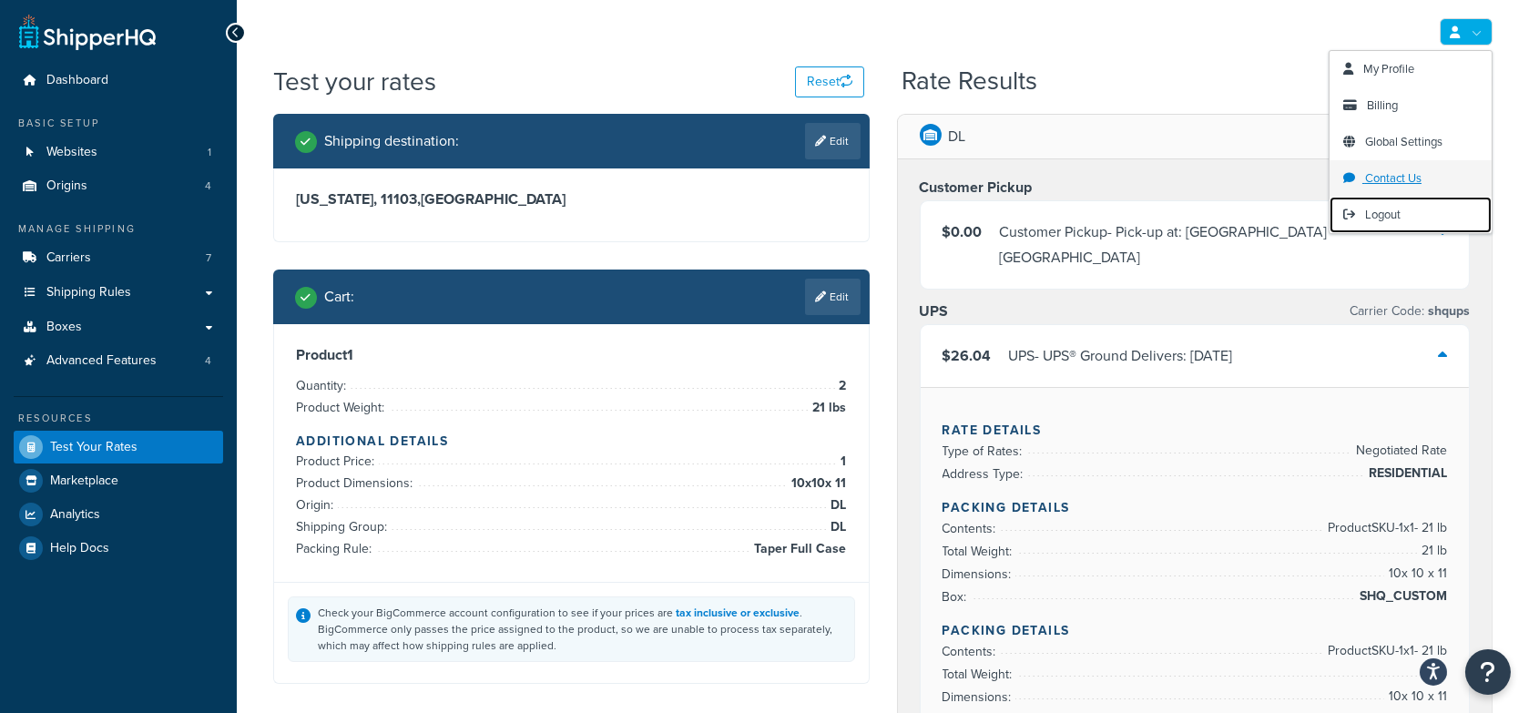
drag, startPoint x: 1389, startPoint y: 206, endPoint x: 1372, endPoint y: 173, distance: 36.7
click at [1389, 206] on span "Logout" at bounding box center [1383, 214] width 36 height 17
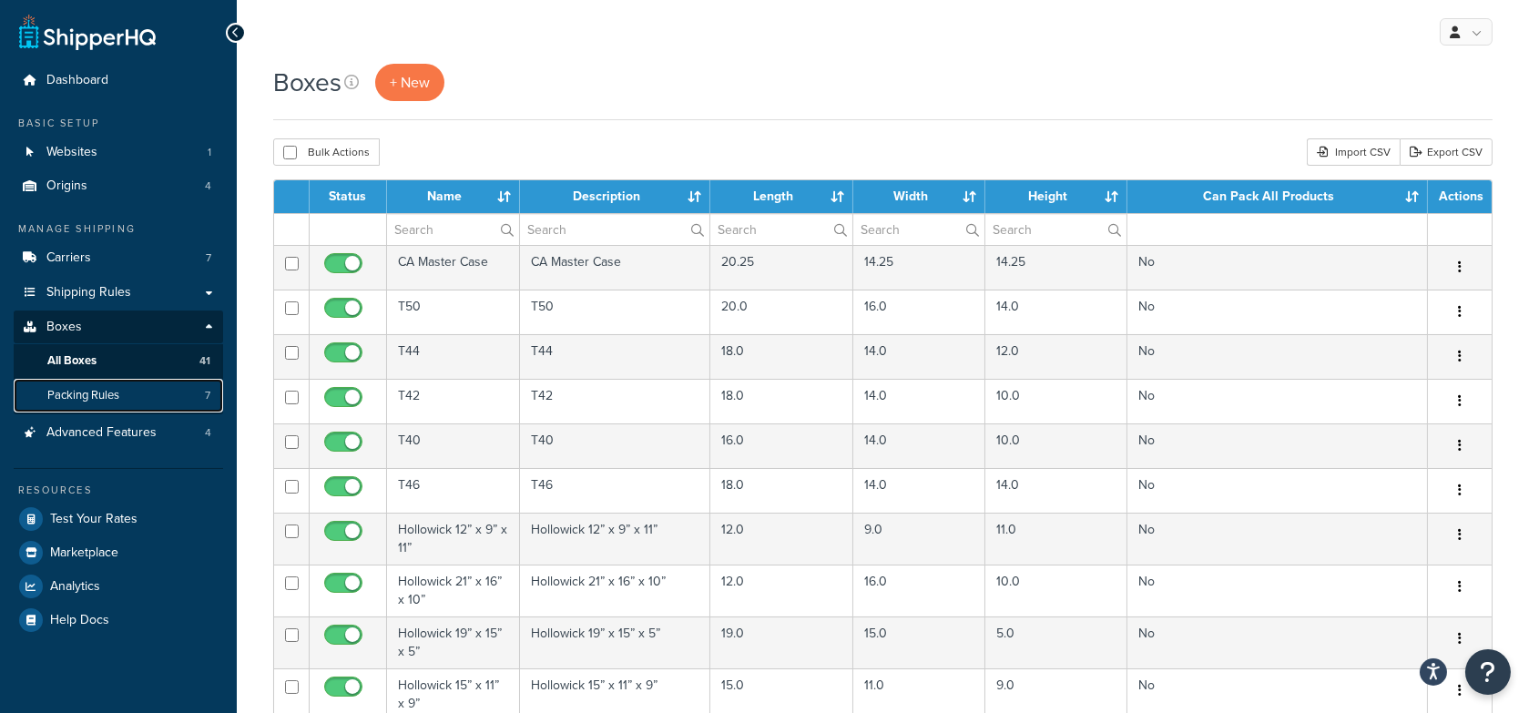
drag, startPoint x: 98, startPoint y: 399, endPoint x: 142, endPoint y: 397, distance: 43.8
click at [97, 399] on span "Packing Rules" at bounding box center [83, 395] width 72 height 15
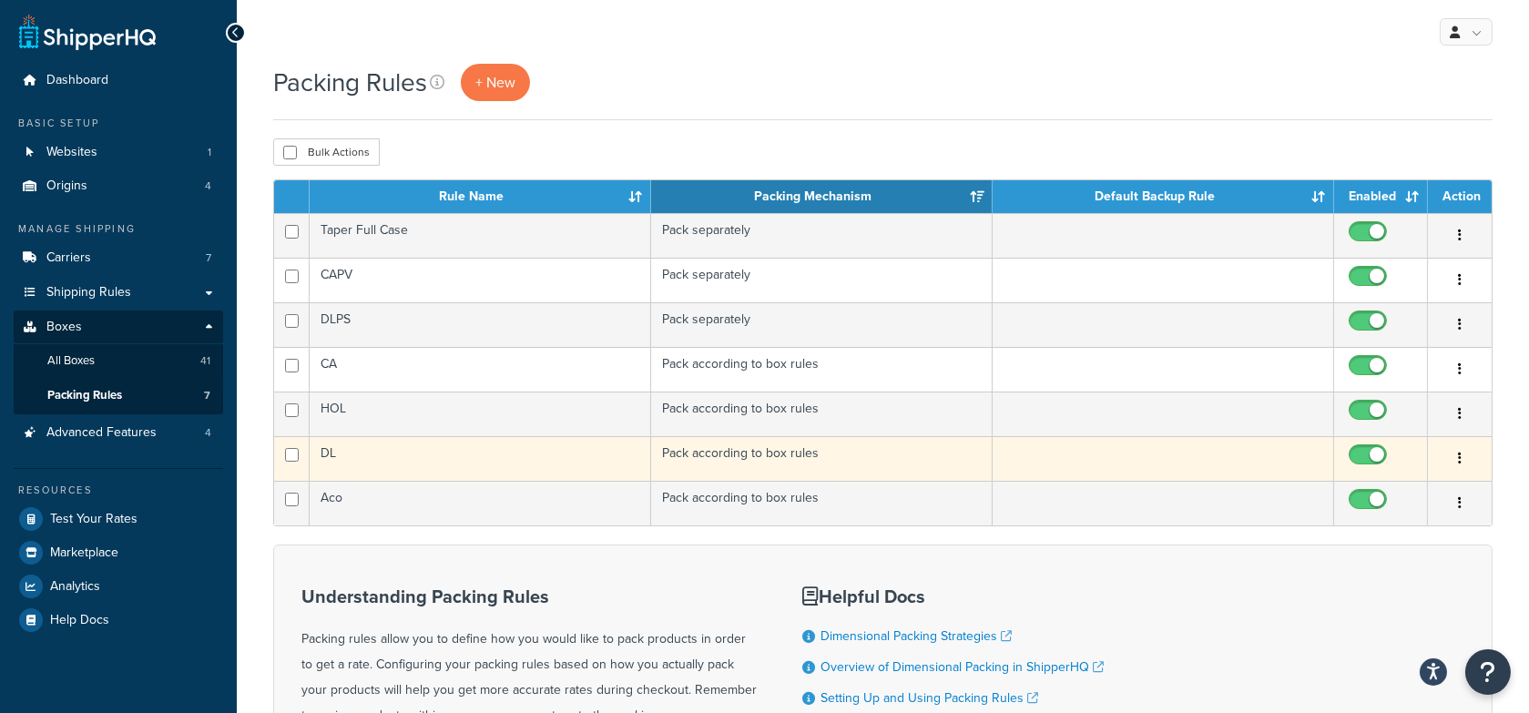
click at [444, 452] on td "DL" at bounding box center [481, 458] width 342 height 45
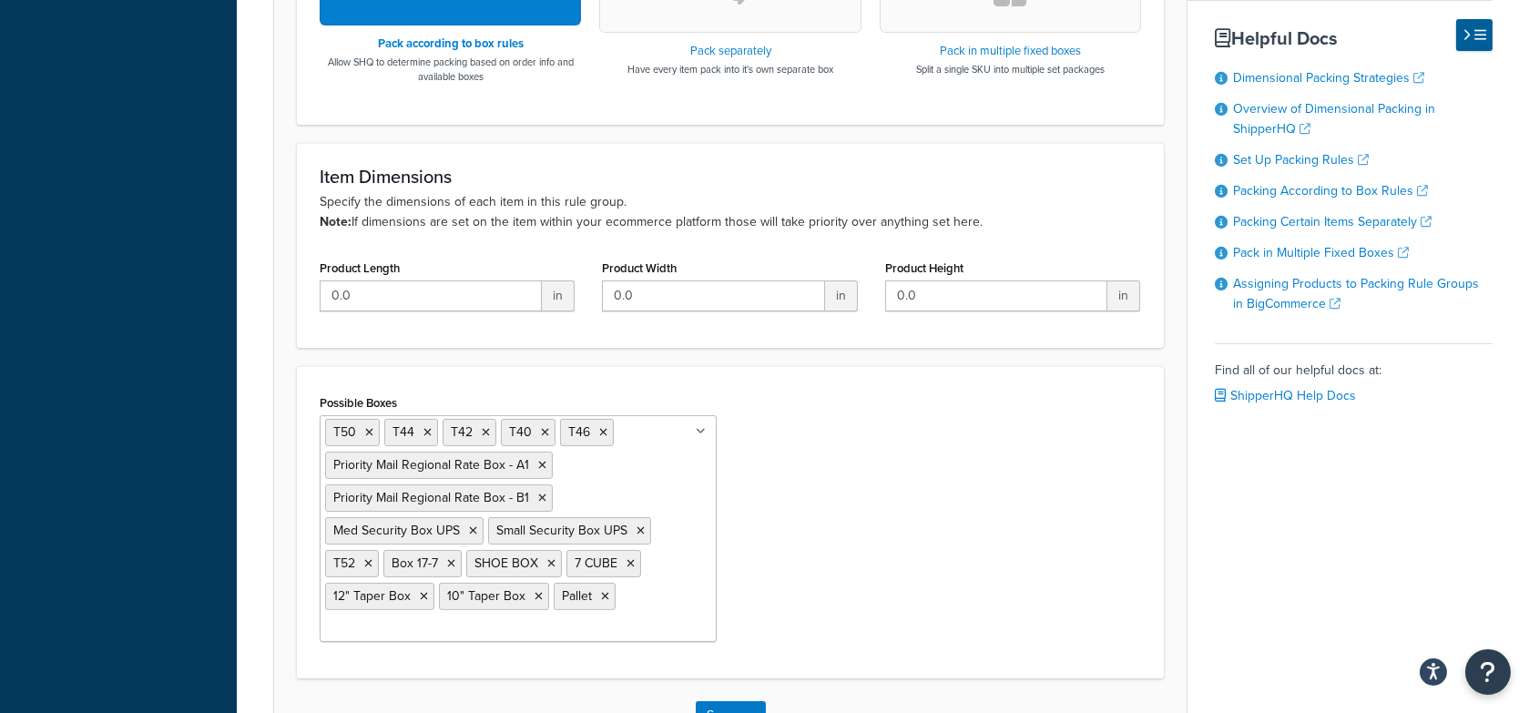
scroll to position [725, 0]
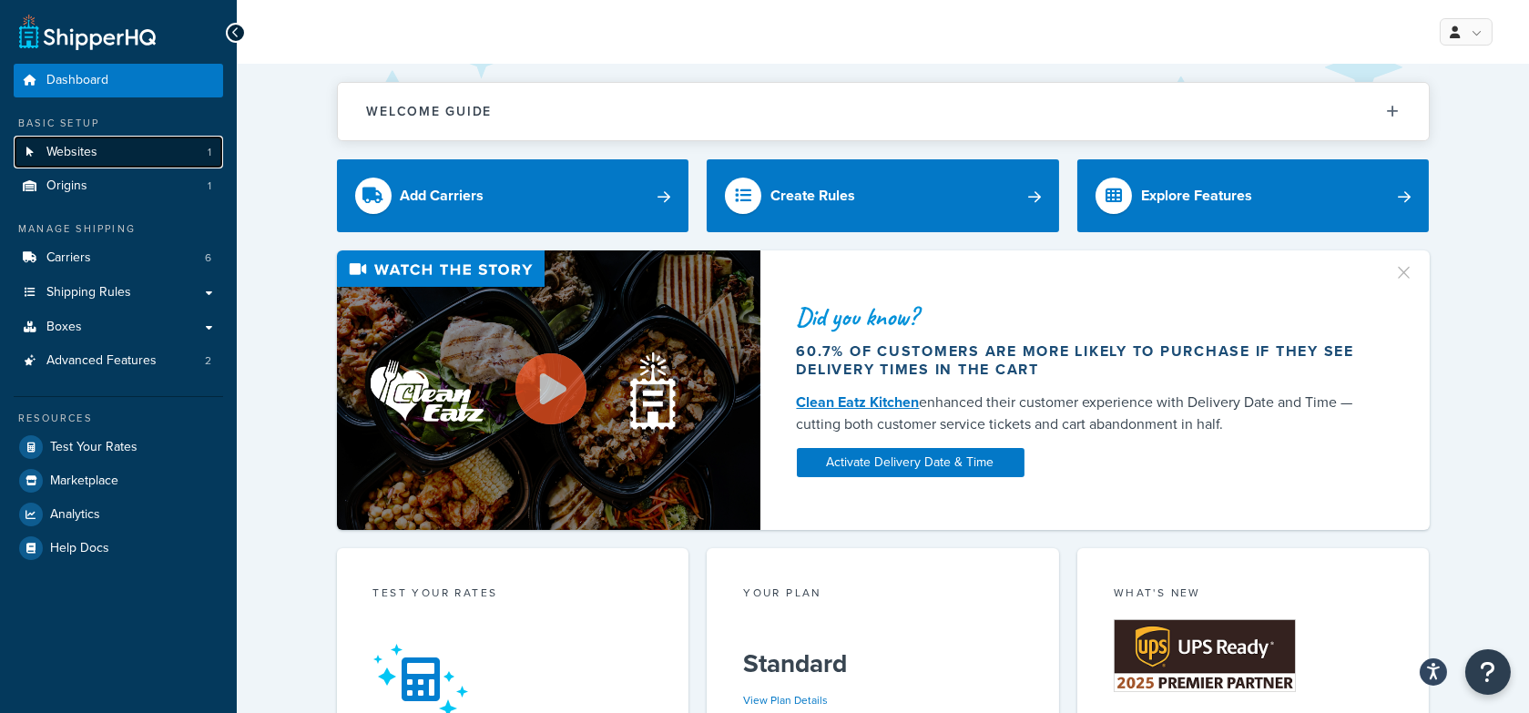
click at [184, 140] on link "Websites 1" at bounding box center [118, 153] width 209 height 34
